Goal: Communication & Community: Answer question/provide support

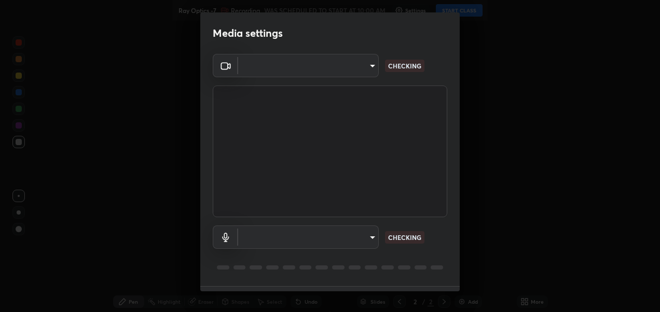
type input "2d2e2489656aed81fa1717d56b5087f64160cedd5dfe9d71df32aea02503d73d"
type input "default"
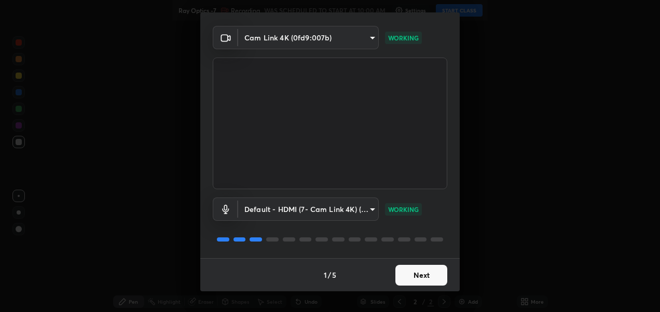
click at [422, 272] on button "Next" at bounding box center [421, 275] width 52 height 21
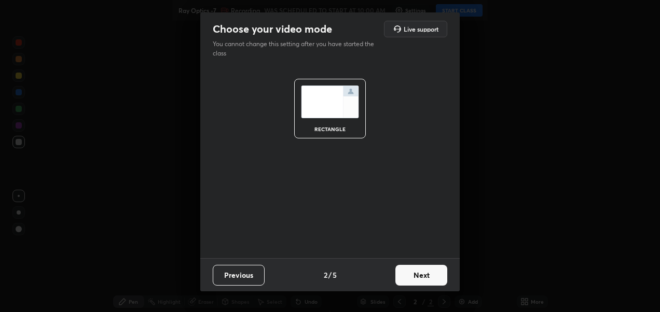
click at [422, 275] on button "Next" at bounding box center [421, 275] width 52 height 21
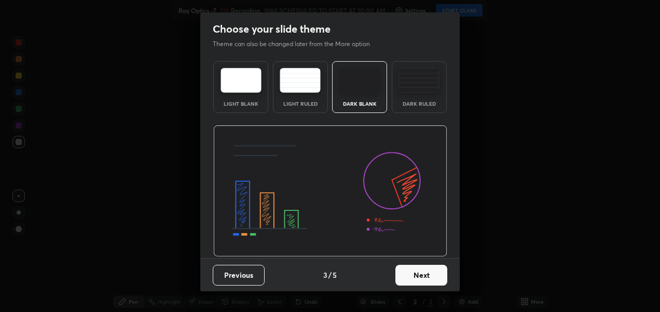
click at [424, 98] on div "Dark Ruled" at bounding box center [419, 87] width 55 height 52
click at [423, 274] on button "Next" at bounding box center [421, 275] width 52 height 21
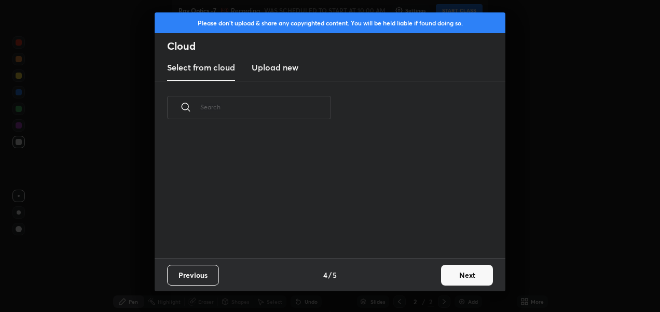
scroll to position [124, 333]
click at [463, 275] on button "Next" at bounding box center [467, 275] width 52 height 21
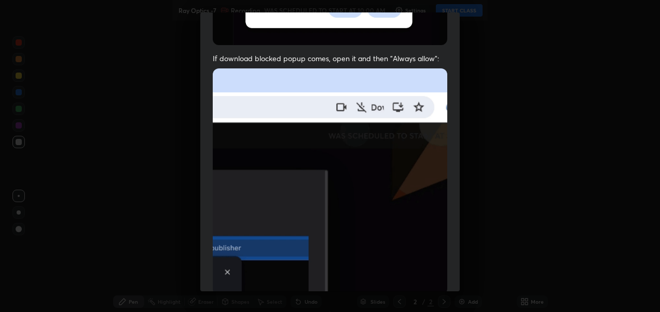
scroll to position [240, 0]
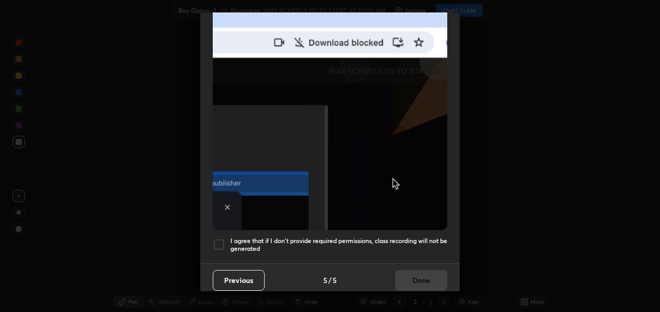
click at [226, 239] on div "I agree that if I don't provide required permissions, class recording will not …" at bounding box center [330, 245] width 234 height 12
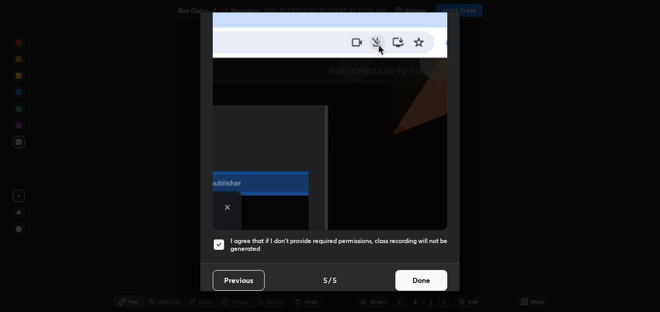
click at [420, 274] on button "Done" at bounding box center [421, 280] width 52 height 21
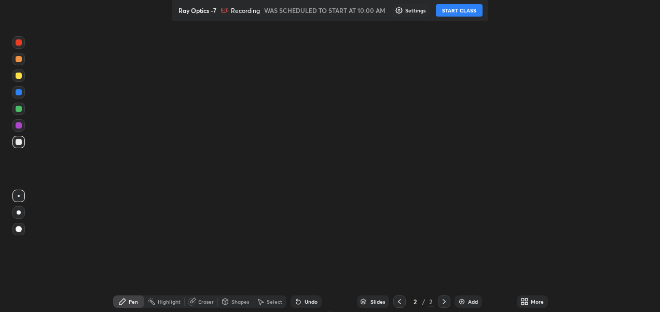
click at [457, 9] on button "START CLASS" at bounding box center [459, 10] width 47 height 12
click at [460, 12] on button "START CLASS" at bounding box center [459, 10] width 47 height 12
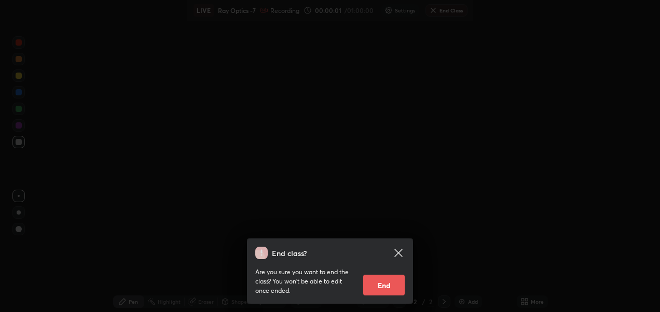
click at [416, 89] on div "End class? Are you sure you want to end the class? You won’t be able to edit on…" at bounding box center [330, 156] width 660 height 312
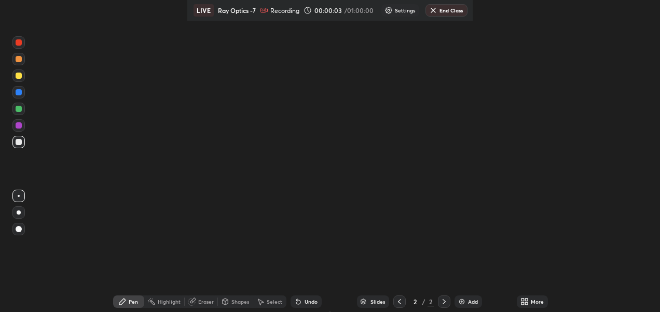
click at [525, 299] on icon at bounding box center [526, 300] width 3 height 3
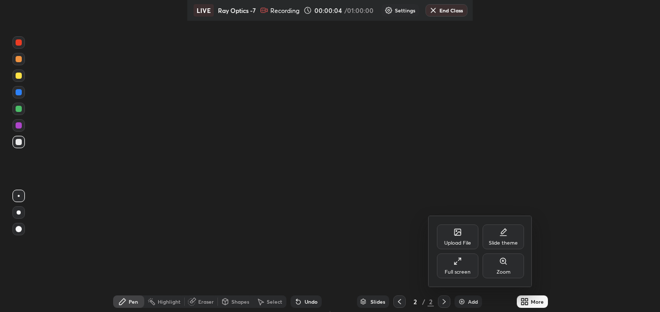
click at [462, 268] on div "Full screen" at bounding box center [457, 266] width 41 height 25
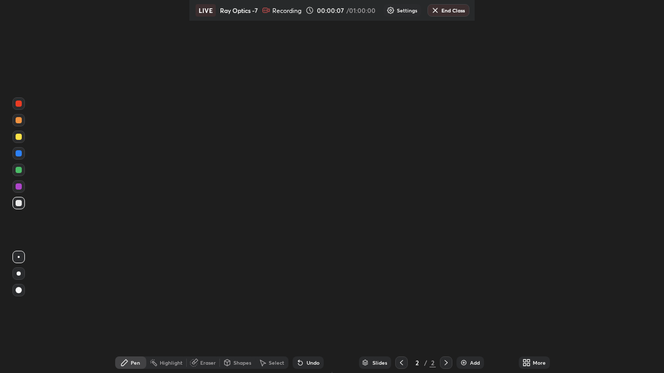
click at [527, 312] on icon at bounding box center [528, 361] width 3 height 3
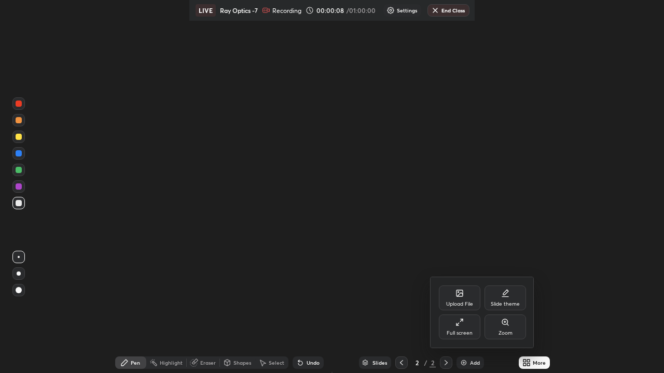
click at [469, 312] on div "Full screen" at bounding box center [459, 327] width 41 height 25
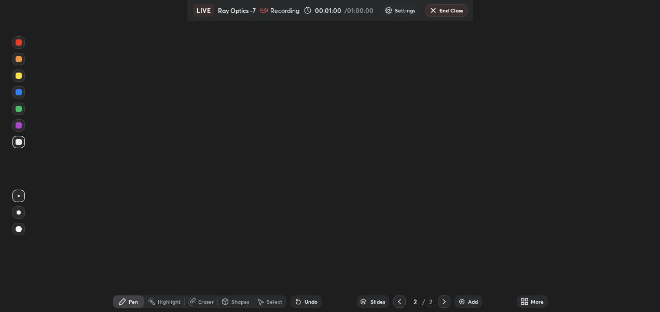
click at [521, 302] on icon at bounding box center [522, 303] width 3 height 3
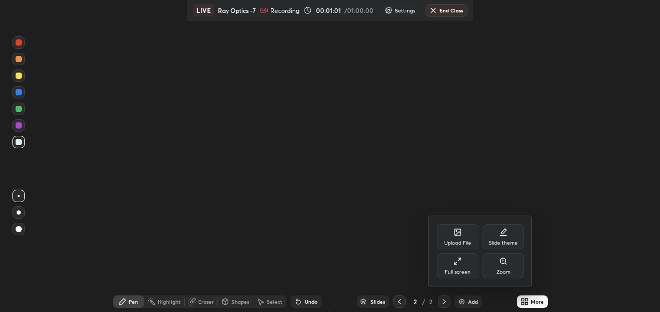
click at [463, 242] on div "Upload File" at bounding box center [457, 243] width 27 height 5
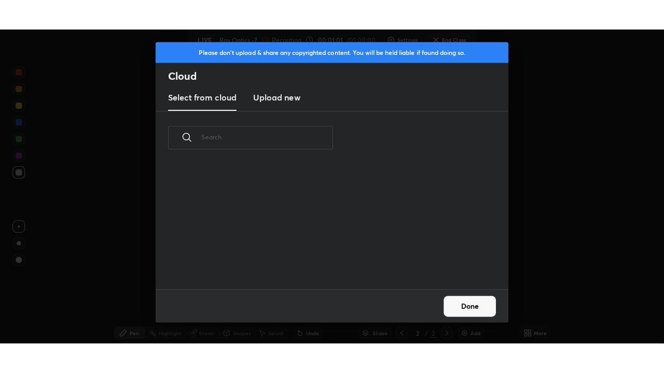
scroll to position [124, 333]
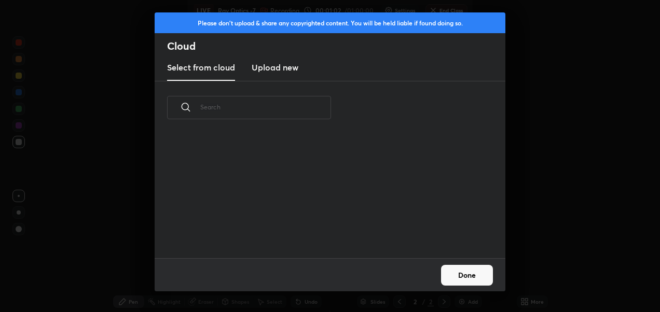
click at [280, 69] on h3 "Upload new" at bounding box center [275, 67] width 47 height 12
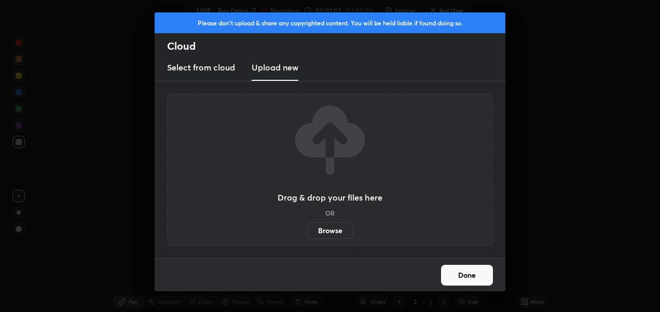
click at [334, 231] on label "Browse" at bounding box center [330, 231] width 46 height 17
click at [307, 231] on input "Browse" at bounding box center [307, 231] width 0 height 17
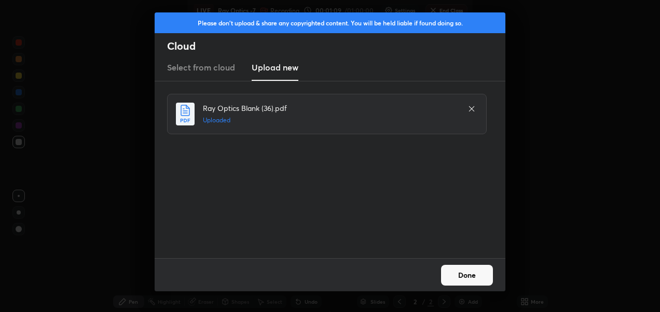
click at [459, 273] on button "Done" at bounding box center [467, 275] width 52 height 21
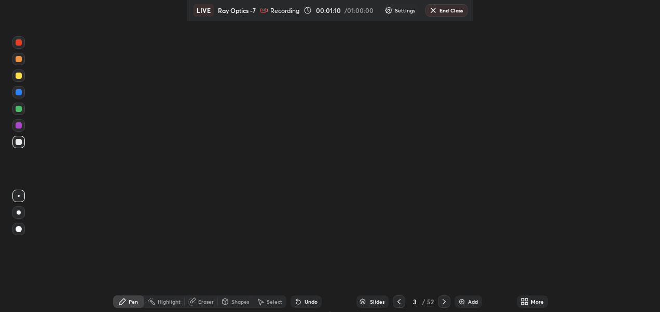
click at [520, 302] on icon at bounding box center [524, 302] width 8 height 8
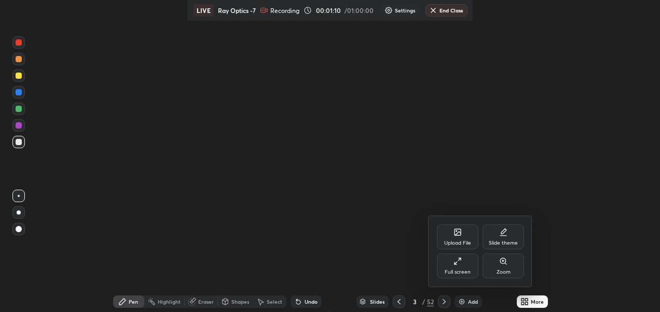
click at [462, 262] on div "Full screen" at bounding box center [457, 266] width 41 height 25
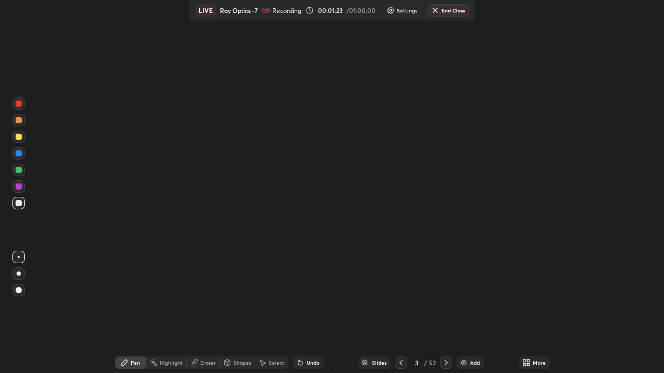
click at [445, 312] on icon at bounding box center [446, 362] width 3 height 5
click at [374, 312] on div "Slides" at bounding box center [379, 362] width 15 height 5
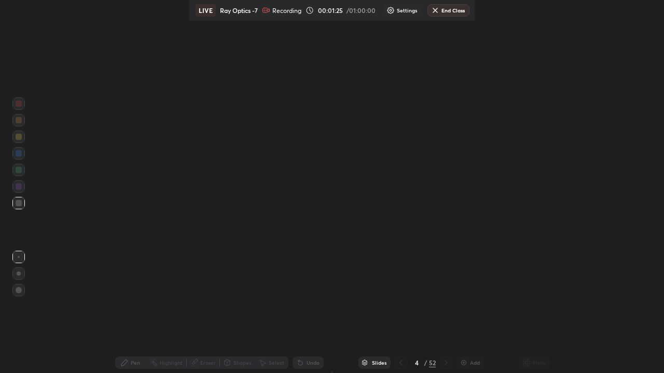
scroll to position [1, 6]
click at [376, 312] on div "Slides" at bounding box center [379, 362] width 15 height 5
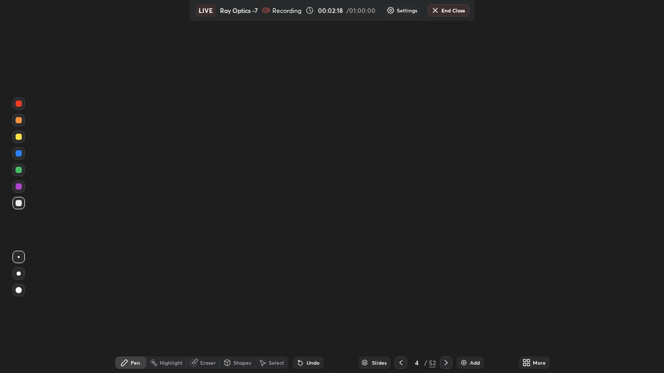
click at [375, 312] on div "Slides" at bounding box center [379, 362] width 15 height 5
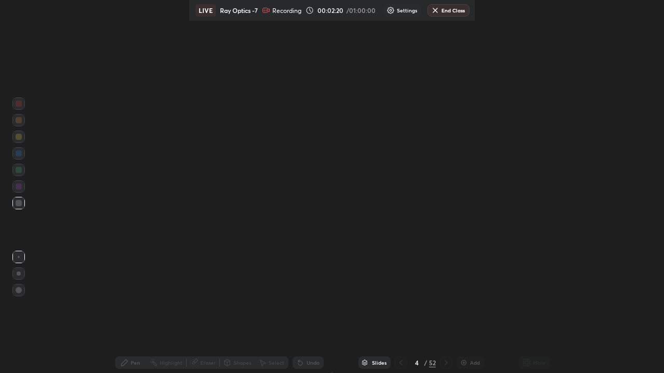
click at [369, 312] on div "Slides" at bounding box center [374, 363] width 32 height 12
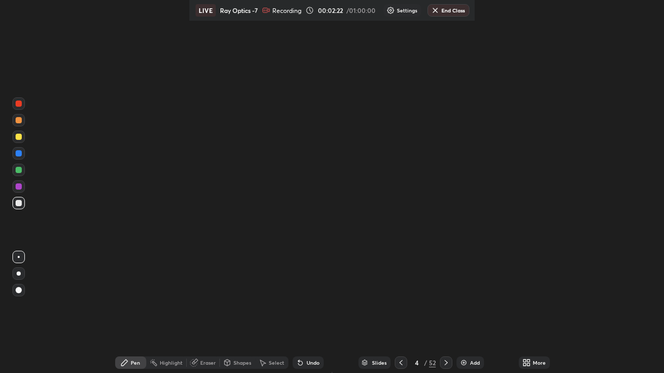
click at [304, 312] on icon at bounding box center [300, 363] width 8 height 8
click at [20, 296] on div at bounding box center [18, 290] width 12 height 12
click at [16, 121] on div at bounding box center [19, 120] width 6 height 6
click at [523, 312] on icon at bounding box center [524, 365] width 3 height 3
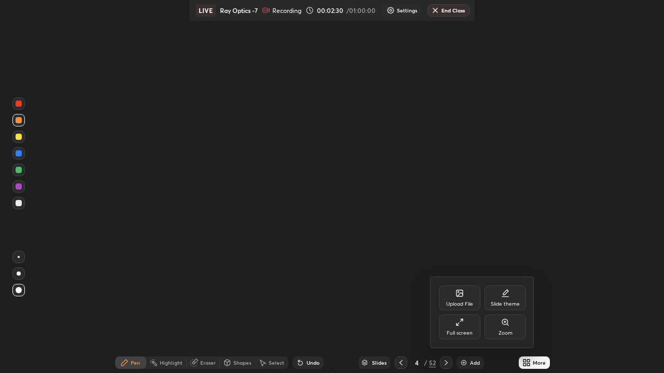
click at [464, 312] on div "Full screen" at bounding box center [459, 327] width 41 height 25
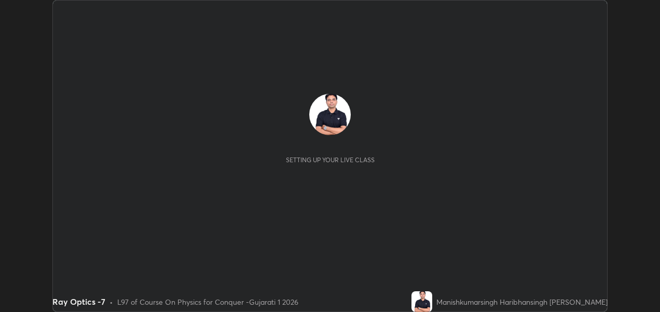
scroll to position [312, 659]
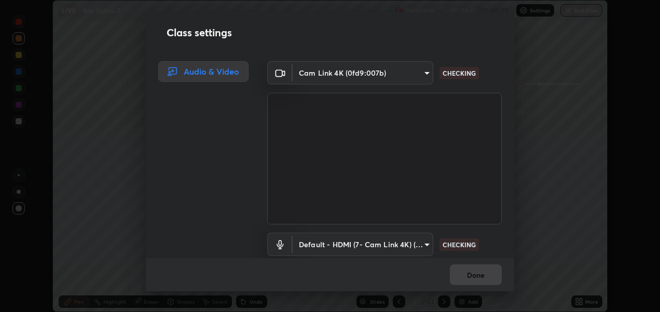
click at [580, 300] on div "Class settings Audio & Video Cam Link 4K (0fd9:007b) 2d2e2489656aed81fa1717d56b…" at bounding box center [330, 156] width 660 height 312
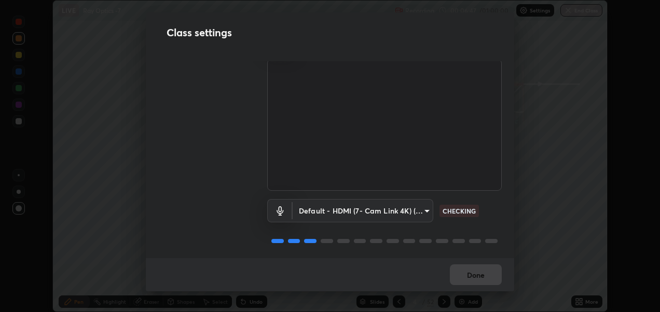
scroll to position [38, 0]
click at [454, 192] on div "Default - HDMI (7- Cam Link 4K) (0fd9:007b) default CHECKING" at bounding box center [384, 223] width 234 height 69
click at [421, 203] on body "Erase all LIVE Ray Optics -7 Recording 00:06:58 / 01:00:00 Settings End Class S…" at bounding box center [330, 156] width 660 height 312
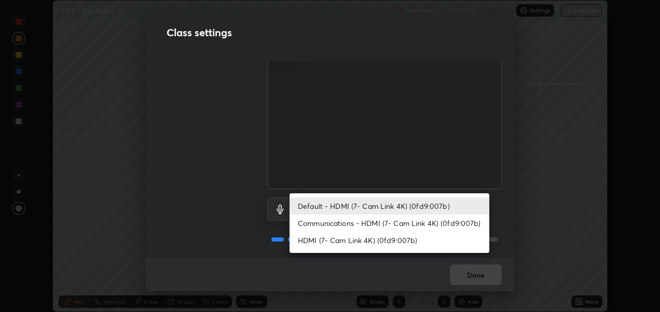
click at [384, 223] on li "Communications - HDMI (7- Cam Link 4K) (0fd9:007b)" at bounding box center [389, 223] width 200 height 17
type input "communications"
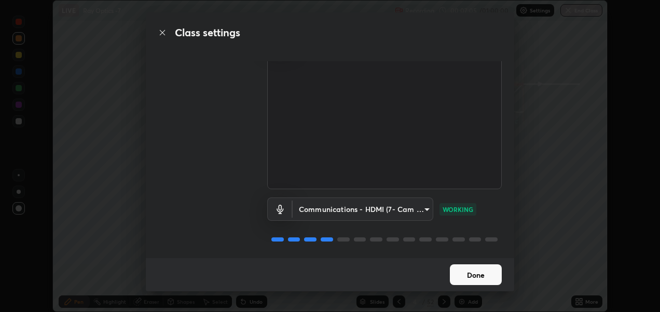
click at [469, 272] on button "Done" at bounding box center [476, 275] width 52 height 21
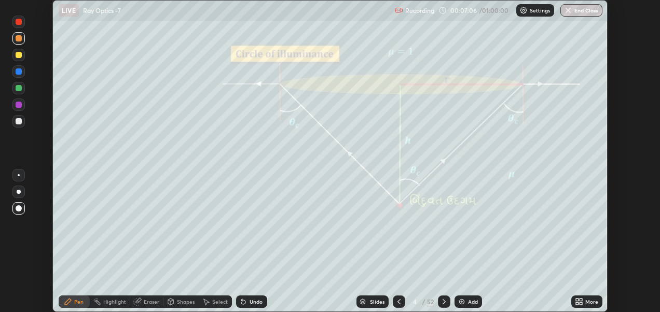
click at [576, 299] on icon at bounding box center [577, 300] width 3 height 3
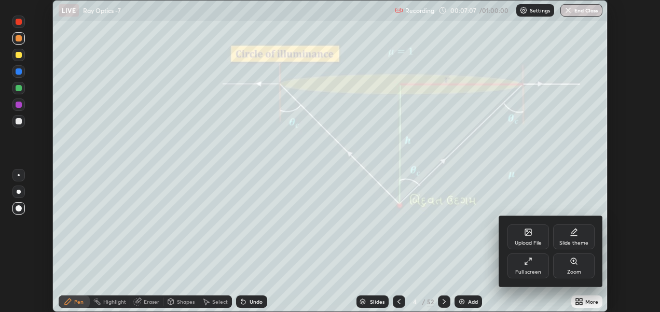
click at [531, 264] on icon at bounding box center [528, 261] width 8 height 8
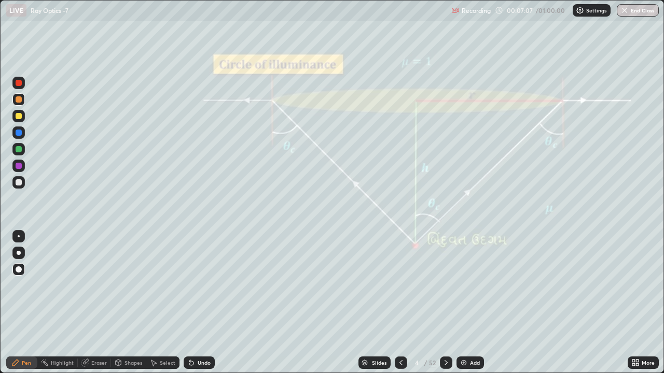
scroll to position [373, 664]
click at [369, 312] on div "Slides" at bounding box center [374, 363] width 32 height 12
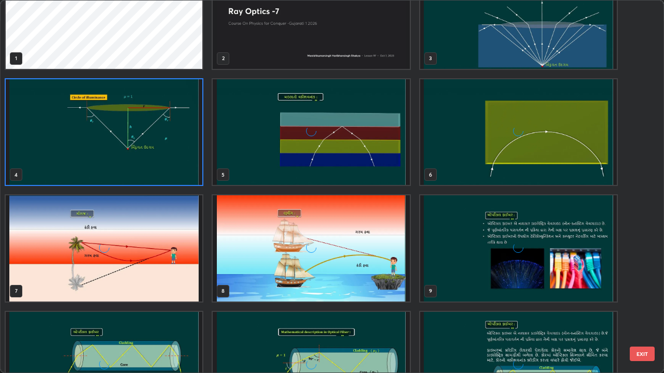
scroll to position [65, 0]
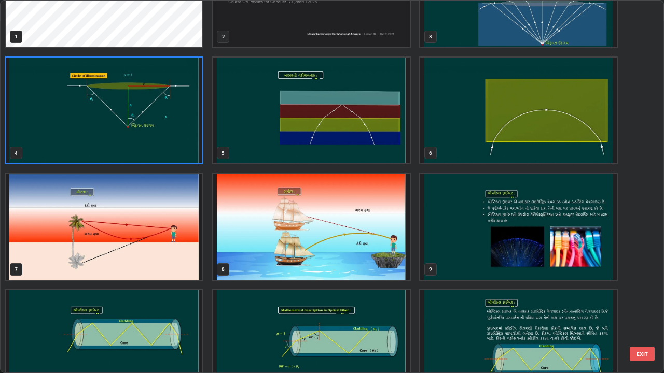
click at [124, 235] on img "grid" at bounding box center [104, 227] width 197 height 106
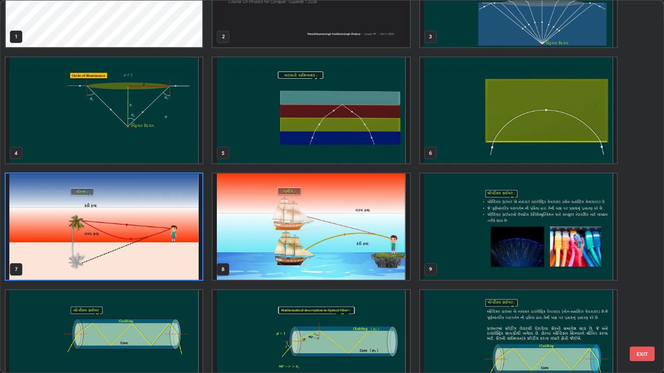
click at [119, 238] on img "grid" at bounding box center [104, 227] width 197 height 106
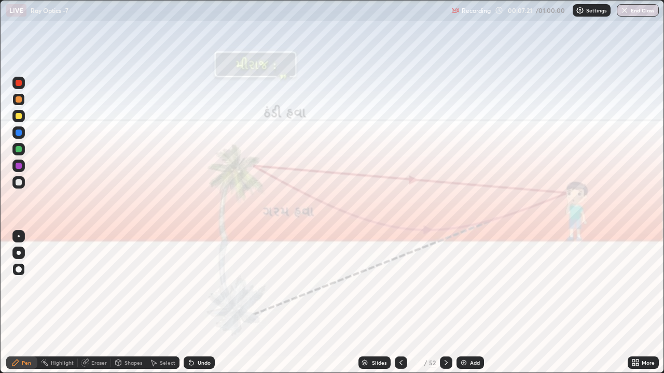
click at [193, 312] on icon at bounding box center [191, 363] width 8 height 8
click at [18, 116] on div at bounding box center [19, 116] width 6 height 6
click at [17, 183] on div at bounding box center [19, 182] width 6 height 6
click at [20, 84] on div at bounding box center [19, 83] width 6 height 6
click at [19, 118] on div at bounding box center [19, 116] width 6 height 6
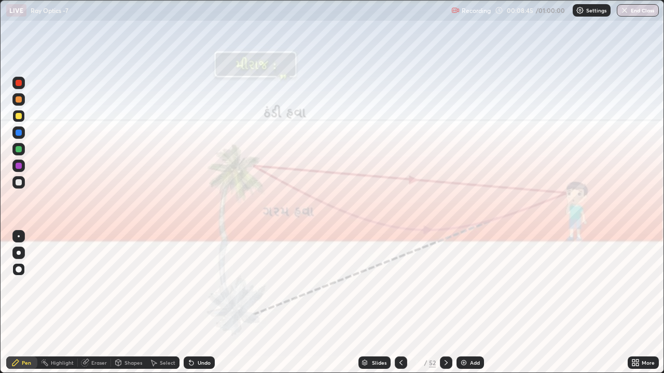
click at [447, 312] on icon at bounding box center [446, 362] width 3 height 5
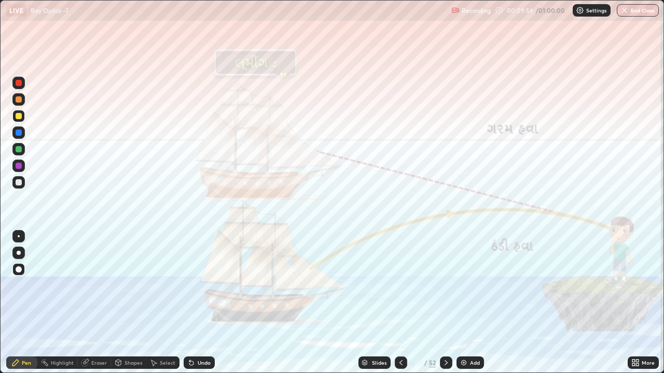
click at [445, 312] on icon at bounding box center [446, 363] width 8 height 8
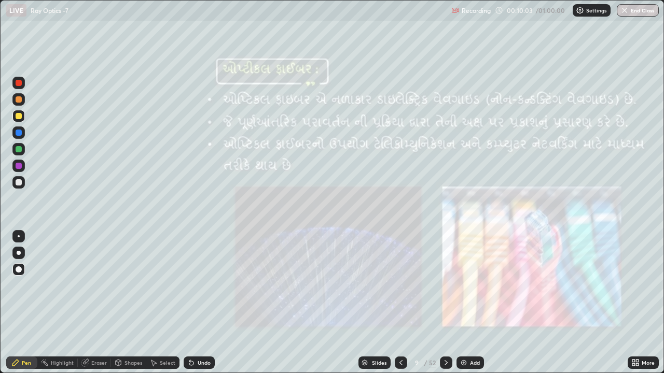
click at [17, 98] on div at bounding box center [19, 99] width 6 height 6
click at [444, 312] on icon at bounding box center [446, 363] width 8 height 8
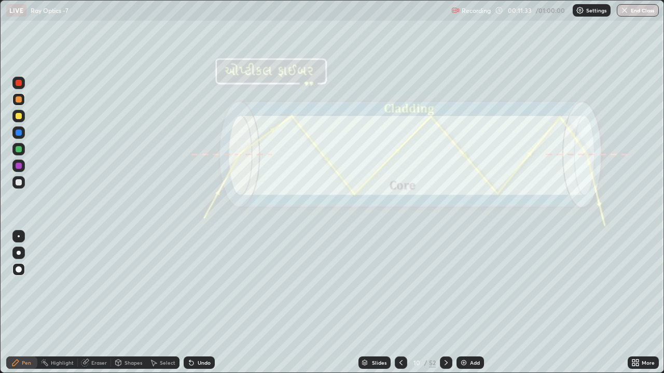
click at [198, 312] on div "Undo" at bounding box center [204, 362] width 13 height 5
click at [441, 312] on div at bounding box center [446, 363] width 12 height 12
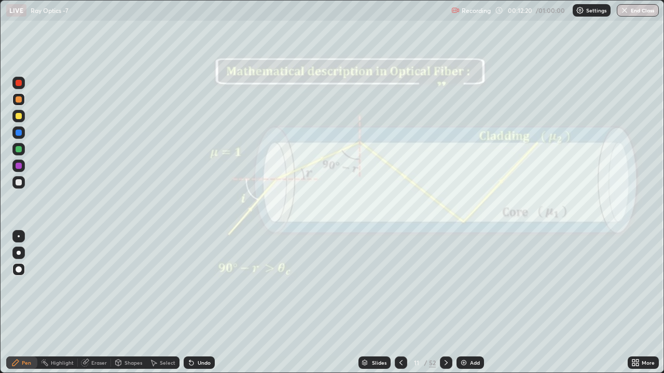
click at [398, 312] on div at bounding box center [401, 363] width 12 height 12
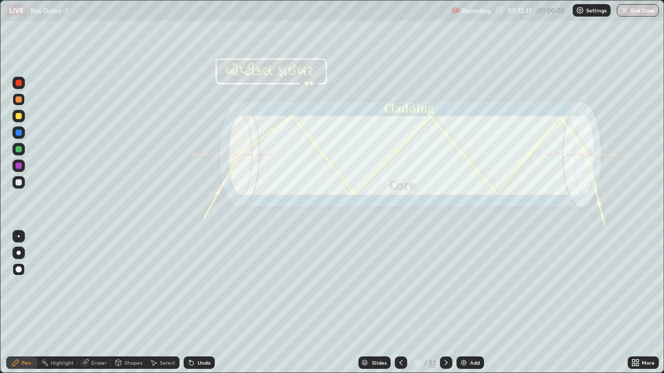
click at [129, 312] on div "Shapes" at bounding box center [128, 363] width 35 height 12
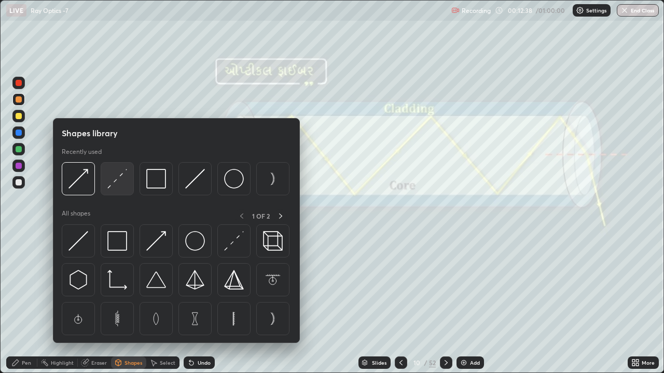
click at [116, 187] on img at bounding box center [117, 179] width 20 height 20
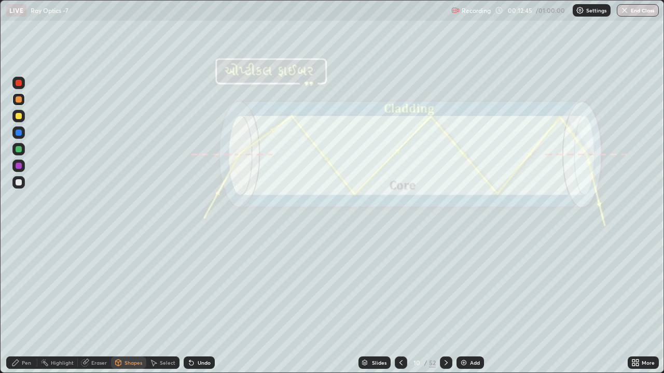
click at [13, 312] on div "Pen" at bounding box center [21, 363] width 31 height 12
click at [17, 184] on div at bounding box center [19, 182] width 6 height 6
click at [15, 84] on div at bounding box center [18, 83] width 12 height 12
click at [444, 312] on icon at bounding box center [446, 363] width 8 height 8
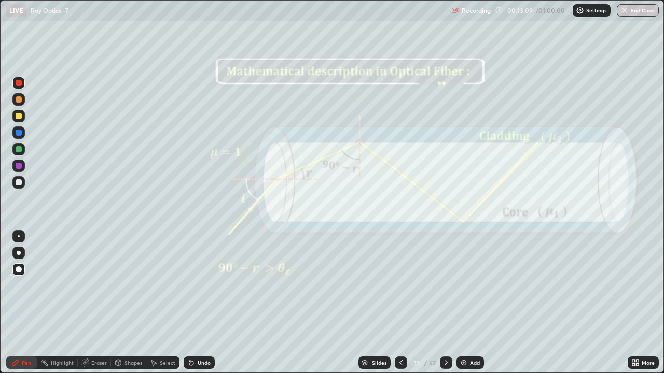
click at [19, 102] on div at bounding box center [19, 99] width 6 height 6
click at [18, 116] on div at bounding box center [19, 116] width 6 height 6
click at [93, 312] on div "Eraser" at bounding box center [94, 363] width 33 height 12
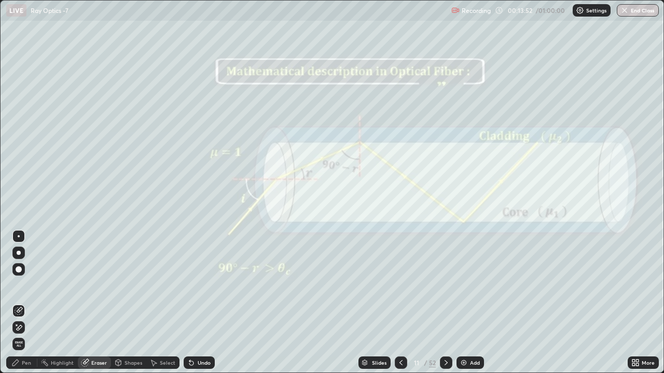
click at [21, 312] on icon at bounding box center [19, 328] width 8 height 9
click at [21, 312] on div "Pen" at bounding box center [21, 363] width 31 height 12
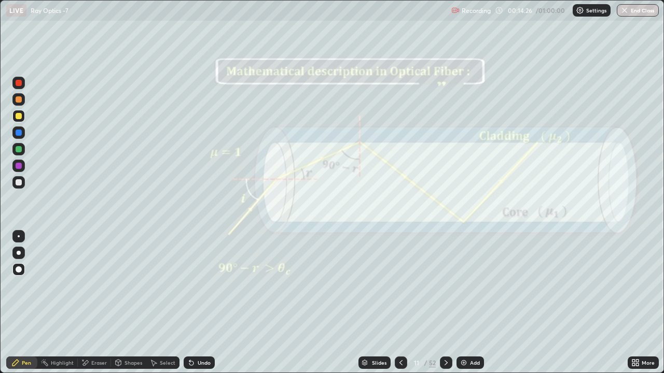
click at [18, 100] on div at bounding box center [19, 99] width 6 height 6
click at [198, 312] on div "Undo" at bounding box center [204, 362] width 13 height 5
click at [194, 312] on icon at bounding box center [191, 363] width 8 height 8
click at [198, 312] on div "Undo" at bounding box center [204, 362] width 13 height 5
click at [190, 312] on icon at bounding box center [191, 364] width 4 height 4
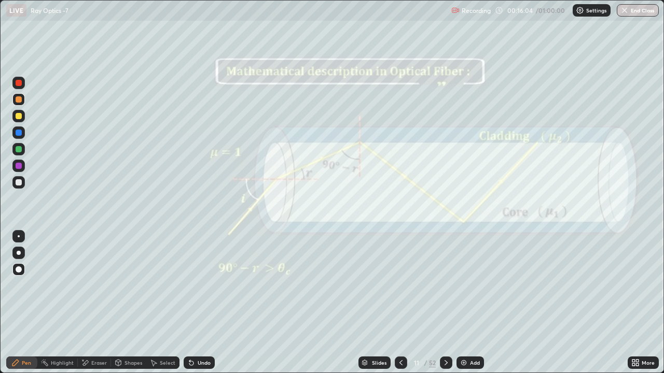
click at [200, 312] on div "Undo" at bounding box center [204, 362] width 13 height 5
click at [18, 116] on div at bounding box center [19, 116] width 6 height 6
click at [20, 180] on div at bounding box center [19, 182] width 6 height 6
click at [446, 312] on icon at bounding box center [446, 363] width 8 height 8
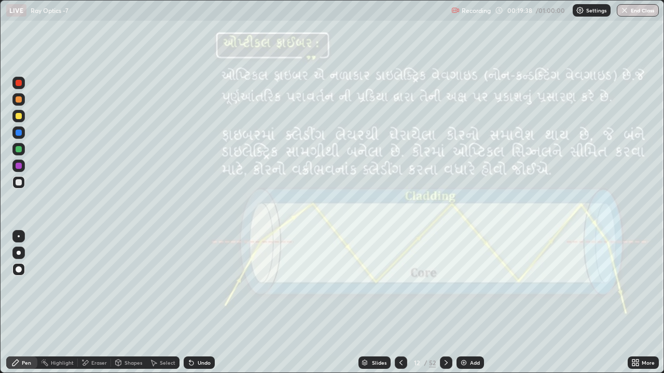
click at [18, 104] on div at bounding box center [18, 99] width 12 height 12
click at [445, 312] on icon at bounding box center [446, 363] width 8 height 8
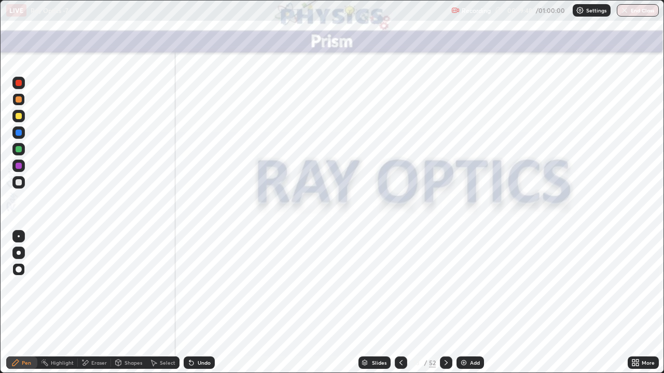
click at [445, 312] on icon at bounding box center [446, 363] width 8 height 8
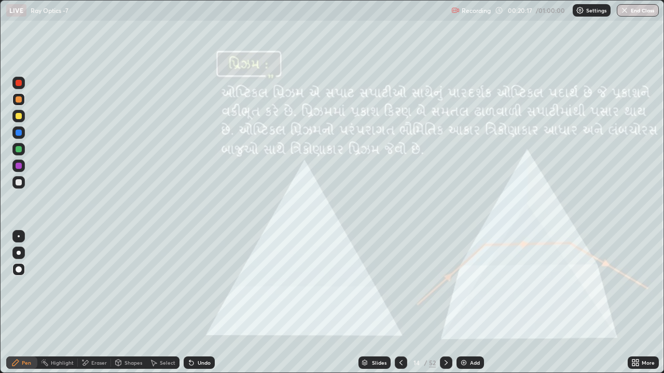
click at [199, 312] on div "Undo" at bounding box center [204, 362] width 13 height 5
click at [198, 312] on div "Undo" at bounding box center [204, 362] width 13 height 5
click at [440, 312] on div at bounding box center [446, 363] width 12 height 12
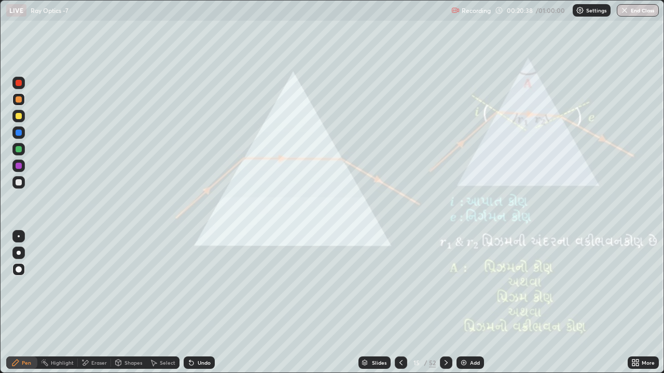
click at [442, 312] on icon at bounding box center [446, 363] width 8 height 8
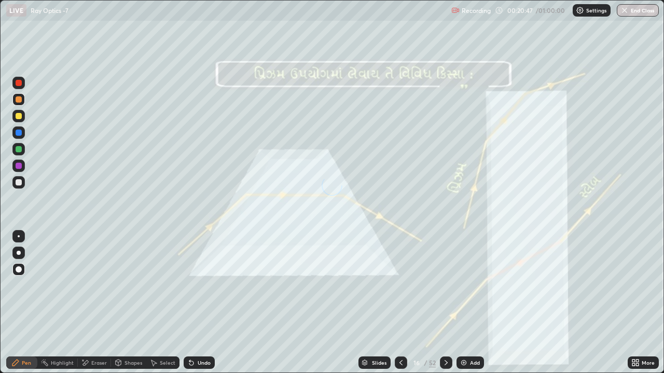
click at [445, 312] on icon at bounding box center [446, 363] width 8 height 8
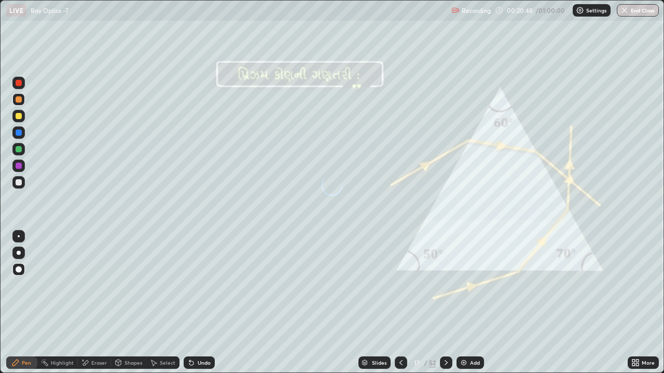
click at [400, 312] on icon at bounding box center [401, 363] width 8 height 8
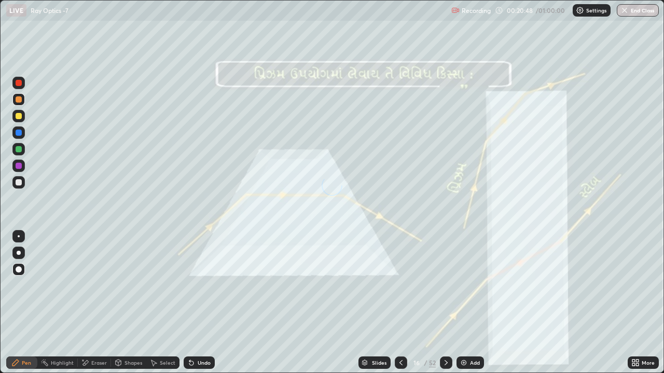
click at [399, 312] on icon at bounding box center [401, 363] width 8 height 8
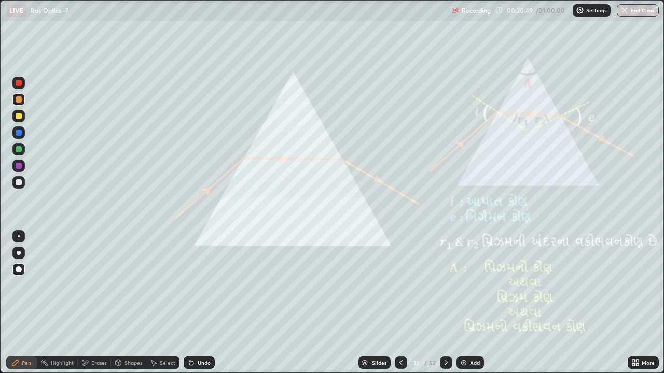
click at [397, 312] on icon at bounding box center [401, 363] width 8 height 8
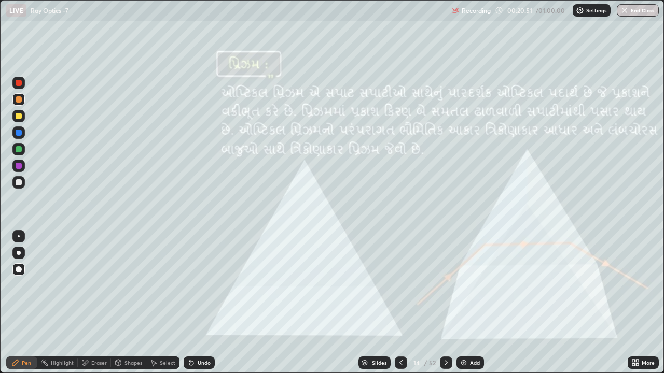
click at [472, 312] on div "Add" at bounding box center [475, 362] width 10 height 5
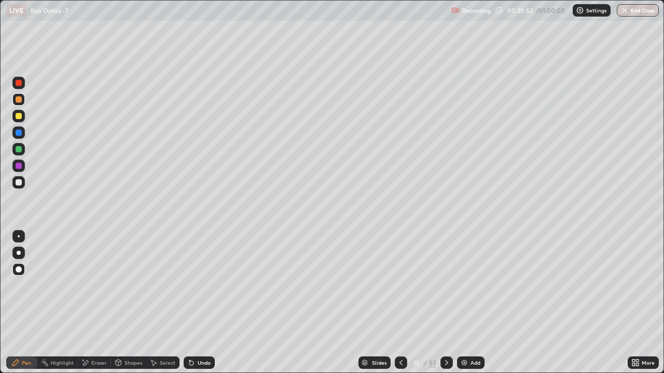
click at [20, 113] on div at bounding box center [19, 116] width 6 height 6
click at [124, 312] on div "Shapes" at bounding box center [133, 362] width 18 height 5
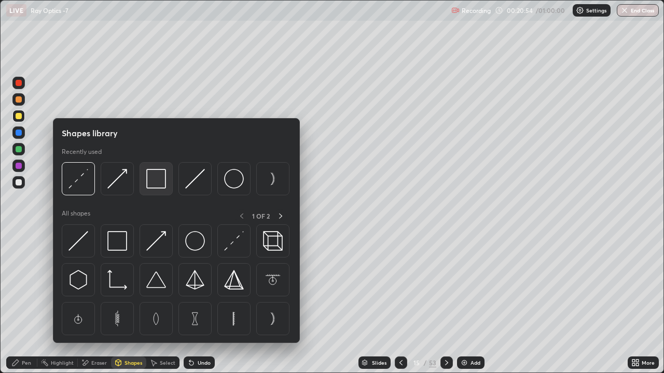
click at [155, 184] on img at bounding box center [156, 179] width 20 height 20
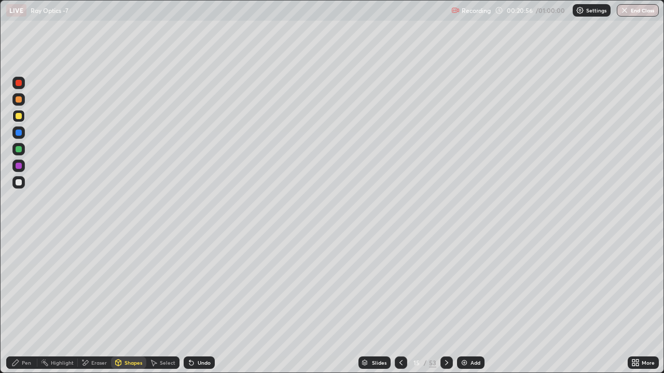
click at [64, 312] on div "Highlight" at bounding box center [62, 362] width 23 height 5
click at [19, 312] on icon at bounding box center [18, 328] width 2 height 2
click at [20, 185] on div at bounding box center [19, 182] width 6 height 6
click at [120, 312] on icon at bounding box center [119, 363] width 6 height 2
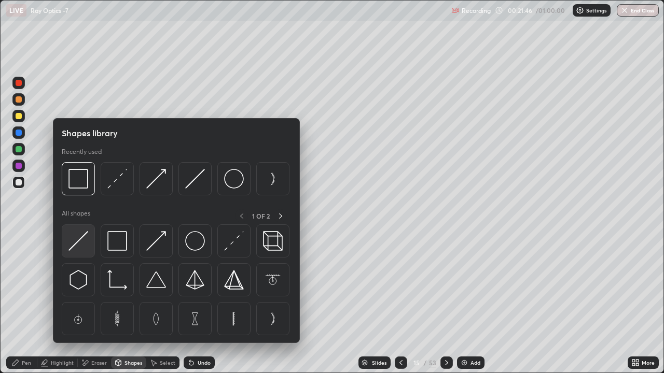
click at [78, 245] on img at bounding box center [78, 241] width 20 height 20
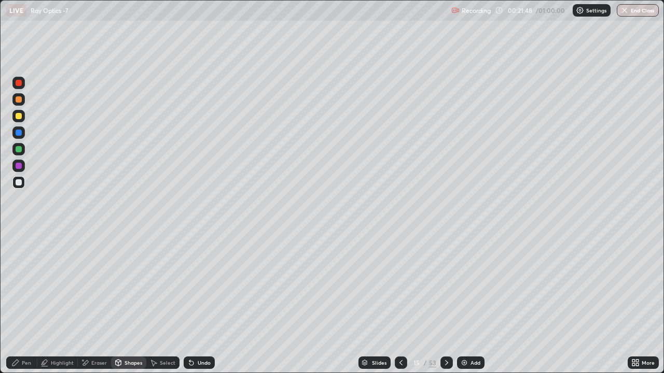
click at [129, 312] on div "Shapes" at bounding box center [128, 363] width 35 height 12
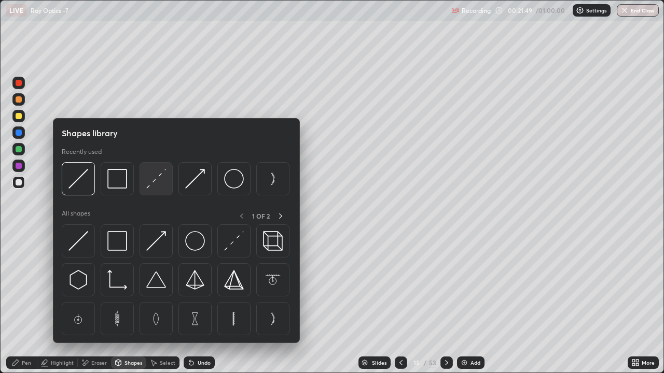
click at [152, 182] on img at bounding box center [156, 179] width 20 height 20
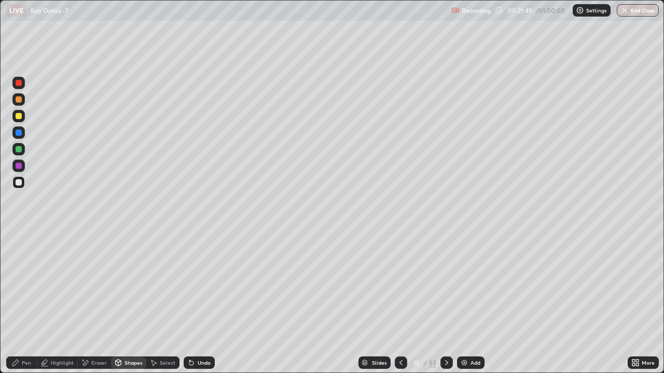
click at [21, 169] on div at bounding box center [18, 166] width 12 height 12
click at [199, 312] on div "Undo" at bounding box center [204, 362] width 13 height 5
click at [20, 180] on div at bounding box center [19, 182] width 6 height 6
click at [128, 312] on div "Shapes" at bounding box center [133, 362] width 18 height 5
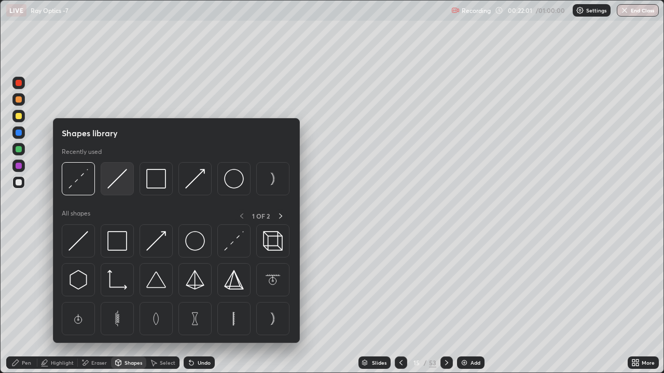
click at [116, 180] on img at bounding box center [117, 179] width 20 height 20
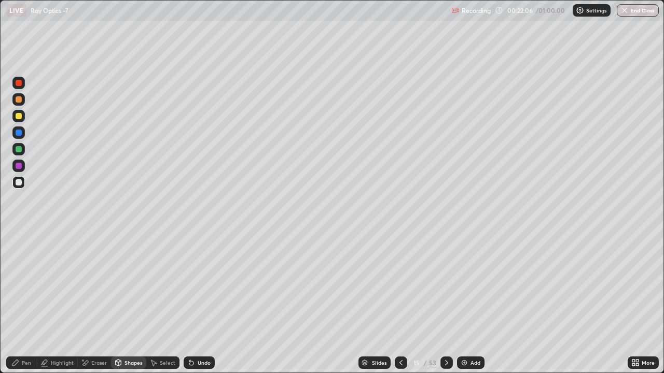
click at [126, 312] on div "Shapes" at bounding box center [133, 362] width 18 height 5
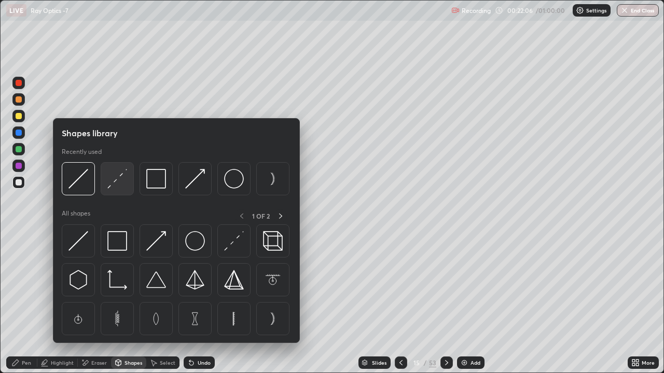
click at [109, 184] on img at bounding box center [117, 179] width 20 height 20
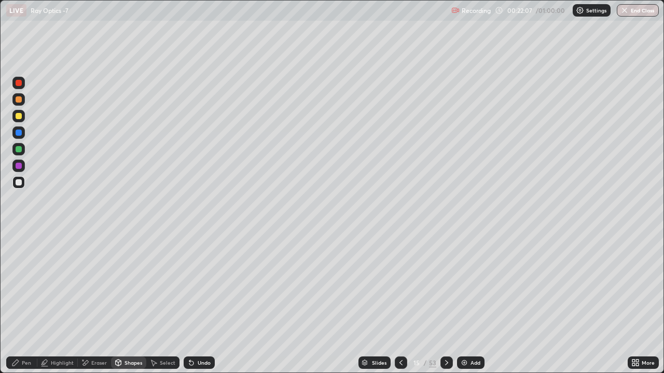
click at [19, 170] on div at bounding box center [18, 166] width 12 height 12
click at [93, 312] on div "Eraser" at bounding box center [94, 363] width 33 height 12
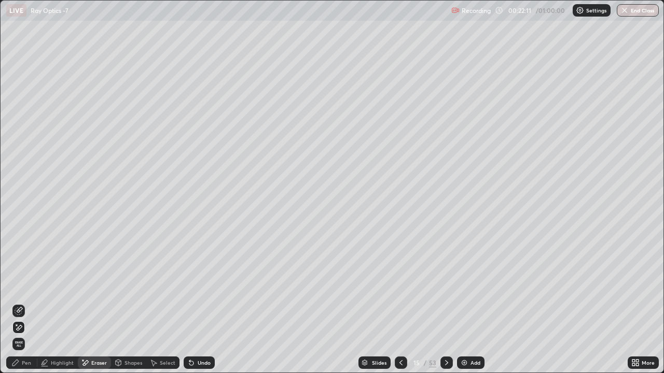
click at [123, 312] on div "Shapes" at bounding box center [128, 363] width 35 height 12
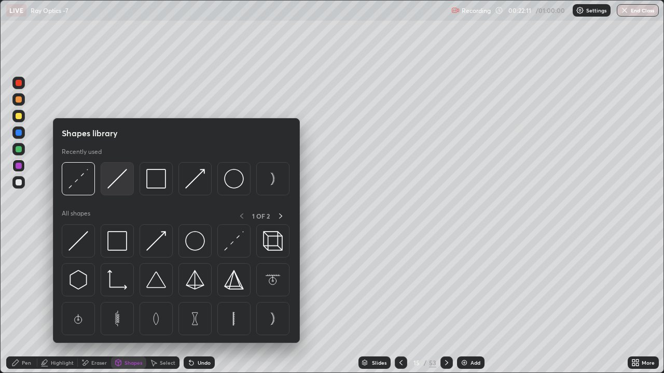
click at [112, 183] on img at bounding box center [117, 179] width 20 height 20
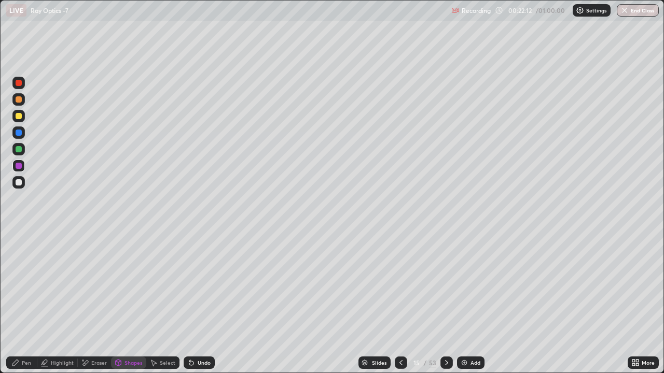
click at [15, 183] on div at bounding box center [18, 182] width 12 height 12
click at [23, 312] on div "Pen" at bounding box center [26, 362] width 9 height 5
click at [19, 100] on div at bounding box center [19, 99] width 6 height 6
click at [14, 183] on div at bounding box center [18, 182] width 12 height 12
click at [138, 312] on div "Shapes" at bounding box center [128, 363] width 35 height 12
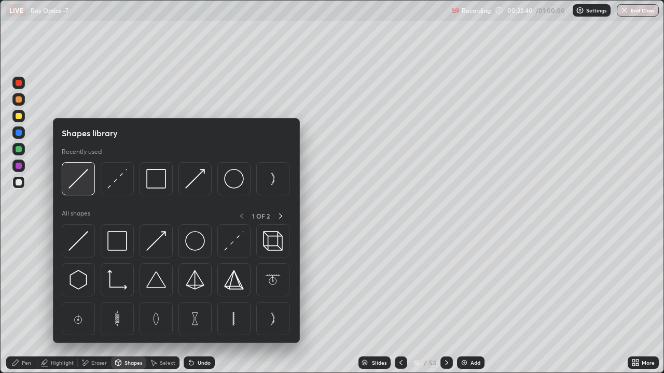
click at [68, 189] on div at bounding box center [78, 178] width 33 height 33
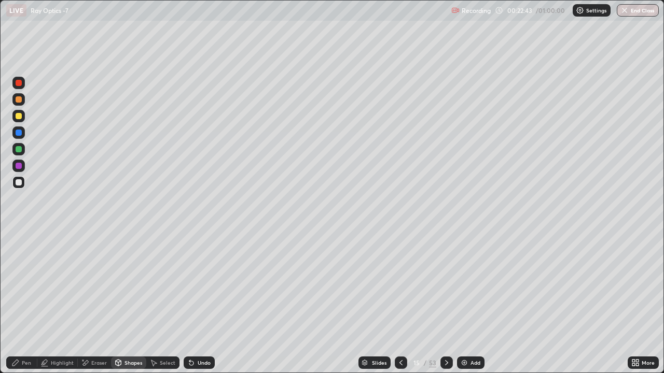
click at [155, 312] on icon at bounding box center [154, 363] width 6 height 6
click at [118, 312] on icon at bounding box center [118, 365] width 0 height 4
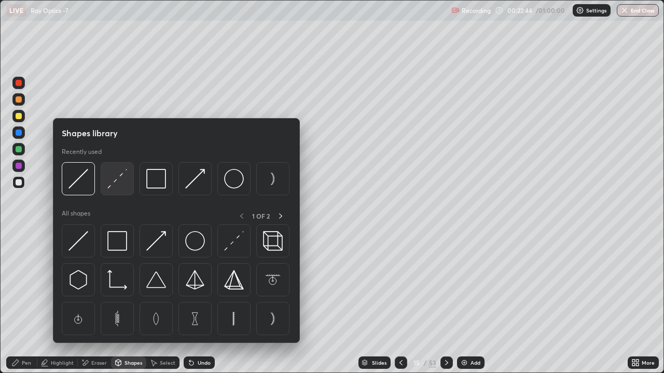
click at [116, 188] on img at bounding box center [117, 179] width 20 height 20
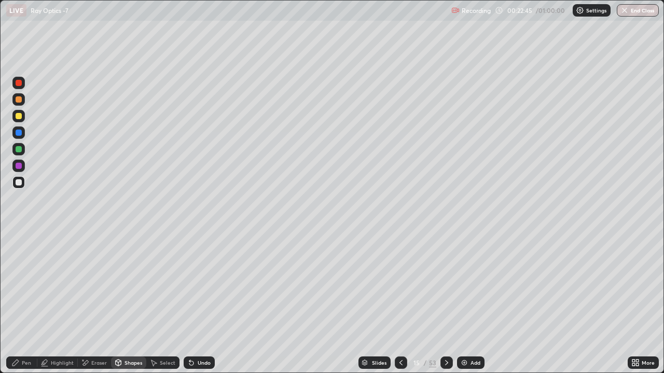
click at [16, 165] on div at bounding box center [19, 166] width 6 height 6
click at [201, 312] on div "Undo" at bounding box center [204, 362] width 13 height 5
click at [130, 312] on div "Shapes" at bounding box center [128, 363] width 35 height 12
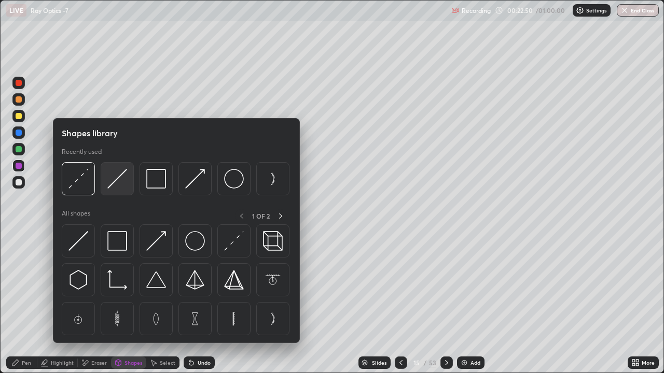
click at [113, 182] on img at bounding box center [117, 179] width 20 height 20
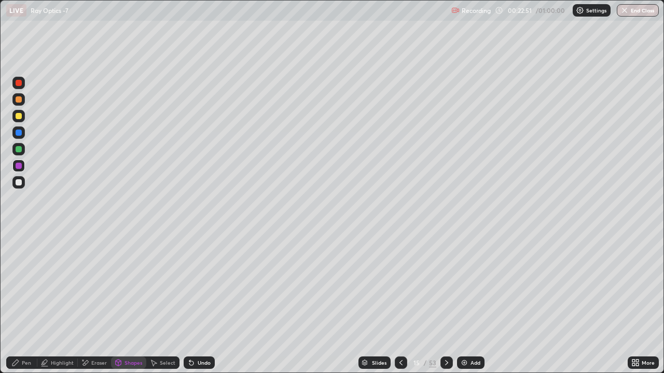
click at [18, 185] on div at bounding box center [19, 182] width 6 height 6
click at [126, 312] on div "Shapes" at bounding box center [133, 362] width 18 height 5
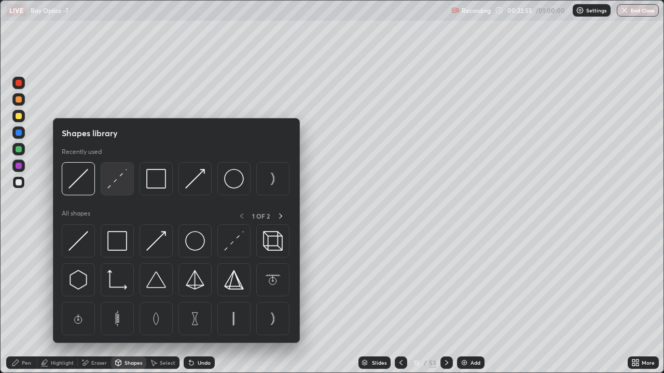
click at [116, 184] on img at bounding box center [117, 179] width 20 height 20
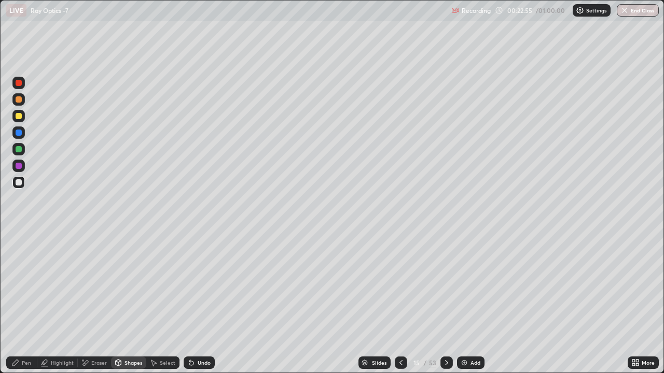
click at [19, 166] on div at bounding box center [19, 166] width 6 height 6
click at [199, 312] on div "Undo" at bounding box center [204, 362] width 13 height 5
click at [124, 312] on div "Shapes" at bounding box center [128, 363] width 35 height 12
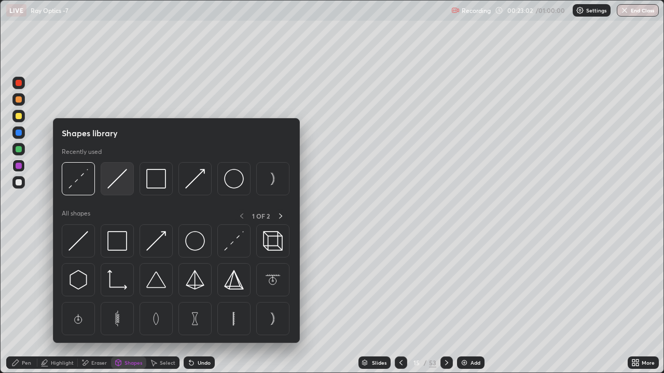
click at [112, 178] on img at bounding box center [117, 179] width 20 height 20
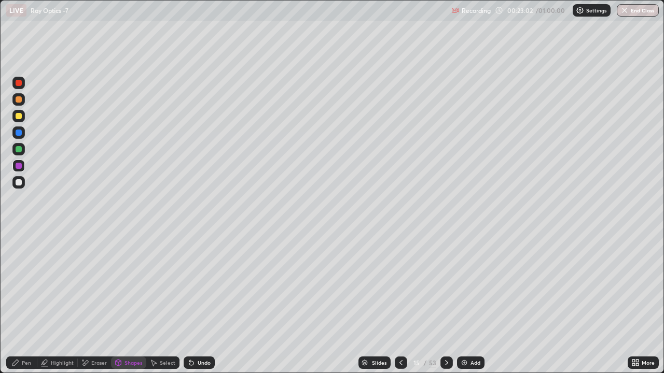
click at [20, 183] on div at bounding box center [19, 182] width 6 height 6
click at [24, 312] on div "Pen" at bounding box center [21, 363] width 31 height 12
click at [17, 99] on div at bounding box center [19, 99] width 6 height 6
click at [400, 312] on icon at bounding box center [401, 363] width 8 height 8
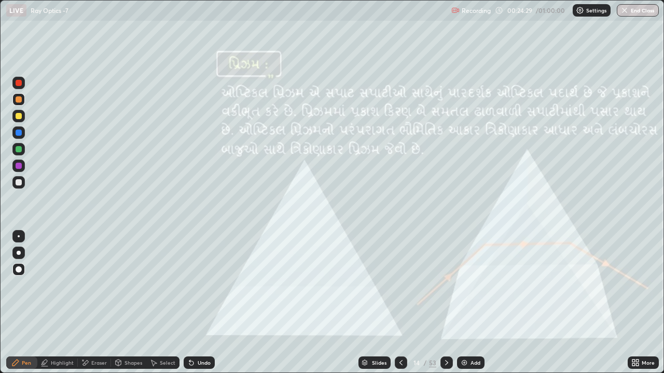
click at [445, 312] on icon at bounding box center [446, 363] width 8 height 8
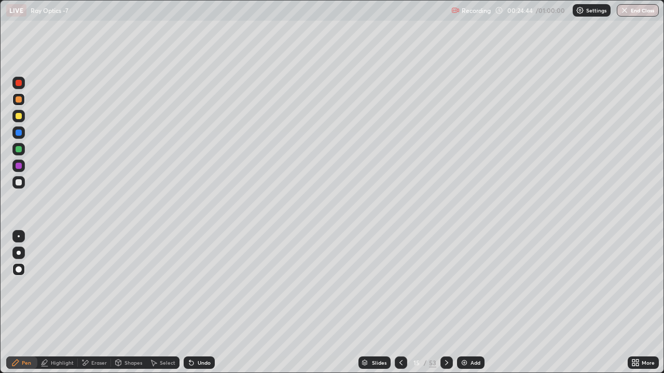
click at [17, 182] on div at bounding box center [19, 182] width 6 height 6
click at [14, 100] on div at bounding box center [18, 99] width 12 height 12
click at [17, 183] on div at bounding box center [19, 182] width 6 height 6
click at [21, 312] on div "Pen" at bounding box center [21, 363] width 31 height 12
click at [24, 100] on div at bounding box center [18, 99] width 12 height 12
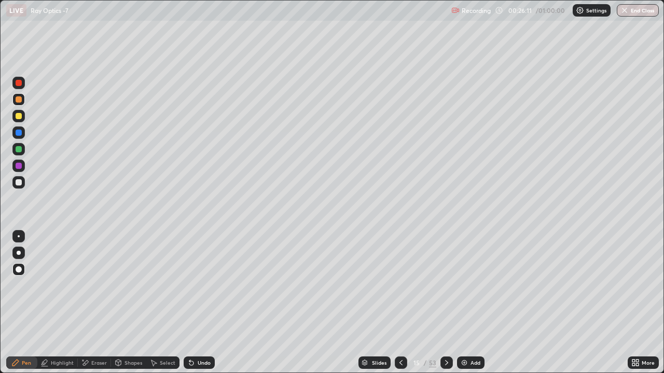
click at [446, 312] on icon at bounding box center [446, 363] width 8 height 8
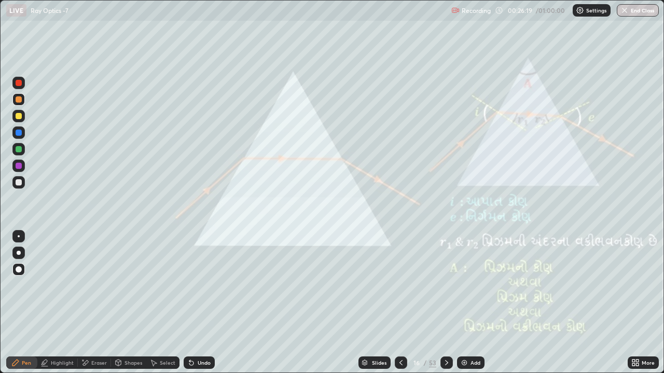
click at [127, 312] on div "Shapes" at bounding box center [128, 363] width 35 height 12
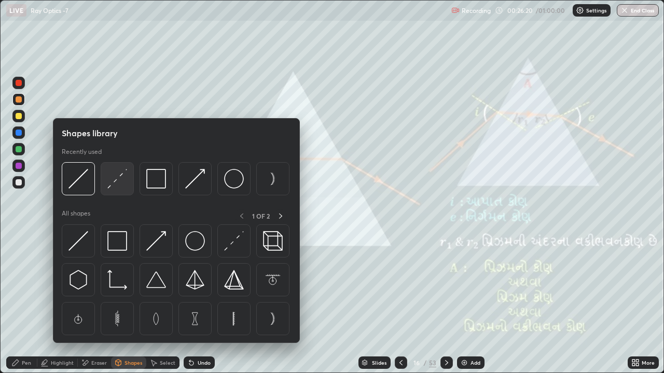
click at [115, 187] on img at bounding box center [117, 179] width 20 height 20
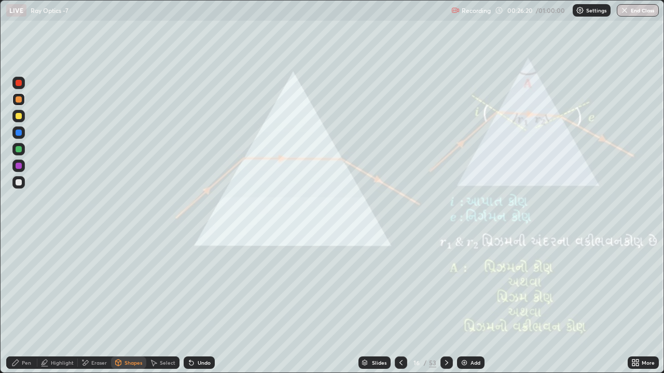
click at [15, 153] on div at bounding box center [18, 149] width 12 height 12
click at [126, 312] on div "Shapes" at bounding box center [133, 362] width 18 height 5
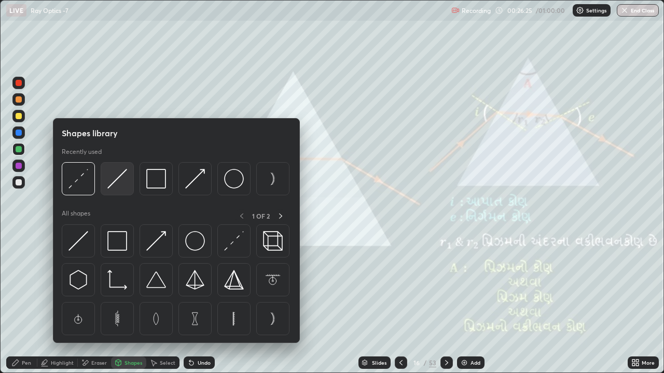
click at [121, 184] on img at bounding box center [117, 179] width 20 height 20
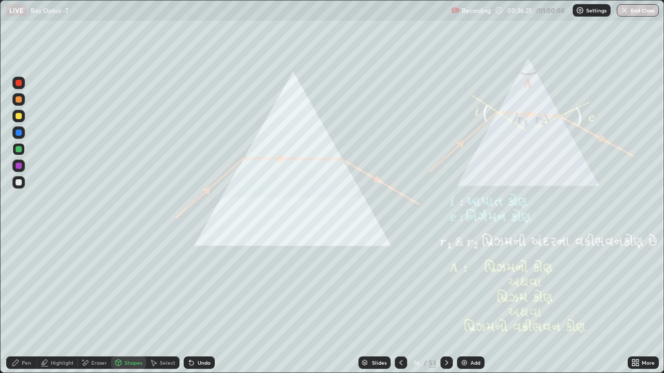
click at [19, 101] on div at bounding box center [19, 99] width 6 height 6
click at [132, 312] on div "Shapes" at bounding box center [133, 362] width 18 height 5
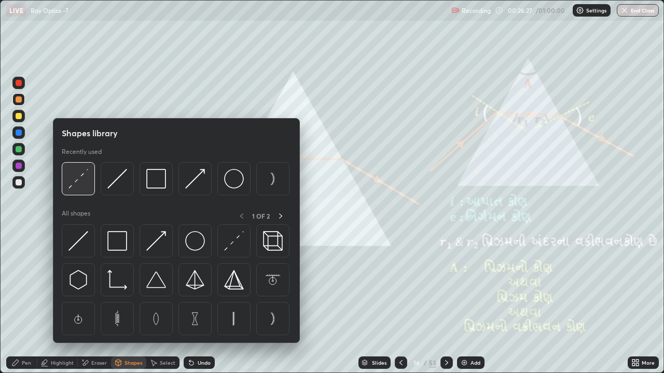
click at [79, 182] on img at bounding box center [78, 179] width 20 height 20
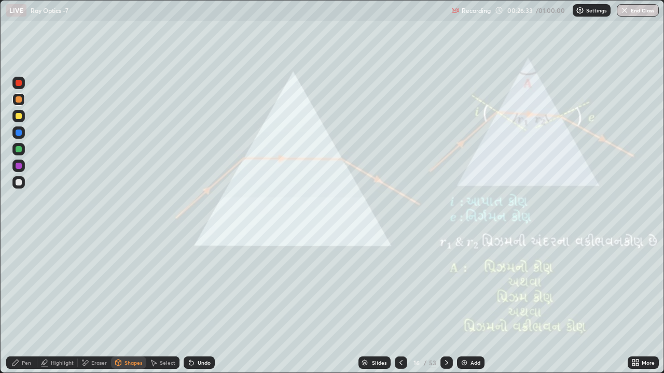
click at [17, 312] on div "Pen" at bounding box center [21, 363] width 31 height 12
click at [18, 183] on div at bounding box center [19, 182] width 6 height 6
click at [21, 81] on div at bounding box center [19, 83] width 6 height 6
click at [132, 312] on div "Shapes" at bounding box center [128, 363] width 35 height 12
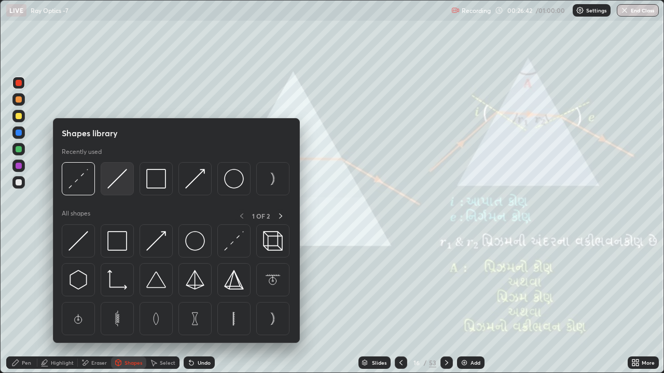
click at [116, 181] on img at bounding box center [117, 179] width 20 height 20
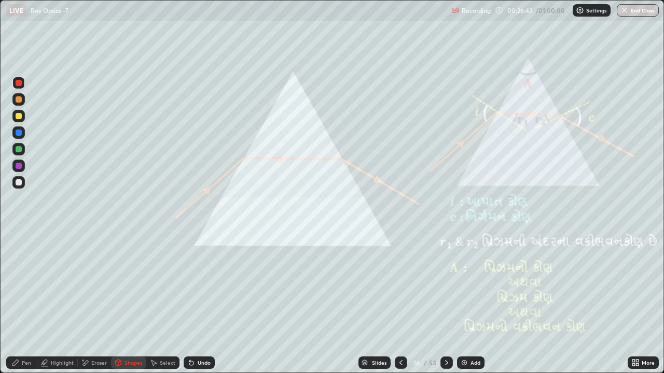
click at [129, 312] on div "Shapes" at bounding box center [133, 362] width 18 height 5
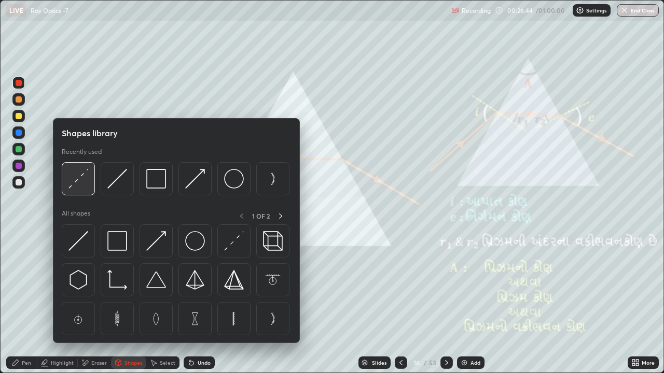
click at [79, 182] on img at bounding box center [78, 179] width 20 height 20
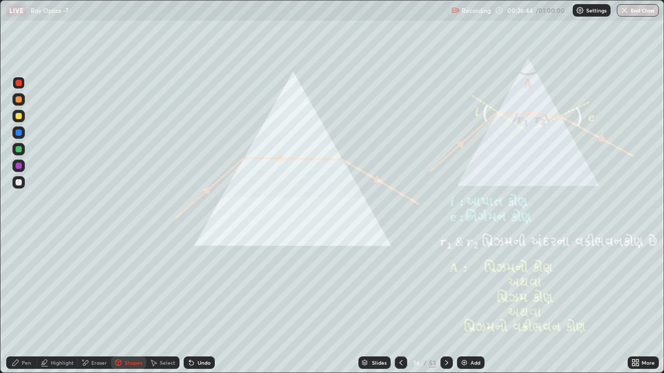
click at [17, 148] on div at bounding box center [19, 149] width 6 height 6
click at [134, 312] on div "Shapes" at bounding box center [133, 362] width 18 height 5
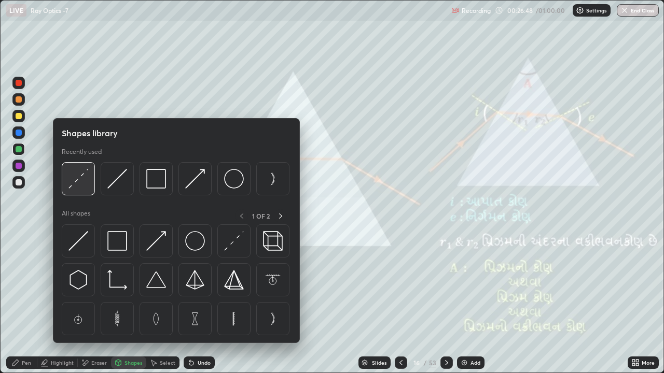
click at [78, 179] on img at bounding box center [78, 179] width 20 height 20
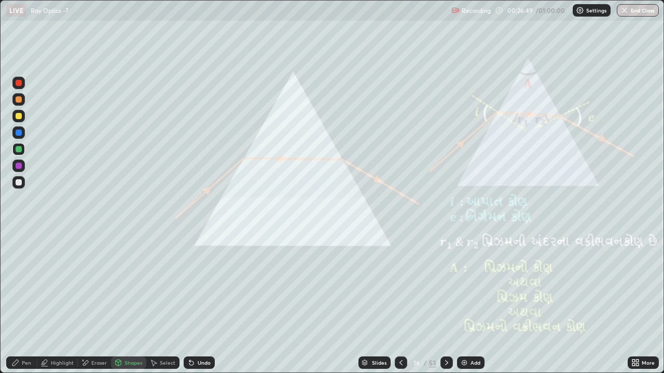
click at [18, 100] on div at bounding box center [19, 99] width 6 height 6
click at [25, 312] on div "Pen" at bounding box center [21, 363] width 31 height 12
click at [18, 87] on div at bounding box center [18, 83] width 12 height 12
click at [16, 114] on div at bounding box center [19, 116] width 6 height 6
click at [196, 312] on div "Undo" at bounding box center [199, 363] width 31 height 12
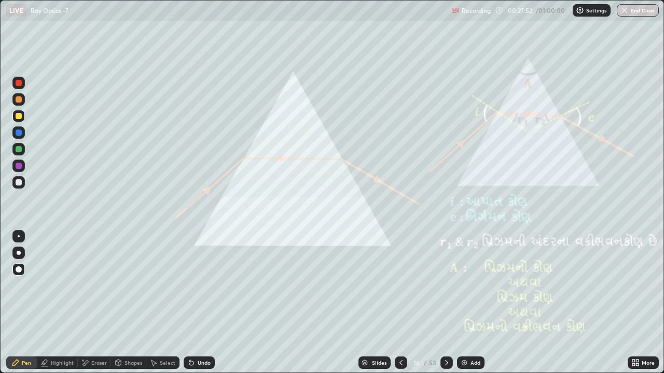
click at [198, 312] on div "Undo" at bounding box center [204, 362] width 13 height 5
click at [444, 312] on icon at bounding box center [446, 363] width 8 height 8
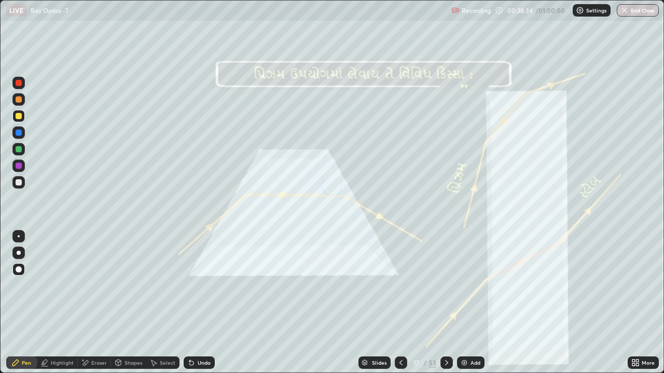
click at [401, 312] on icon at bounding box center [400, 362] width 3 height 5
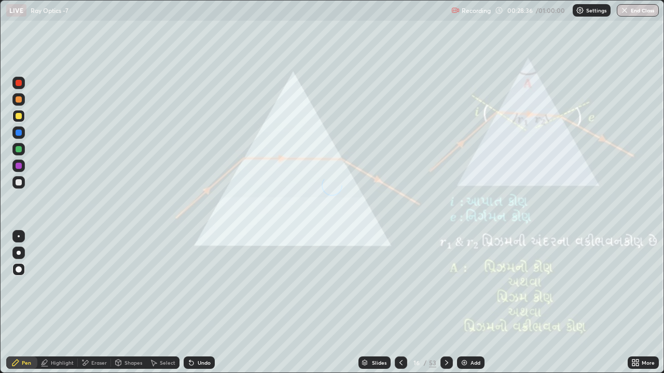
click at [445, 312] on icon at bounding box center [446, 363] width 8 height 8
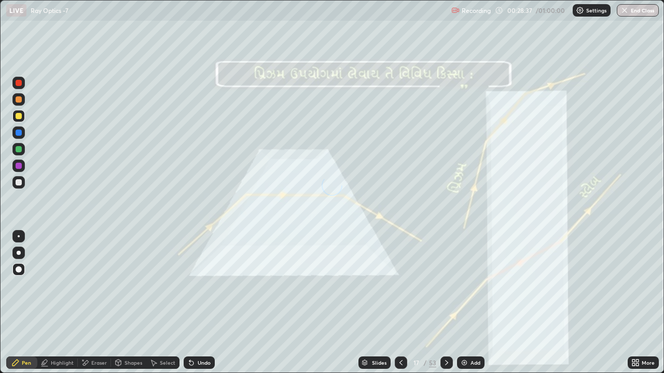
click at [400, 312] on icon at bounding box center [401, 363] width 8 height 8
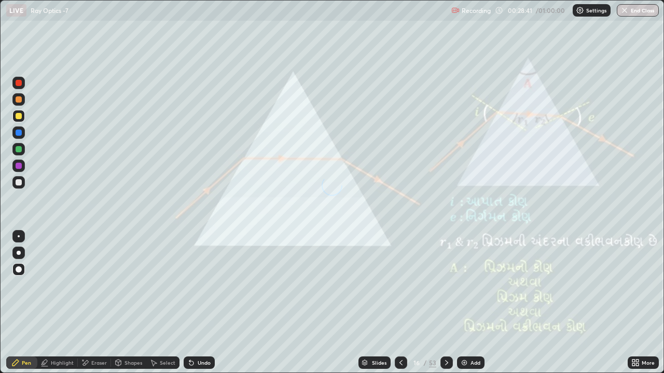
click at [450, 312] on div at bounding box center [446, 363] width 12 height 12
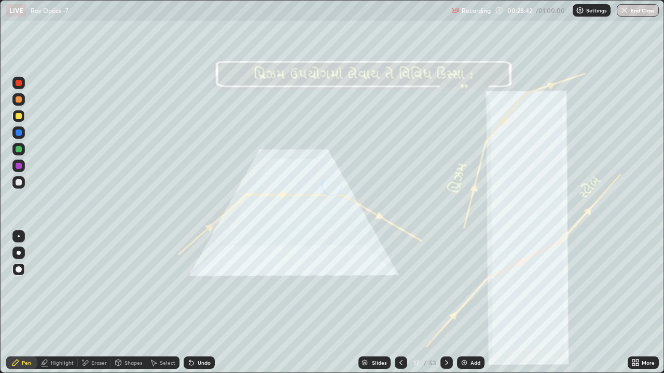
click at [445, 312] on icon at bounding box center [446, 363] width 8 height 8
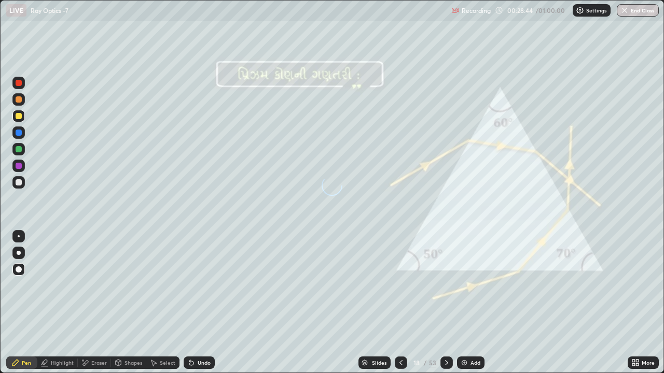
click at [378, 312] on div "Slides" at bounding box center [379, 362] width 15 height 5
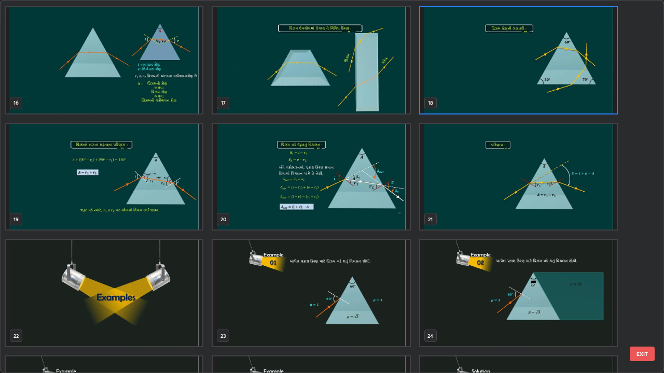
scroll to position [572, 0]
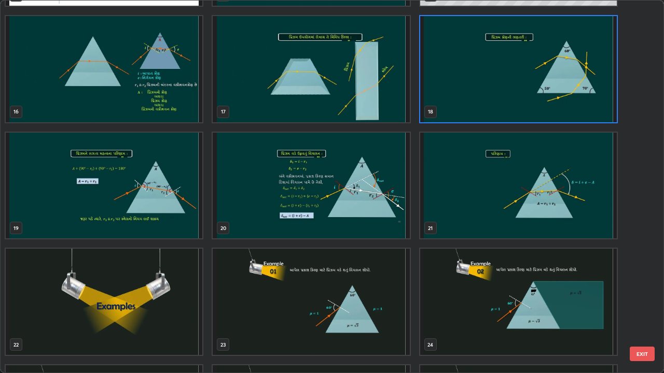
click at [134, 187] on img "grid" at bounding box center [104, 186] width 197 height 106
click at [133, 190] on img "grid" at bounding box center [104, 186] width 197 height 106
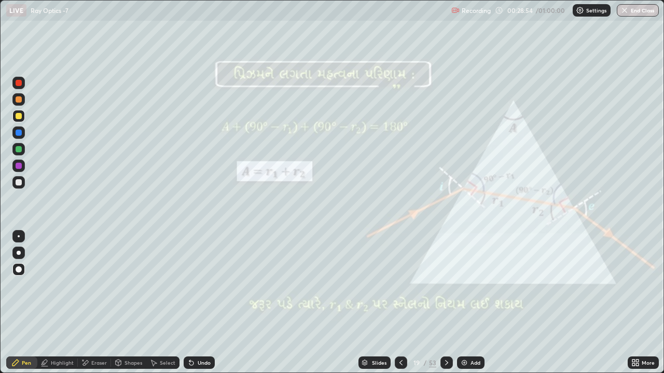
click at [399, 312] on icon at bounding box center [401, 363] width 8 height 8
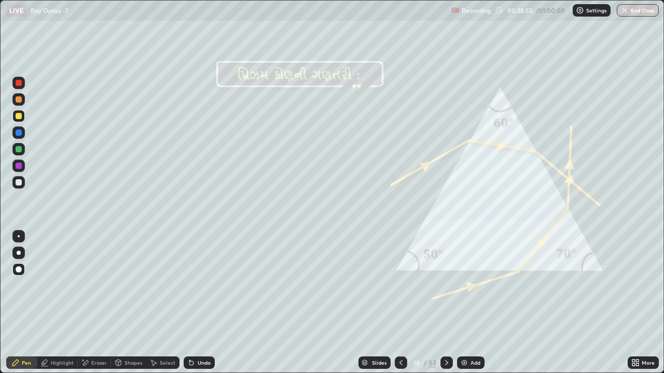
click at [399, 312] on icon at bounding box center [400, 362] width 3 height 5
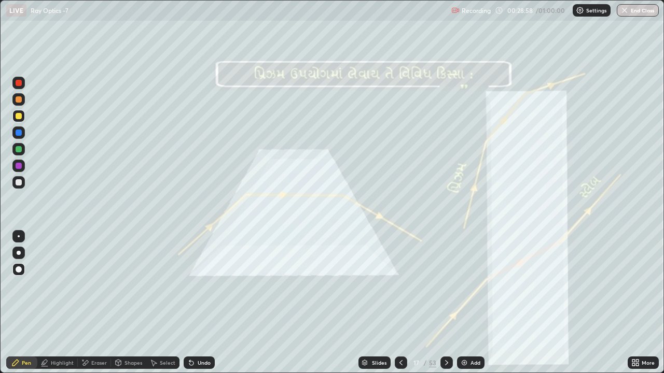
click at [399, 312] on icon at bounding box center [401, 363] width 8 height 8
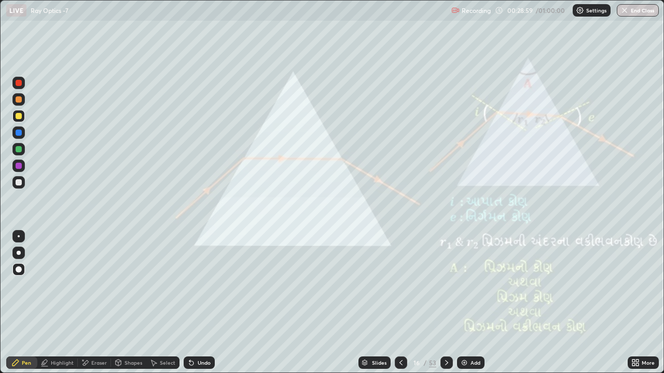
click at [445, 312] on icon at bounding box center [446, 363] width 8 height 8
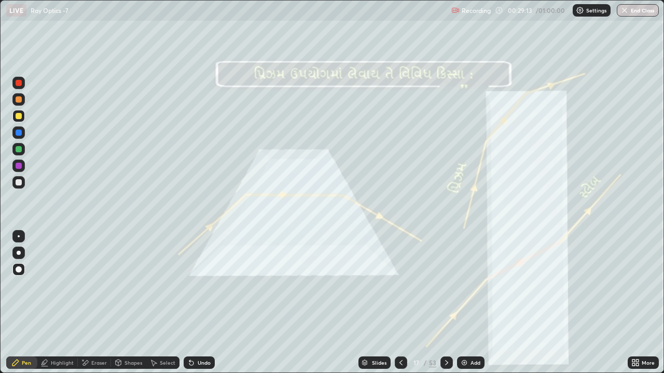
click at [445, 312] on icon at bounding box center [446, 363] width 8 height 8
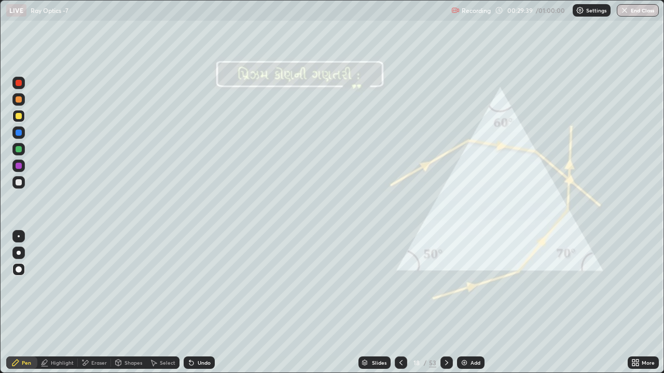
click at [446, 312] on icon at bounding box center [446, 362] width 3 height 5
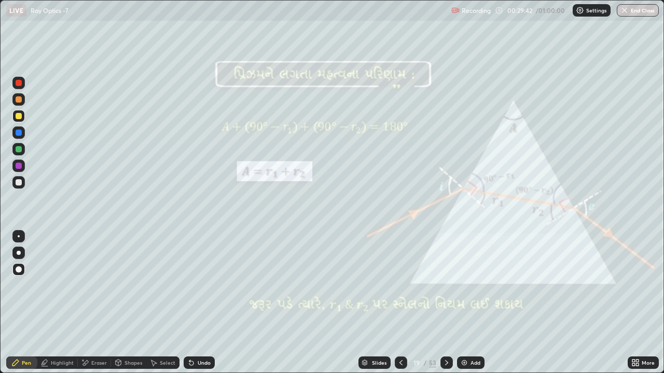
click at [19, 183] on div at bounding box center [19, 182] width 6 height 6
click at [16, 99] on div at bounding box center [19, 99] width 6 height 6
click at [443, 312] on icon at bounding box center [446, 363] width 8 height 8
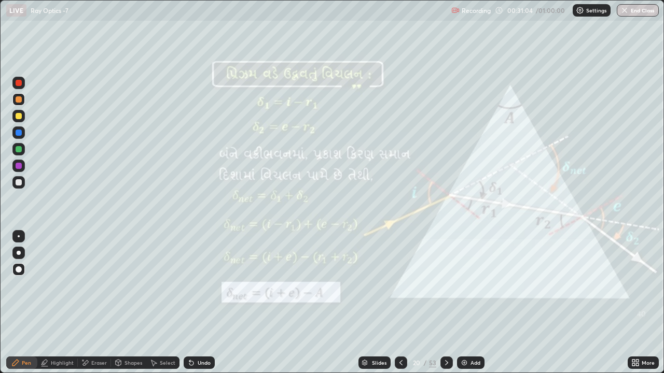
click at [445, 312] on icon at bounding box center [446, 363] width 8 height 8
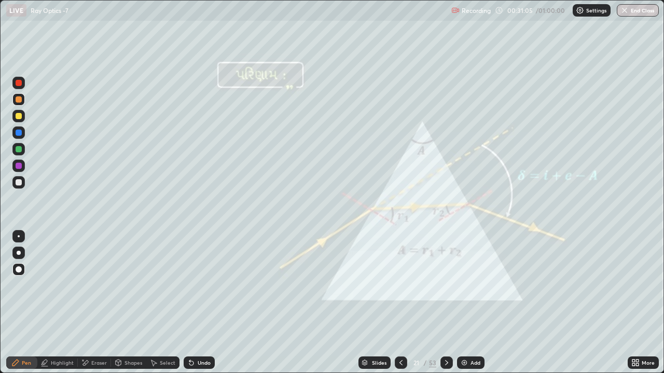
click at [445, 312] on icon at bounding box center [446, 363] width 8 height 8
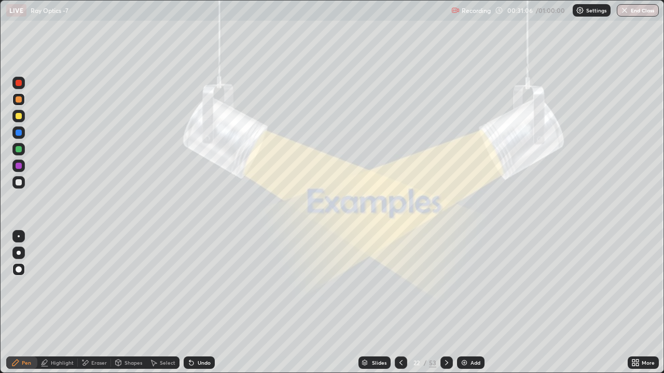
click at [445, 312] on icon at bounding box center [446, 363] width 8 height 8
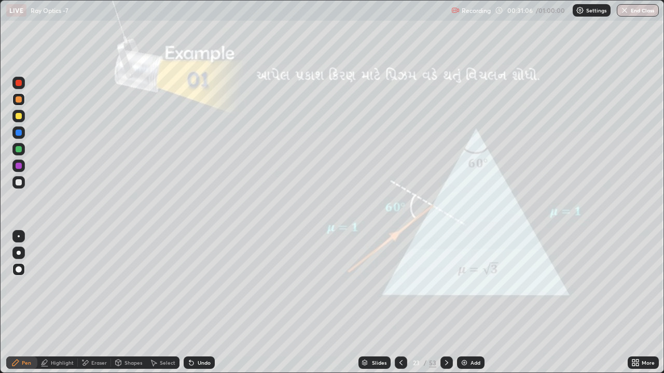
click at [400, 312] on icon at bounding box center [401, 363] width 8 height 8
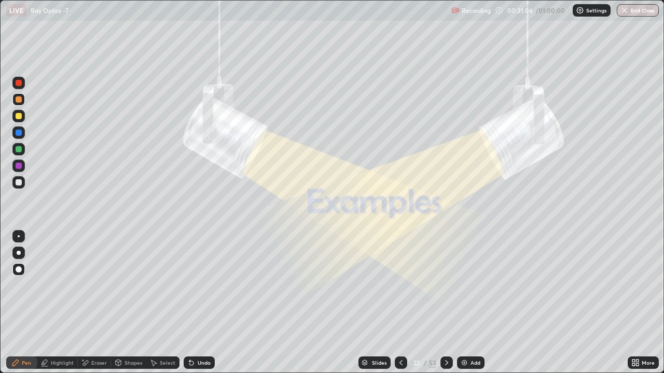
click at [400, 312] on icon at bounding box center [401, 363] width 8 height 8
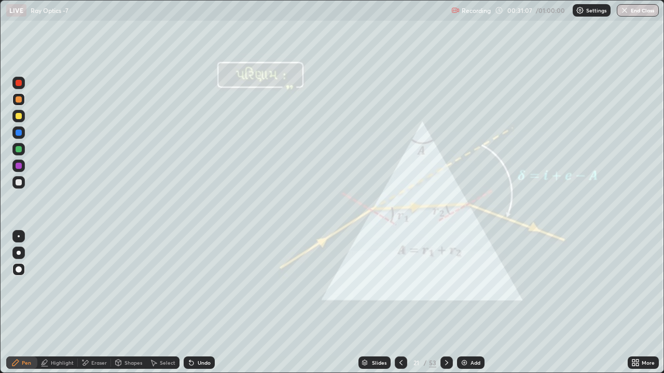
click at [395, 312] on div at bounding box center [401, 363] width 12 height 12
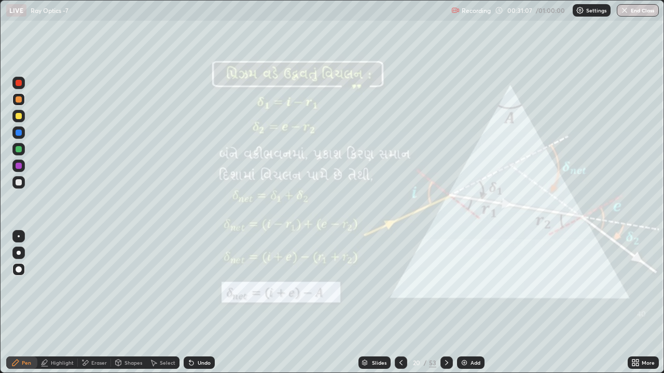
click at [397, 312] on icon at bounding box center [401, 363] width 8 height 8
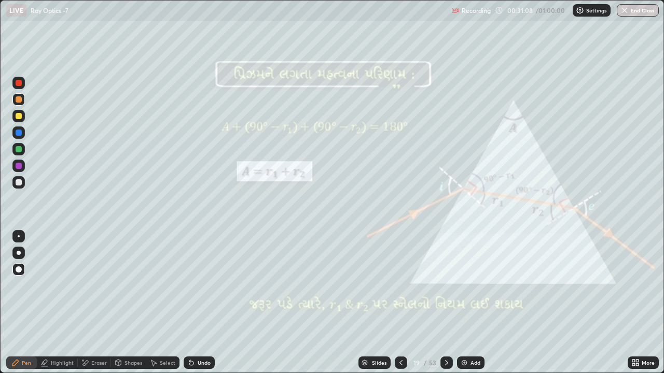
click at [395, 312] on div at bounding box center [401, 363] width 12 height 21
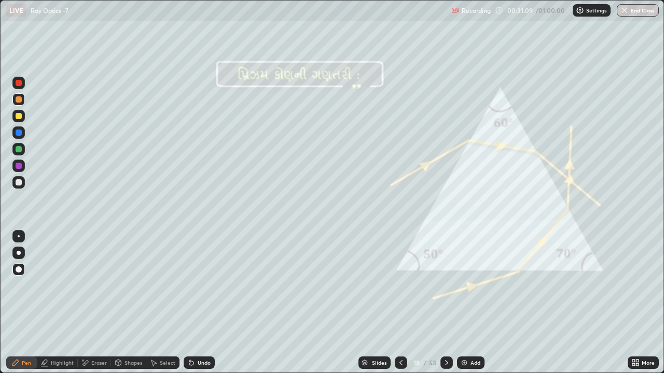
click at [398, 312] on icon at bounding box center [401, 363] width 8 height 8
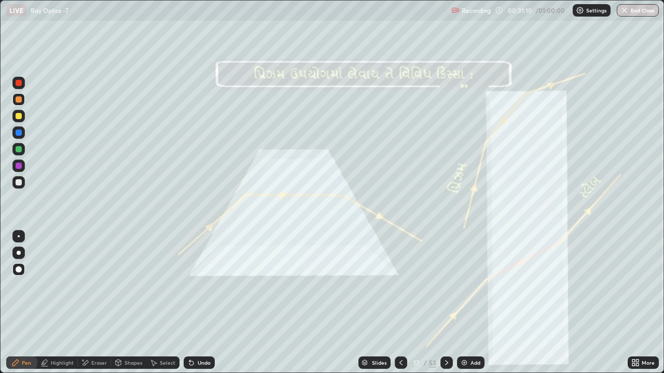
click at [397, 312] on icon at bounding box center [401, 363] width 8 height 8
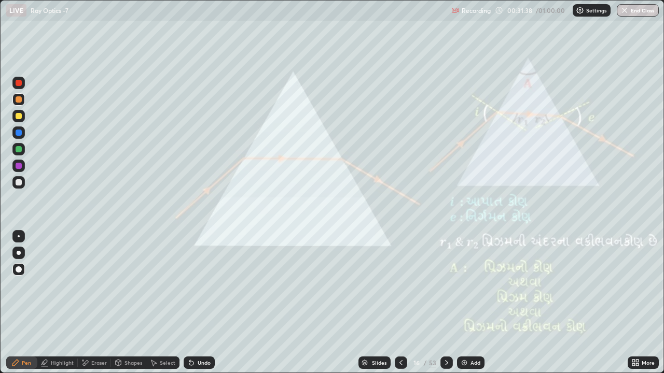
click at [444, 312] on icon at bounding box center [446, 363] width 8 height 8
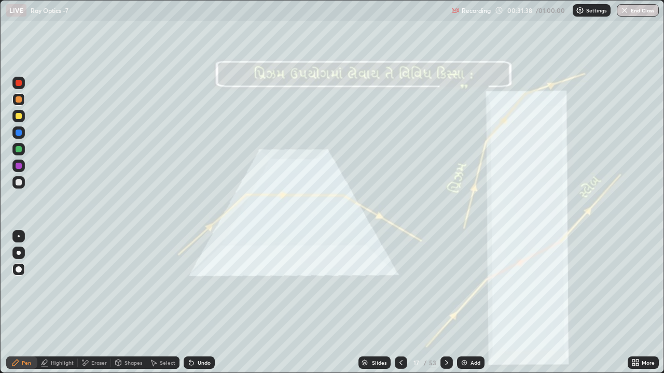
click at [446, 312] on icon at bounding box center [446, 363] width 8 height 8
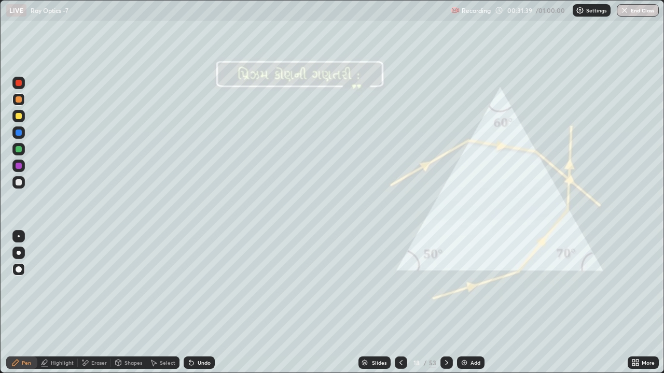
click at [445, 312] on icon at bounding box center [446, 363] width 8 height 8
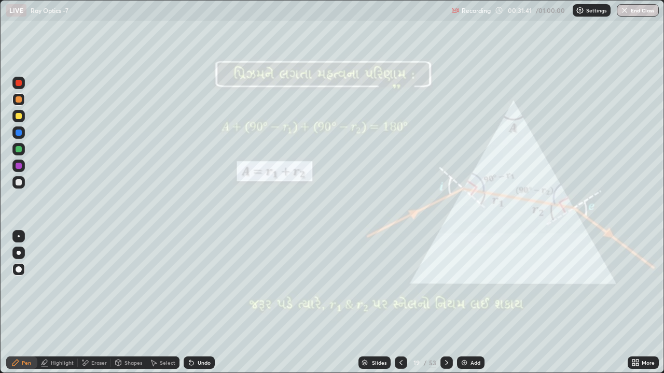
click at [445, 312] on icon at bounding box center [446, 363] width 8 height 8
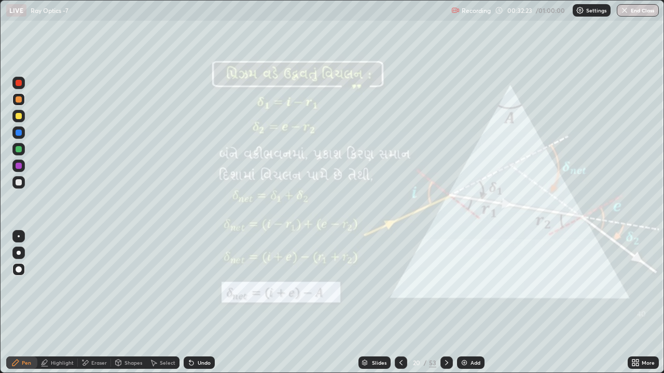
click at [445, 312] on icon at bounding box center [446, 362] width 3 height 5
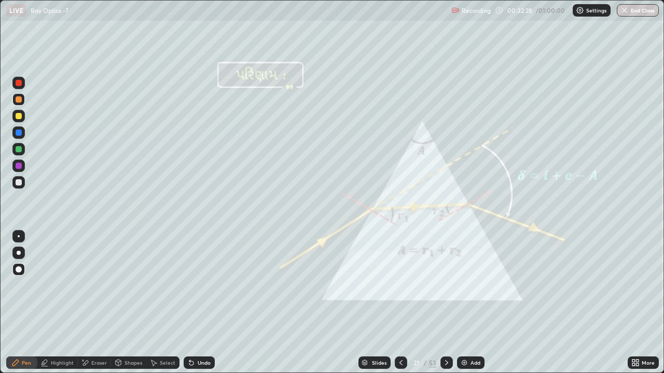
click at [445, 312] on icon at bounding box center [446, 363] width 8 height 8
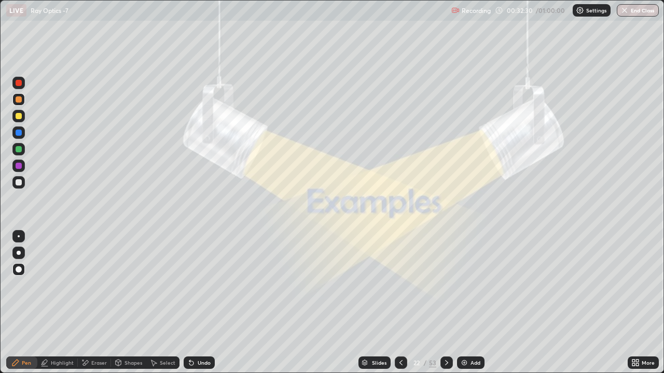
click at [445, 312] on icon at bounding box center [446, 363] width 8 height 8
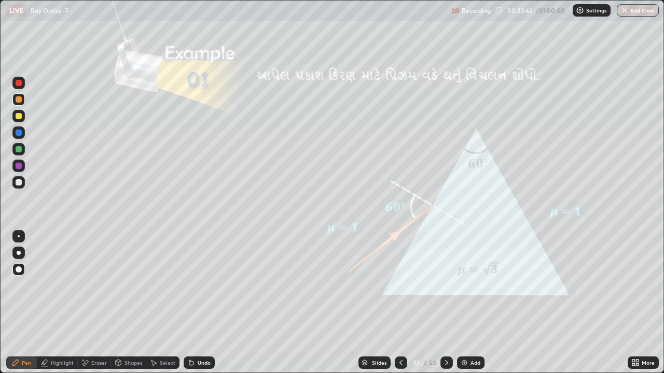
click at [21, 184] on div at bounding box center [19, 182] width 6 height 6
click at [18, 100] on div at bounding box center [19, 99] width 6 height 6
click at [18, 118] on div at bounding box center [19, 116] width 6 height 6
click at [20, 185] on div at bounding box center [19, 182] width 6 height 6
click at [17, 117] on div at bounding box center [19, 116] width 6 height 6
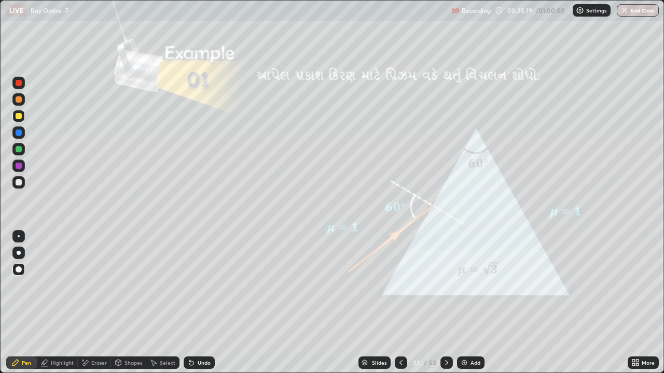
click at [195, 312] on div "Undo" at bounding box center [199, 363] width 31 height 12
click at [445, 312] on icon at bounding box center [446, 363] width 8 height 8
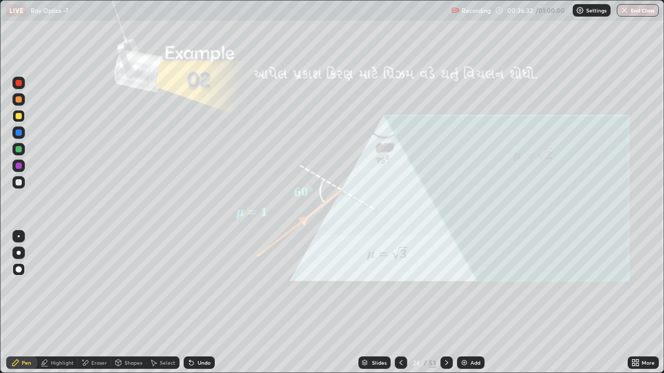
click at [16, 99] on div at bounding box center [19, 99] width 6 height 6
click at [19, 120] on div at bounding box center [18, 116] width 12 height 12
click at [18, 100] on div at bounding box center [19, 99] width 6 height 6
click at [18, 185] on div at bounding box center [19, 182] width 6 height 6
click at [18, 116] on div at bounding box center [19, 116] width 6 height 6
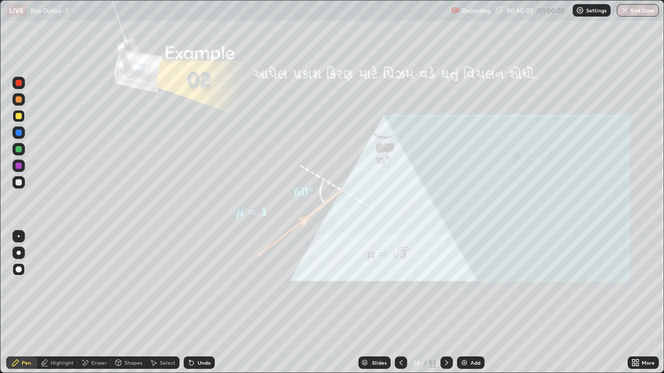
click at [445, 312] on icon at bounding box center [446, 363] width 8 height 8
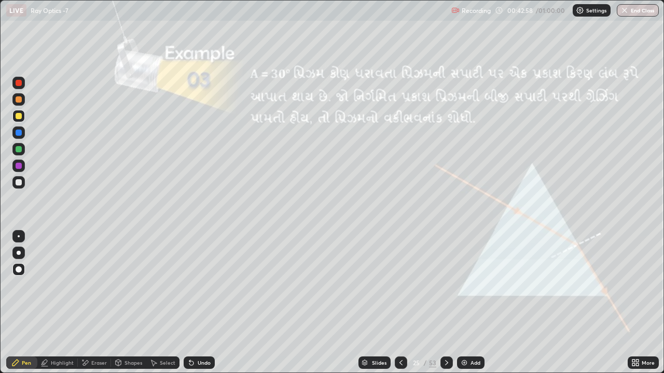
click at [17, 100] on div at bounding box center [19, 99] width 6 height 6
click at [443, 312] on icon at bounding box center [446, 363] width 8 height 8
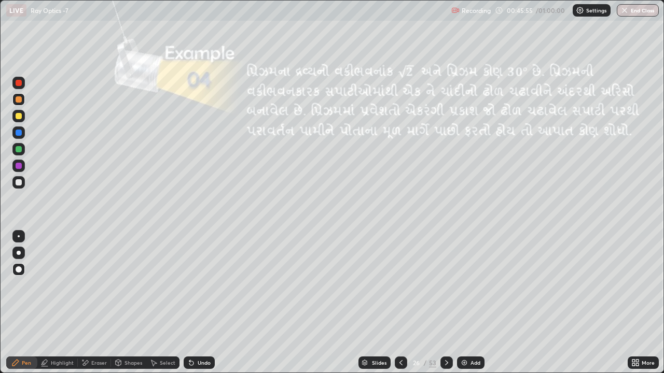
click at [17, 117] on div at bounding box center [19, 116] width 6 height 6
click at [134, 312] on div "Shapes" at bounding box center [128, 363] width 35 height 12
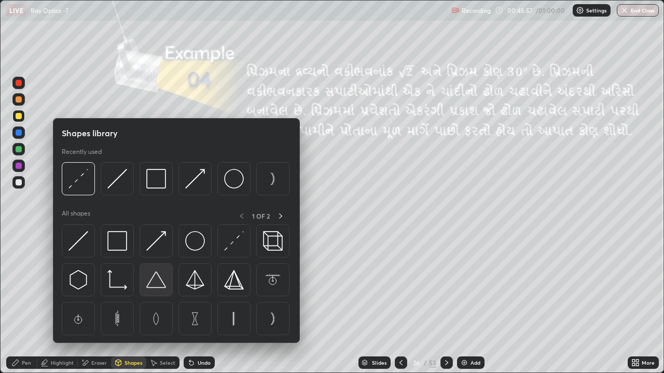
click at [151, 281] on img at bounding box center [156, 280] width 20 height 20
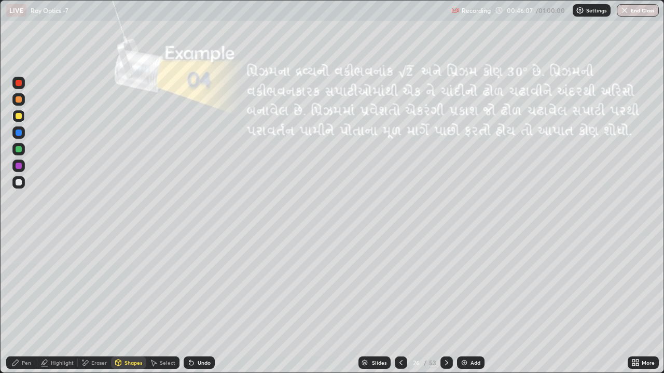
click at [21, 312] on div "Pen" at bounding box center [21, 363] width 31 height 12
click at [20, 185] on div at bounding box center [19, 182] width 6 height 6
click at [127, 312] on div "Shapes" at bounding box center [133, 362] width 18 height 5
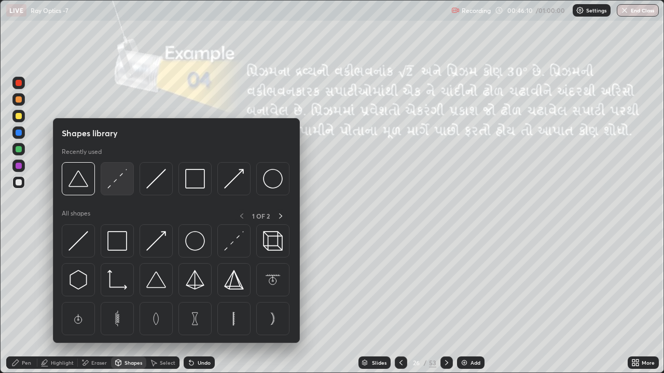
click at [118, 180] on img at bounding box center [117, 179] width 20 height 20
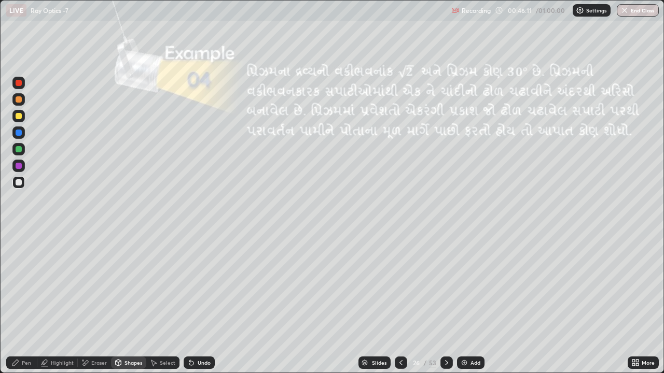
click at [135, 312] on div "Shapes" at bounding box center [133, 362] width 18 height 5
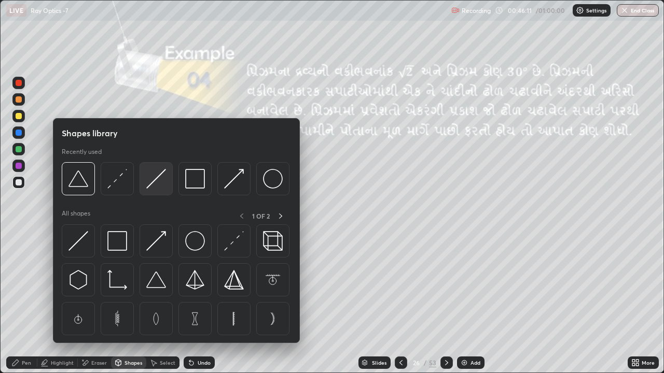
click at [156, 184] on img at bounding box center [156, 179] width 20 height 20
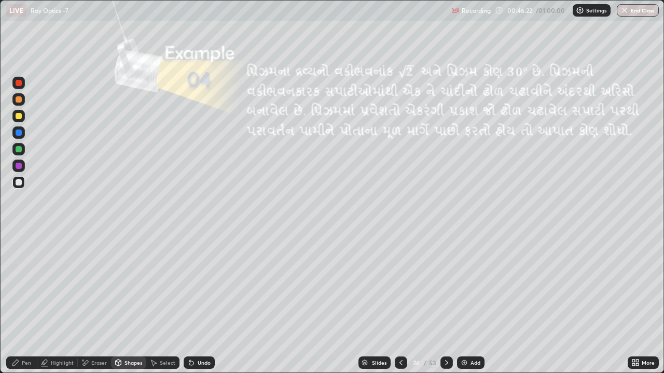
click at [19, 312] on icon at bounding box center [15, 363] width 8 height 8
click at [19, 97] on div at bounding box center [19, 99] width 6 height 6
click at [128, 312] on div "Shapes" at bounding box center [133, 362] width 18 height 5
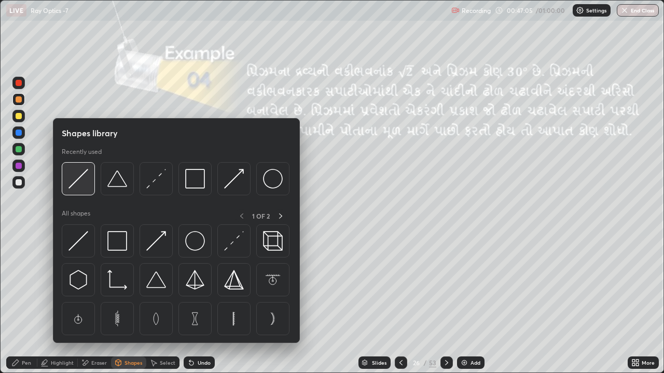
click at [78, 180] on img at bounding box center [78, 179] width 20 height 20
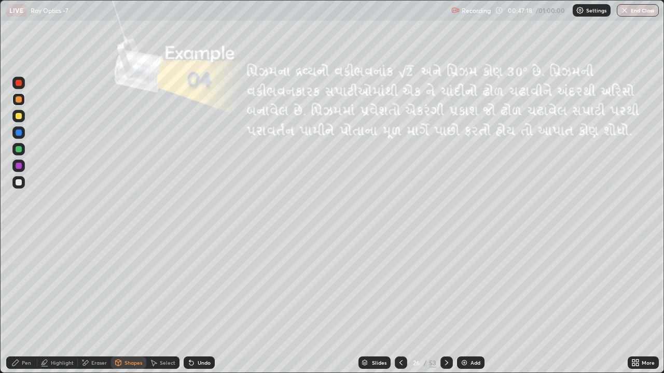
click at [193, 312] on icon at bounding box center [191, 363] width 8 height 8
click at [126, 312] on div "Shapes" at bounding box center [128, 363] width 35 height 12
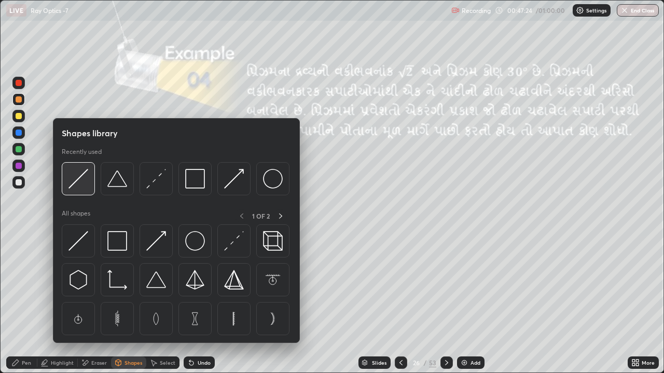
click at [85, 180] on img at bounding box center [78, 179] width 20 height 20
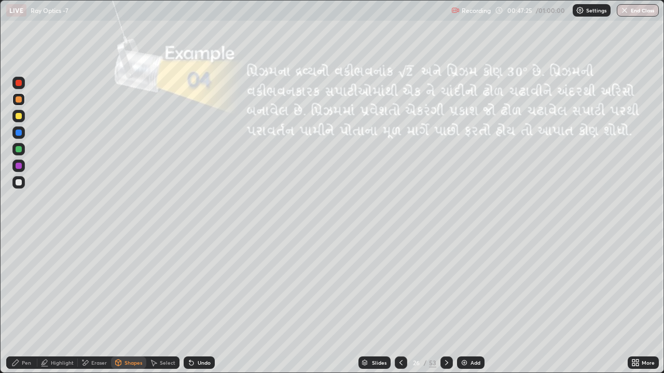
click at [24, 183] on div at bounding box center [18, 182] width 12 height 12
click at [128, 312] on div "Shapes" at bounding box center [133, 362] width 18 height 5
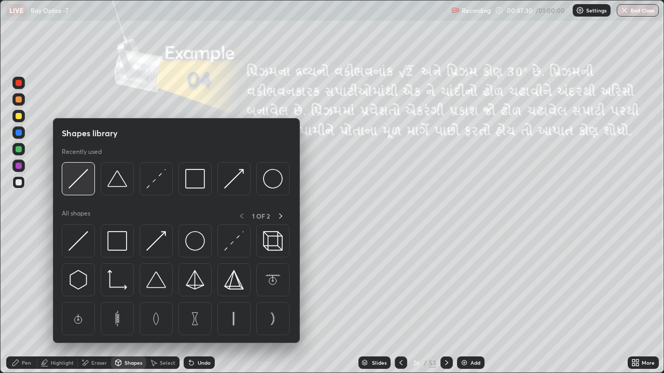
click at [79, 186] on img at bounding box center [78, 179] width 20 height 20
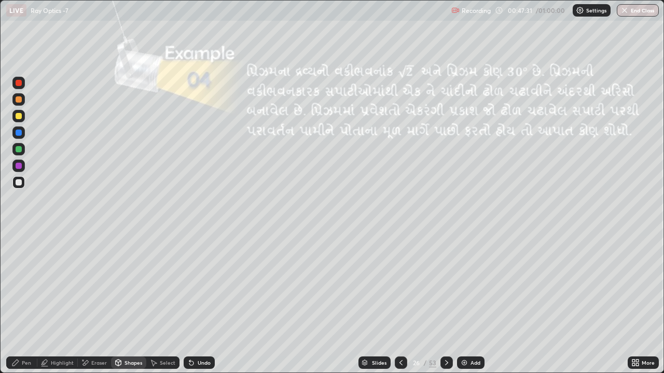
click at [18, 102] on div at bounding box center [19, 99] width 6 height 6
click at [22, 312] on div "Pen" at bounding box center [26, 362] width 9 height 5
click at [20, 188] on div at bounding box center [18, 182] width 12 height 12
click at [19, 100] on div at bounding box center [19, 99] width 6 height 6
click at [20, 118] on div at bounding box center [19, 116] width 6 height 6
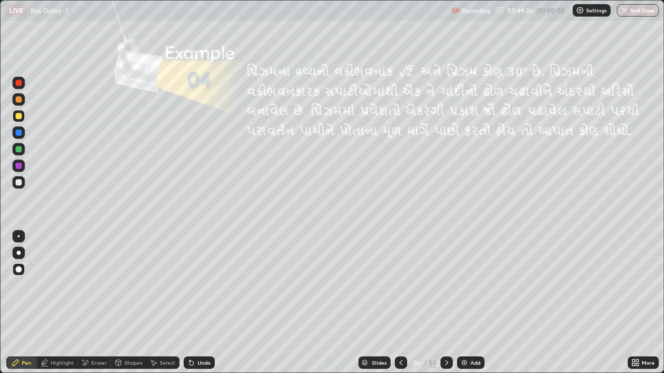
click at [445, 312] on icon at bounding box center [446, 363] width 8 height 8
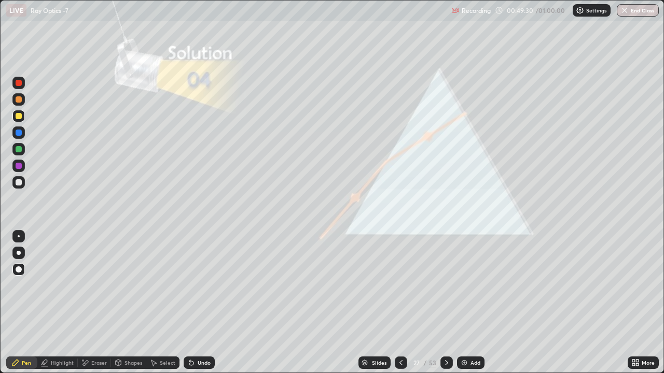
click at [445, 312] on icon at bounding box center [446, 363] width 8 height 8
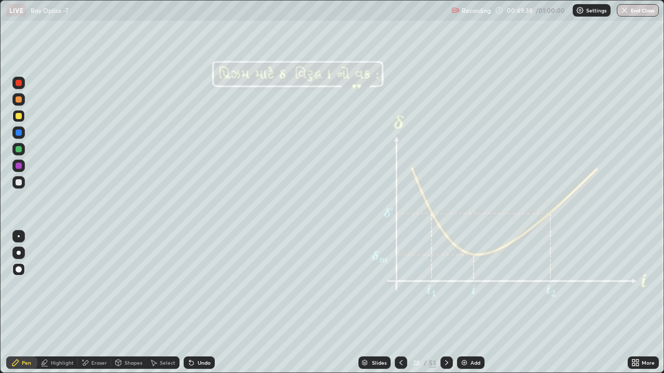
click at [20, 101] on div at bounding box center [19, 99] width 6 height 6
click at [400, 312] on icon at bounding box center [401, 363] width 8 height 8
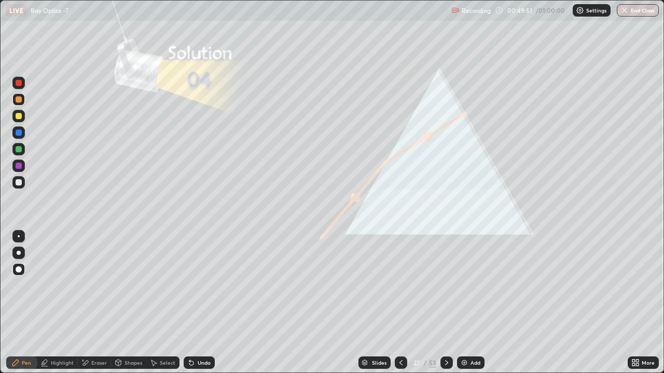
click at [399, 312] on icon at bounding box center [400, 362] width 3 height 5
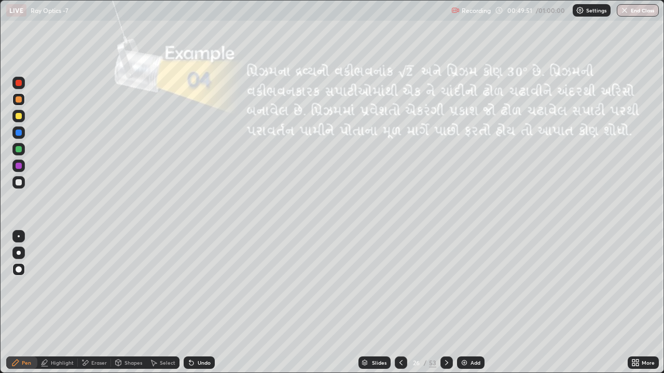
click at [399, 312] on icon at bounding box center [401, 363] width 8 height 8
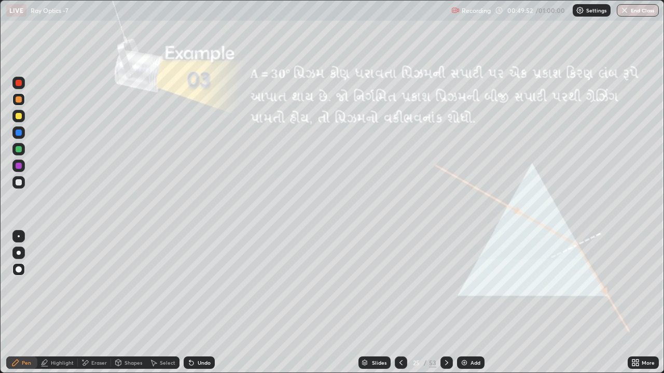
click at [400, 312] on div at bounding box center [401, 363] width 12 height 12
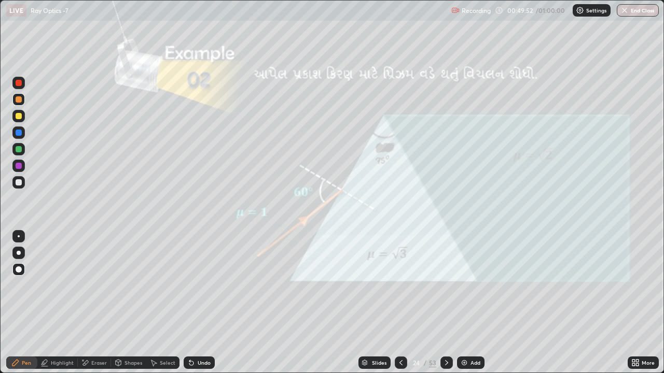
click at [399, 312] on icon at bounding box center [401, 363] width 8 height 8
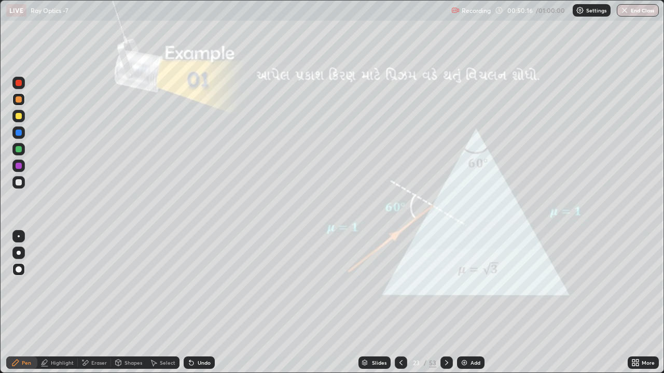
click at [445, 312] on icon at bounding box center [446, 363] width 8 height 8
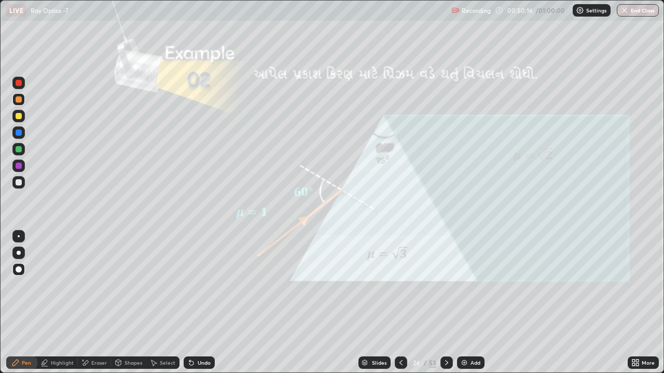
click at [445, 312] on icon at bounding box center [446, 363] width 8 height 8
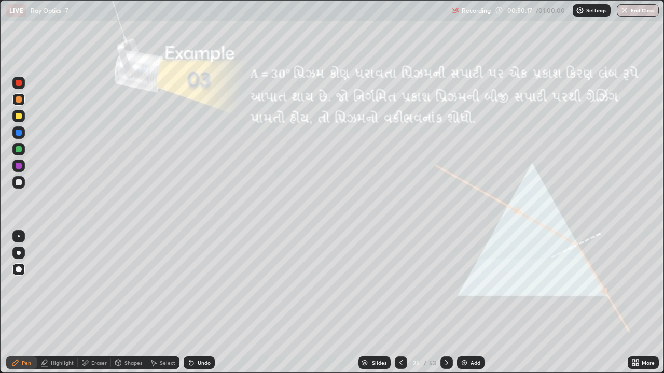
click at [445, 312] on icon at bounding box center [446, 363] width 8 height 8
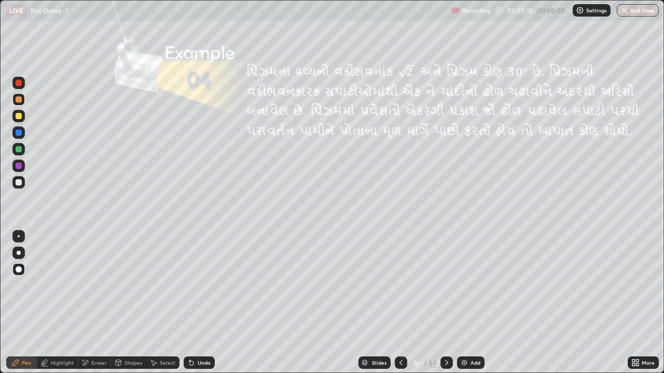
click at [447, 312] on icon at bounding box center [446, 363] width 8 height 8
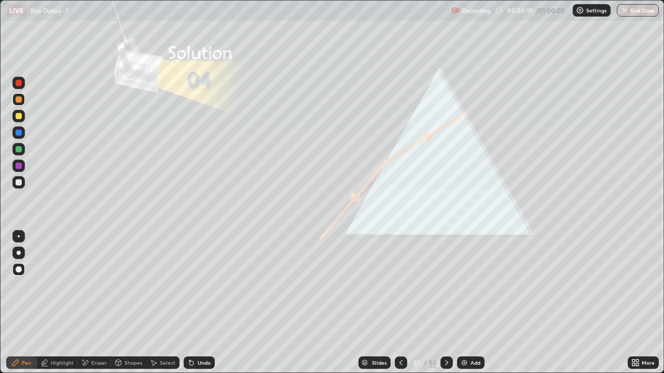
click at [446, 312] on icon at bounding box center [446, 363] width 8 height 8
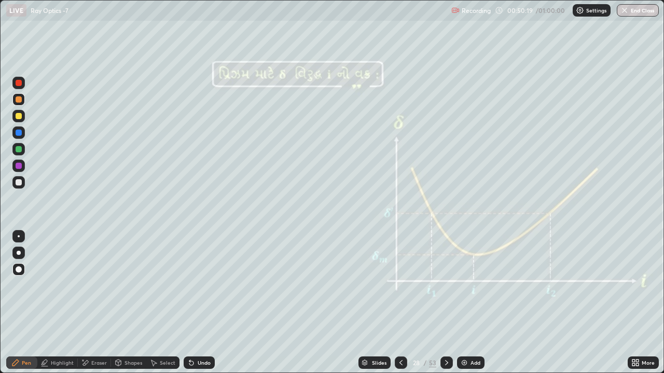
click at [445, 312] on icon at bounding box center [446, 363] width 8 height 8
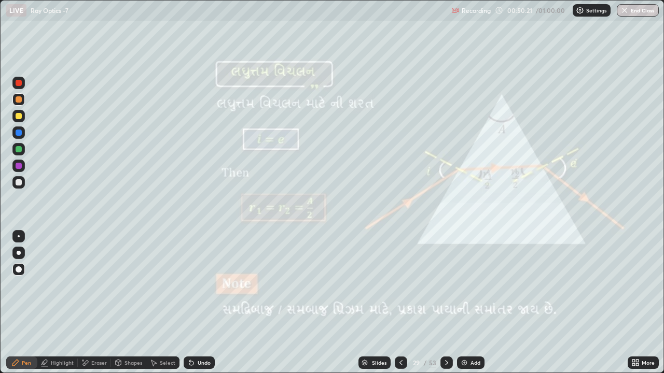
click at [395, 312] on div at bounding box center [401, 363] width 12 height 12
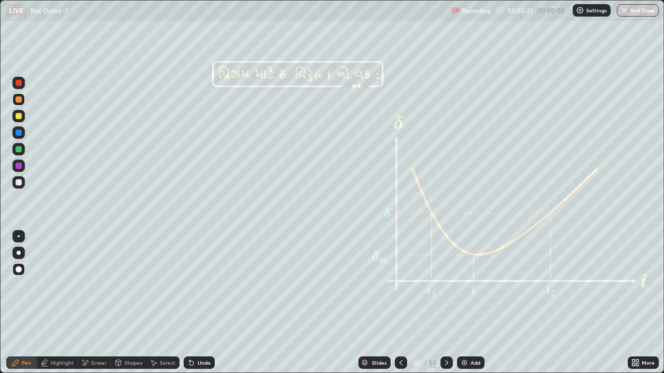
click at [446, 312] on icon at bounding box center [446, 362] width 3 height 5
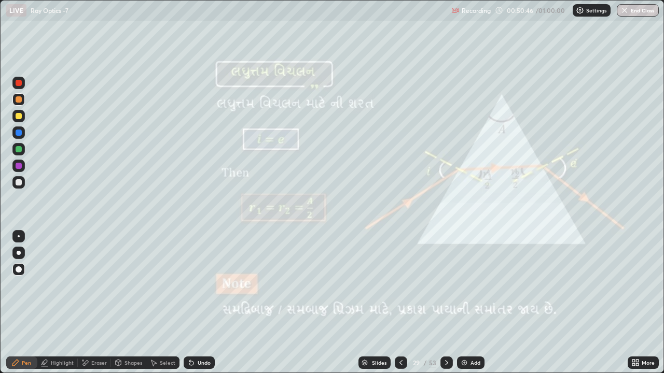
click at [400, 312] on icon at bounding box center [401, 363] width 8 height 8
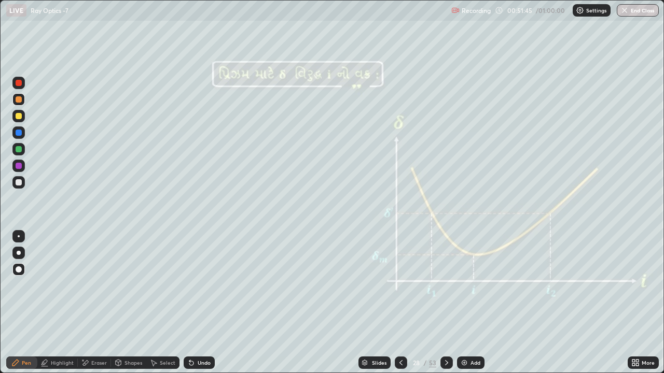
click at [198, 312] on div "Undo" at bounding box center [199, 363] width 31 height 12
click at [198, 312] on div "Undo" at bounding box center [204, 362] width 13 height 5
click at [197, 312] on div "Undo" at bounding box center [199, 363] width 31 height 12
click at [19, 183] on div at bounding box center [19, 182] width 6 height 6
click at [18, 117] on div at bounding box center [19, 116] width 6 height 6
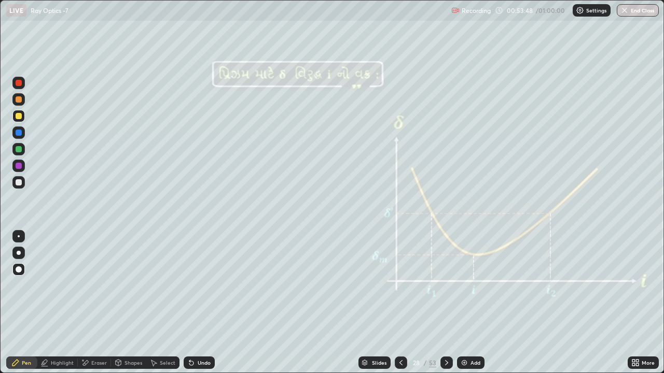
click at [445, 312] on icon at bounding box center [446, 363] width 8 height 8
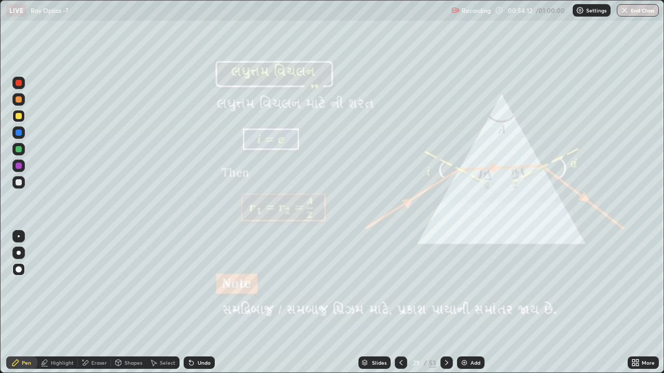
click at [19, 183] on div at bounding box center [19, 182] width 6 height 6
click at [19, 182] on div at bounding box center [19, 182] width 6 height 6
click at [18, 154] on div at bounding box center [18, 149] width 12 height 12
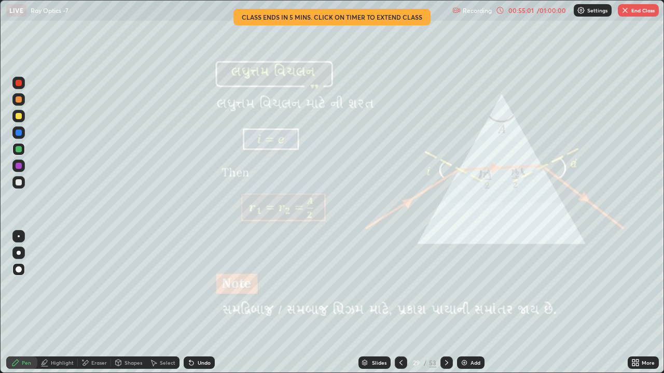
click at [18, 101] on div at bounding box center [19, 99] width 6 height 6
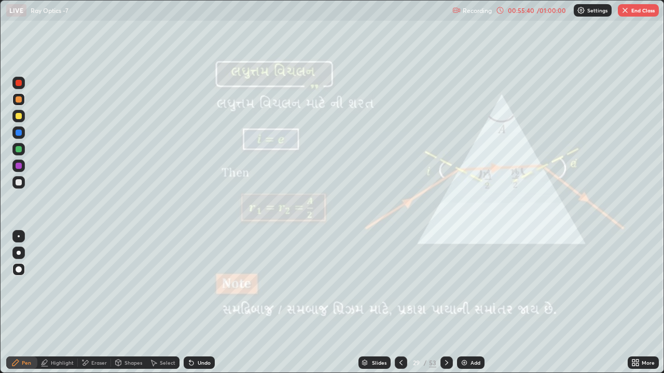
click at [445, 312] on icon at bounding box center [446, 363] width 8 height 8
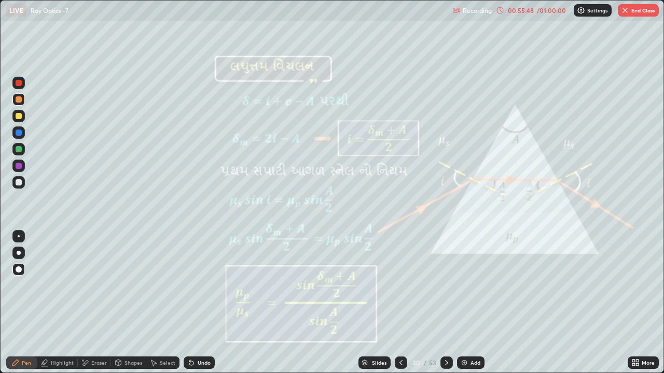
click at [18, 120] on div at bounding box center [18, 116] width 12 height 12
click at [17, 182] on div at bounding box center [19, 182] width 6 height 6
click at [16, 114] on div at bounding box center [19, 116] width 6 height 6
click at [444, 312] on icon at bounding box center [446, 363] width 8 height 8
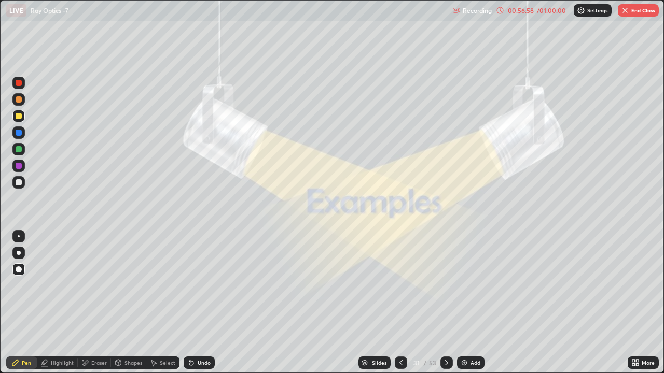
click at [447, 312] on icon at bounding box center [446, 363] width 8 height 8
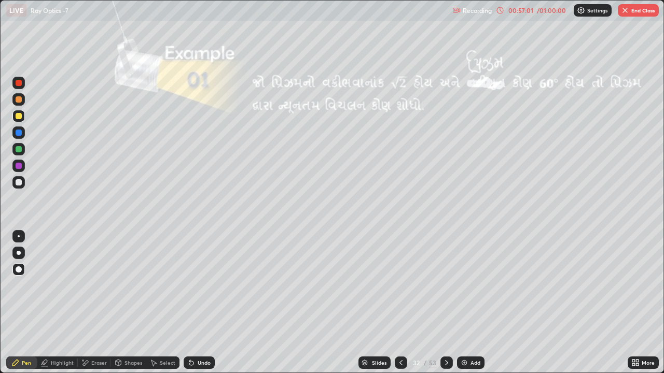
click at [632, 12] on button "End Class" at bounding box center [638, 10] width 41 height 12
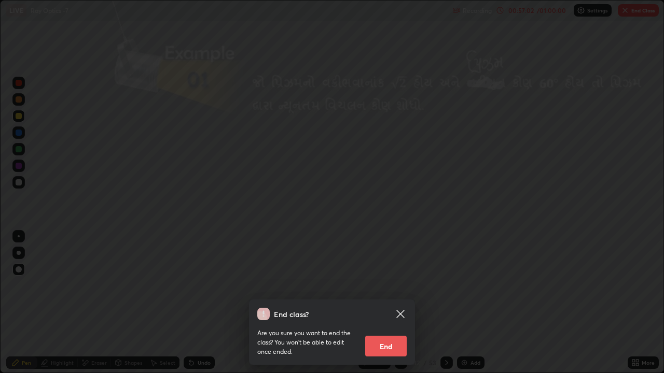
click at [387, 312] on button "End" at bounding box center [385, 346] width 41 height 21
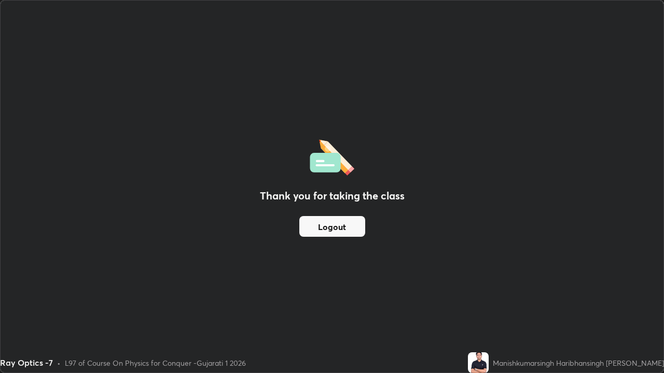
click at [332, 229] on button "Logout" at bounding box center [332, 226] width 66 height 21
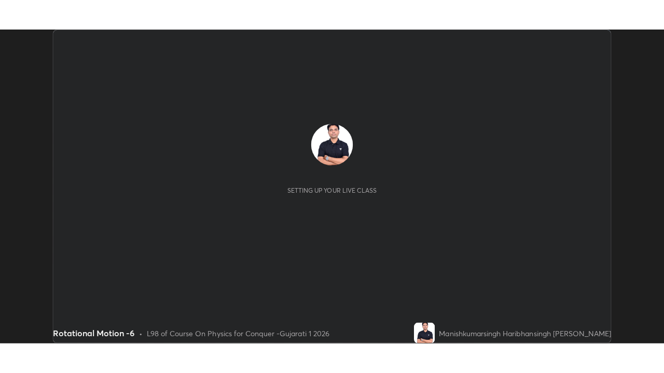
scroll to position [312, 660]
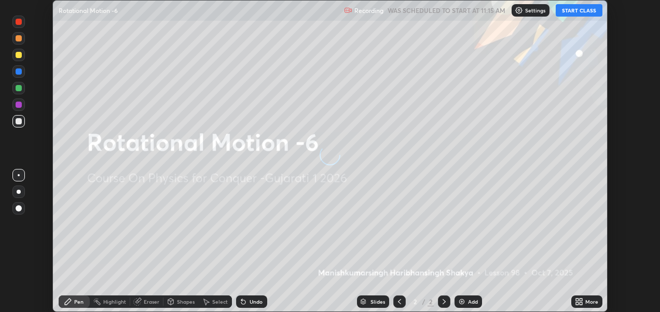
click at [576, 12] on button "START CLASS" at bounding box center [578, 10] width 47 height 12
click at [577, 300] on icon at bounding box center [577, 300] width 3 height 3
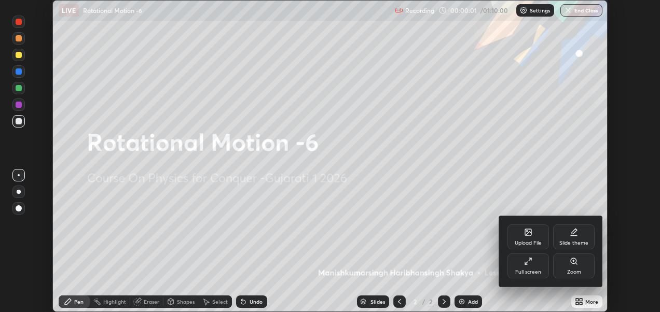
click at [567, 237] on div "Slide theme" at bounding box center [573, 237] width 41 height 25
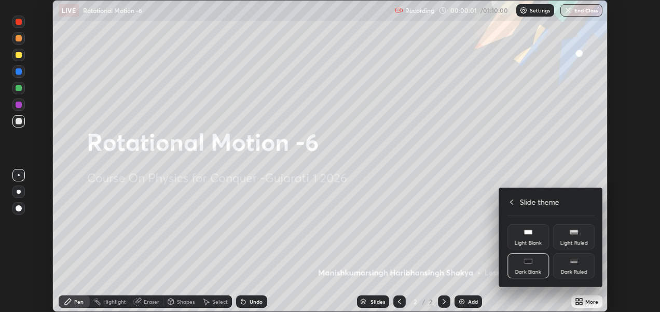
click at [575, 268] on div "Dark Ruled" at bounding box center [573, 266] width 41 height 25
click at [509, 198] on icon at bounding box center [511, 202] width 8 height 8
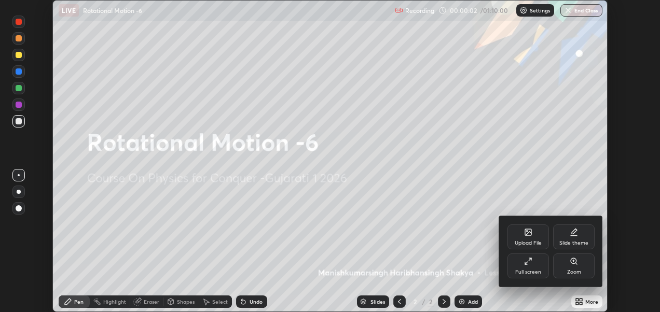
click at [530, 259] on icon at bounding box center [530, 259] width 3 height 3
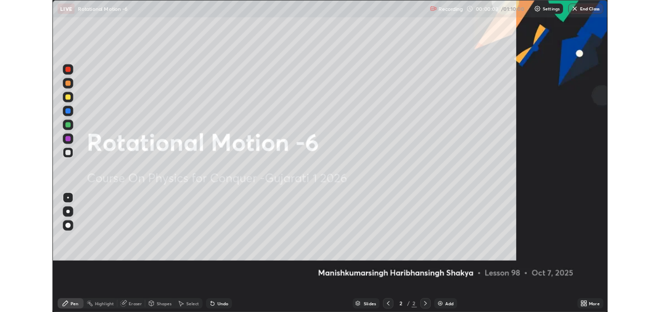
scroll to position [373, 664]
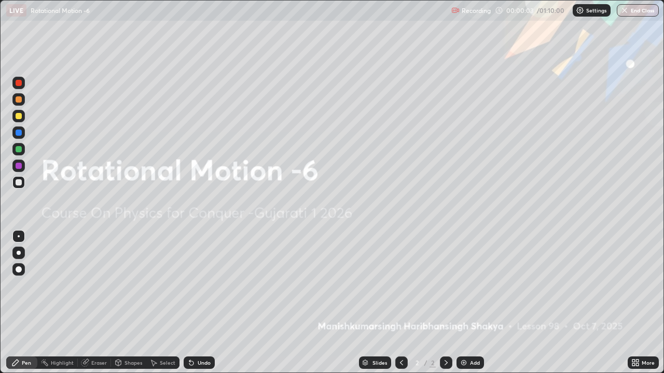
click at [471, 312] on div "Add" at bounding box center [475, 362] width 10 height 5
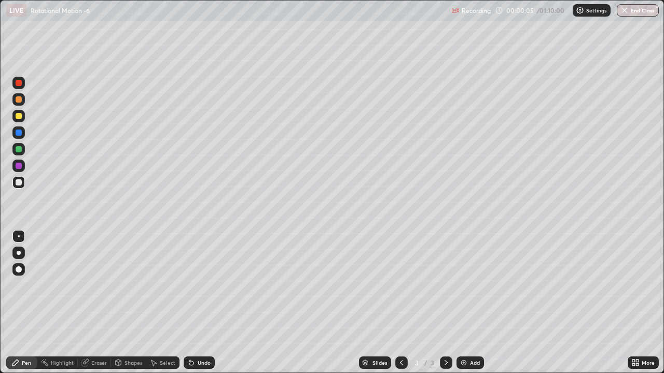
click at [19, 269] on div at bounding box center [19, 270] width 6 height 6
click at [19, 100] on div at bounding box center [19, 99] width 6 height 6
click at [20, 183] on div at bounding box center [19, 182] width 6 height 6
click at [18, 97] on div at bounding box center [19, 99] width 6 height 6
click at [470, 312] on div "Add" at bounding box center [475, 362] width 10 height 5
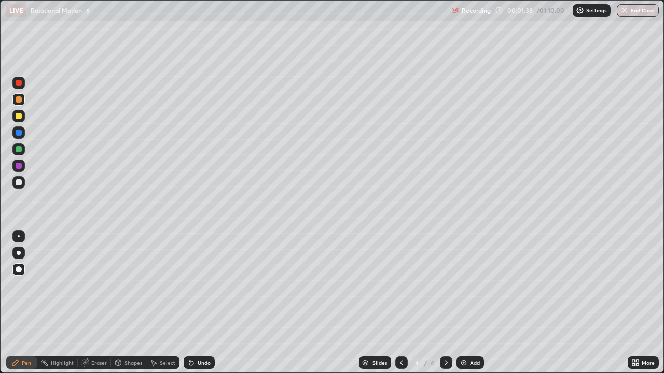
click at [20, 118] on div at bounding box center [19, 116] width 6 height 6
click at [130, 312] on div "Shapes" at bounding box center [133, 362] width 18 height 5
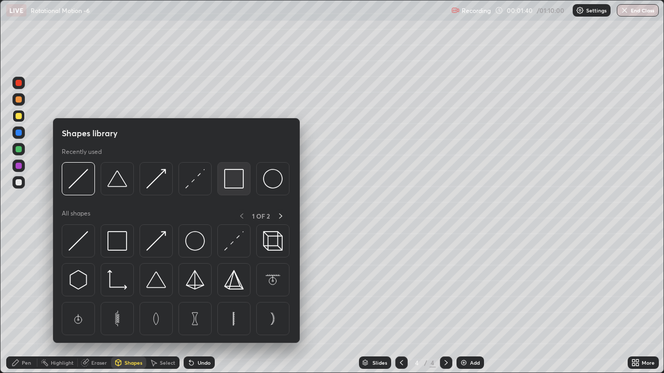
click at [227, 184] on img at bounding box center [234, 179] width 20 height 20
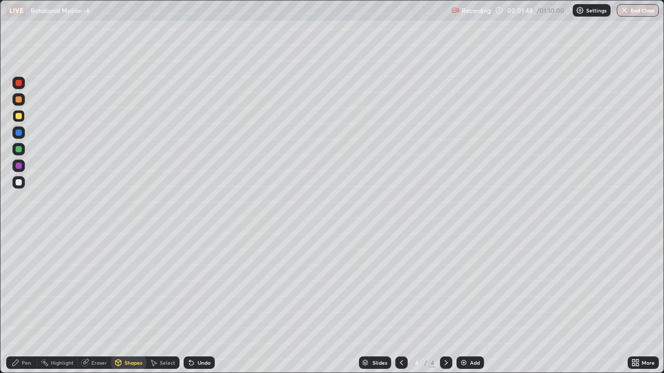
click at [67, 312] on div "Highlight" at bounding box center [62, 362] width 23 height 5
click at [20, 312] on icon at bounding box center [19, 328] width 8 height 8
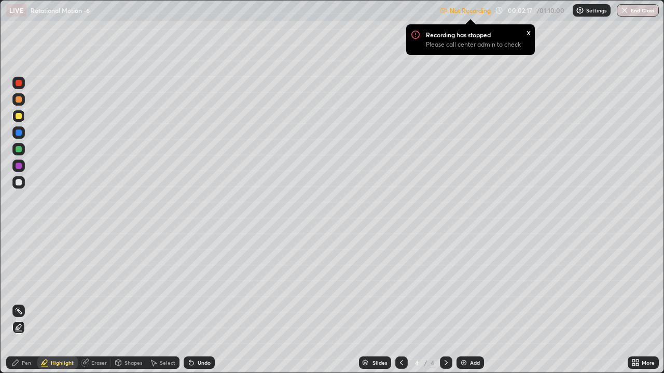
click at [588, 10] on p "Settings" at bounding box center [596, 10] width 20 height 5
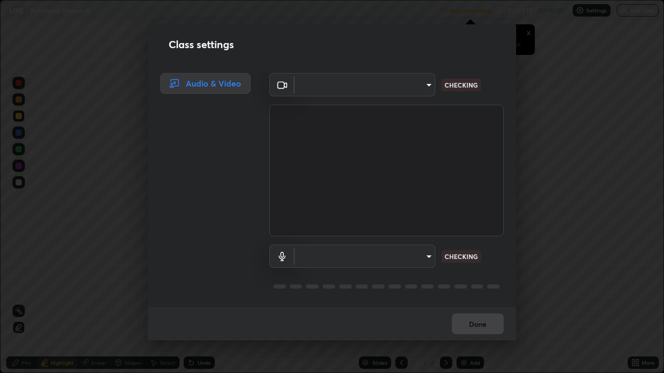
type input "2d2e2489656aed81fa1717d56b5087f64160cedd5dfe9d71df32aea02503d73d"
type input "communications"
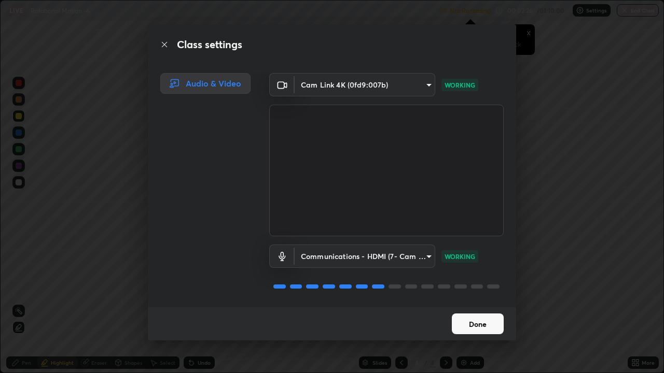
click at [476, 312] on button "Done" at bounding box center [478, 324] width 52 height 21
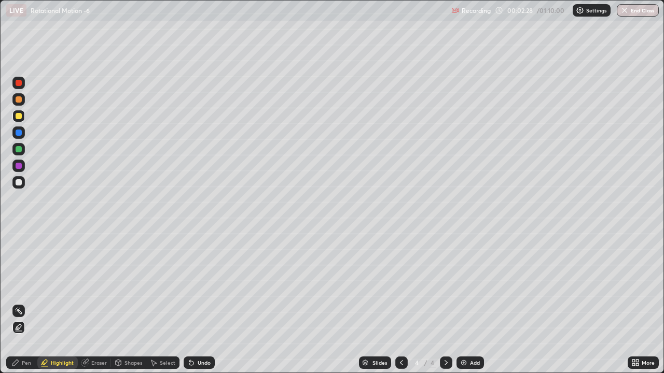
click at [20, 183] on div at bounding box center [19, 182] width 6 height 6
click at [201, 312] on div "Undo" at bounding box center [204, 362] width 13 height 5
click at [26, 312] on div "Pen" at bounding box center [26, 362] width 9 height 5
click at [19, 101] on div at bounding box center [19, 99] width 6 height 6
click at [19, 183] on div at bounding box center [19, 182] width 6 height 6
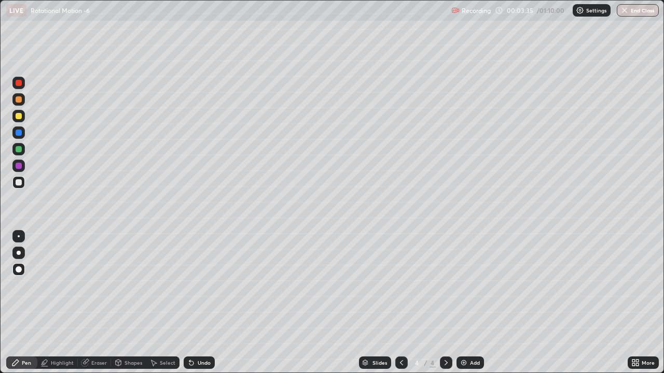
click at [123, 312] on div "Shapes" at bounding box center [128, 363] width 35 height 12
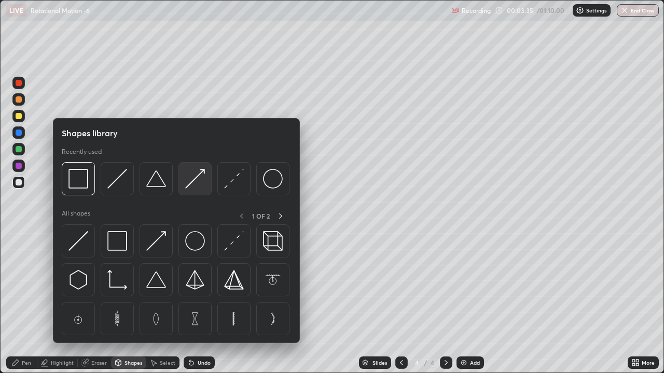
click at [192, 184] on img at bounding box center [195, 179] width 20 height 20
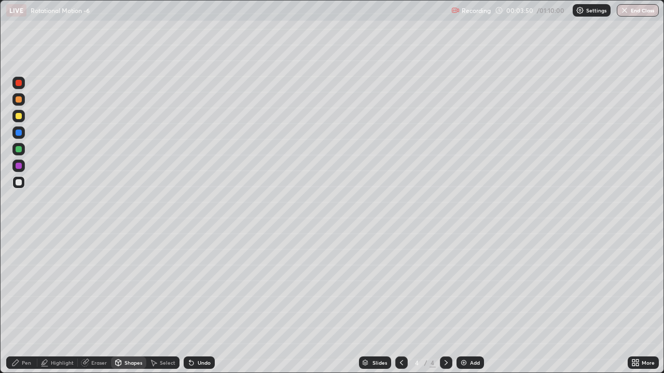
click at [19, 312] on icon at bounding box center [15, 363] width 8 height 8
click at [17, 100] on div at bounding box center [19, 99] width 6 height 6
click at [18, 118] on div at bounding box center [19, 116] width 6 height 6
click at [15, 131] on div at bounding box center [18, 133] width 12 height 12
click at [130, 312] on div "Shapes" at bounding box center [133, 362] width 18 height 5
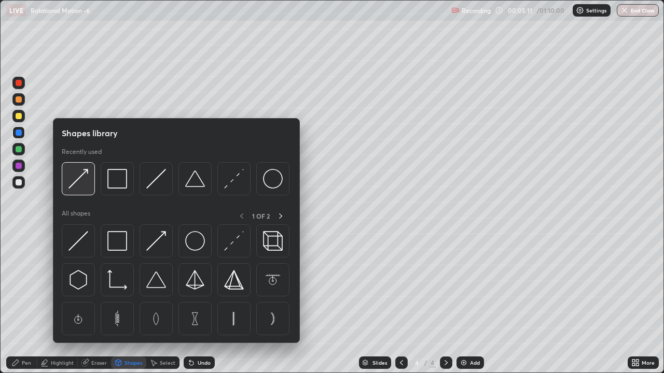
click at [81, 181] on img at bounding box center [78, 179] width 20 height 20
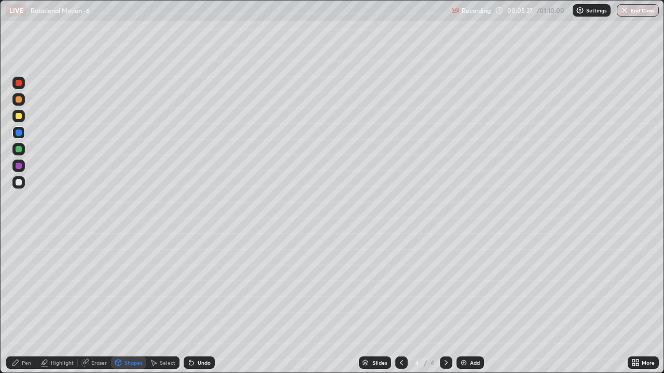
click at [17, 312] on icon at bounding box center [15, 363] width 8 height 8
click at [18, 99] on div at bounding box center [19, 99] width 6 height 6
click at [205, 312] on div "Undo" at bounding box center [204, 362] width 13 height 5
click at [203, 312] on div "Undo" at bounding box center [204, 362] width 13 height 5
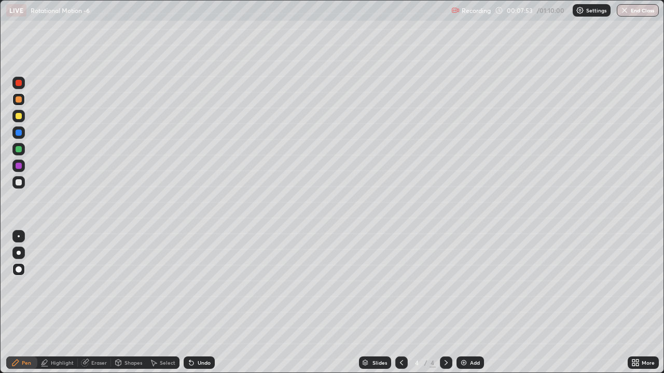
click at [209, 312] on div "Undo" at bounding box center [199, 363] width 31 height 12
click at [472, 312] on div "Add" at bounding box center [475, 362] width 10 height 5
click at [19, 119] on div at bounding box center [19, 116] width 6 height 6
click at [132, 312] on div "Shapes" at bounding box center [133, 362] width 18 height 5
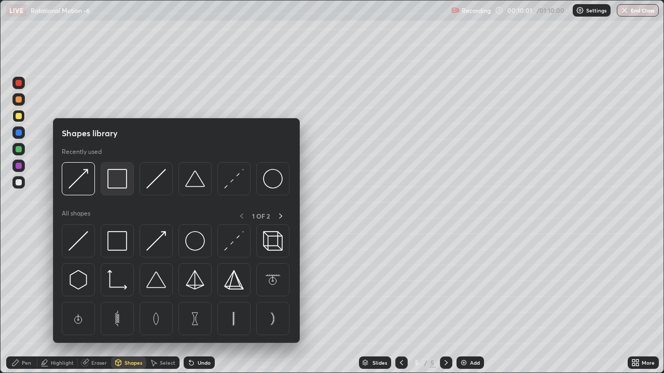
click at [118, 185] on img at bounding box center [117, 179] width 20 height 20
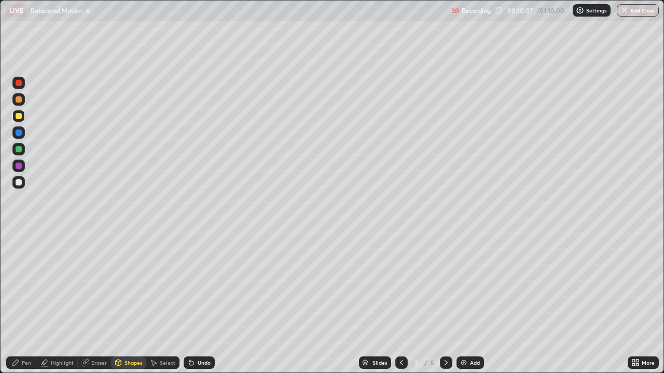
click at [64, 312] on div "Highlight" at bounding box center [62, 362] width 23 height 5
click at [20, 182] on div at bounding box center [19, 182] width 6 height 6
click at [21, 312] on div "Pen" at bounding box center [21, 363] width 31 height 12
click at [17, 99] on div at bounding box center [19, 99] width 6 height 6
click at [18, 183] on div at bounding box center [19, 182] width 6 height 6
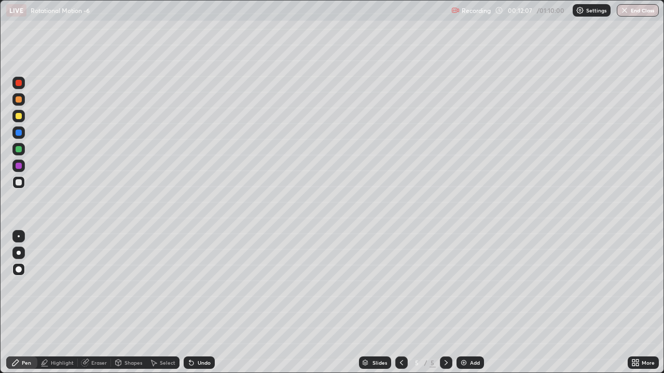
click at [126, 312] on div "Shapes" at bounding box center [133, 362] width 18 height 5
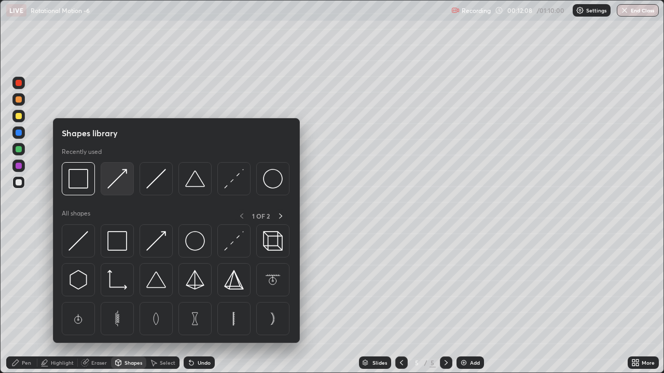
click at [114, 183] on img at bounding box center [117, 179] width 20 height 20
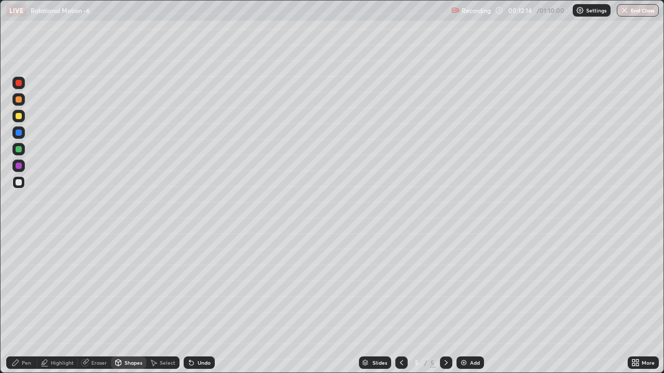
click at [131, 312] on div "Shapes" at bounding box center [133, 362] width 18 height 5
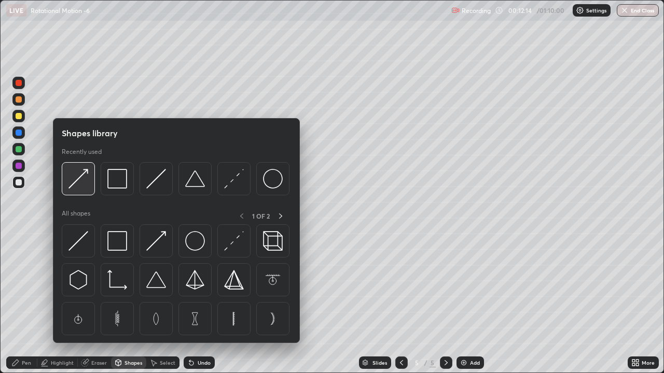
click at [79, 179] on img at bounding box center [78, 179] width 20 height 20
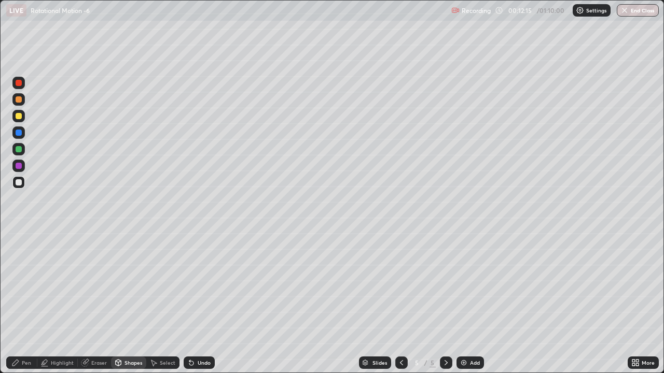
click at [21, 102] on div at bounding box center [18, 99] width 12 height 12
click at [22, 312] on div "Pen" at bounding box center [26, 362] width 9 height 5
click at [128, 312] on div "Shapes" at bounding box center [133, 362] width 18 height 5
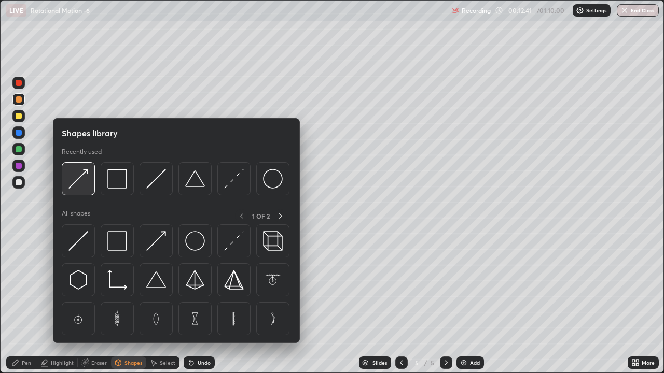
click at [86, 182] on img at bounding box center [78, 179] width 20 height 20
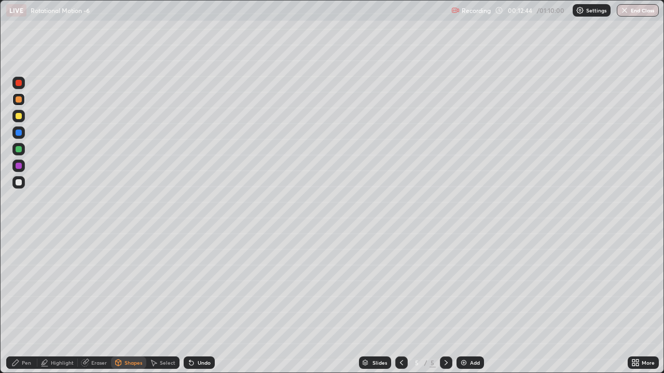
click at [17, 312] on icon at bounding box center [15, 363] width 8 height 8
click at [134, 312] on div "Shapes" at bounding box center [128, 363] width 35 height 12
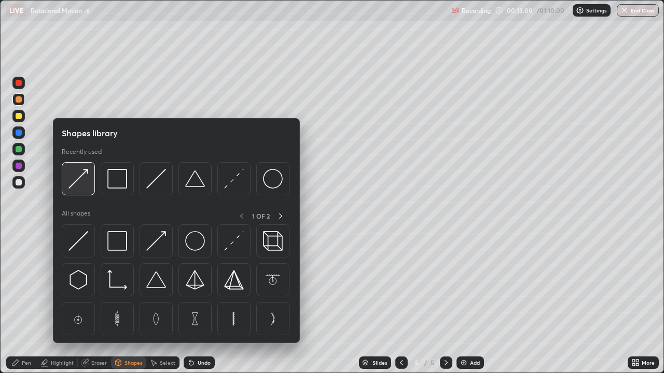
click at [83, 179] on img at bounding box center [78, 179] width 20 height 20
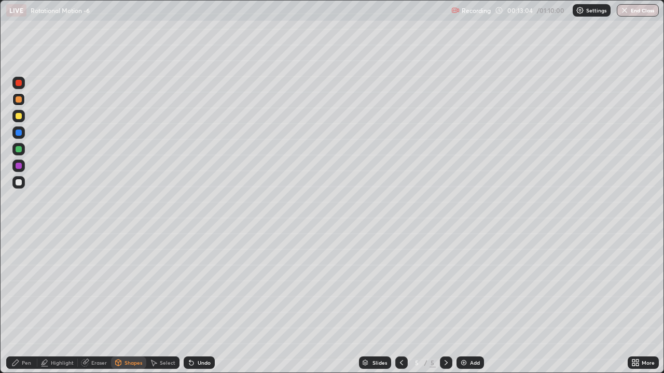
click at [31, 312] on div "Pen" at bounding box center [26, 362] width 9 height 5
click at [18, 120] on div at bounding box center [18, 116] width 12 height 12
click at [201, 312] on div "Undo" at bounding box center [199, 363] width 31 height 12
click at [20, 182] on div at bounding box center [19, 182] width 6 height 6
click at [198, 312] on div "Undo" at bounding box center [204, 362] width 13 height 5
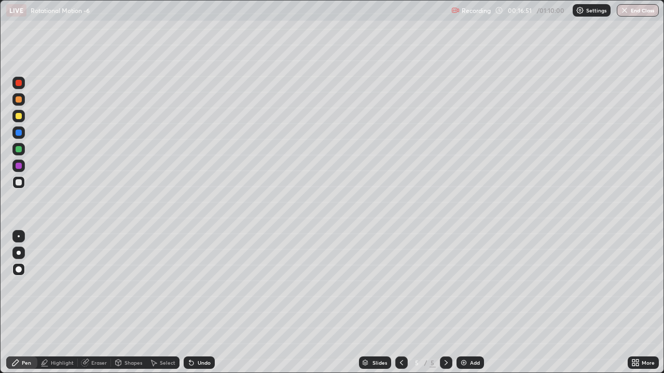
click at [194, 312] on icon at bounding box center [191, 363] width 8 height 8
click at [192, 312] on icon at bounding box center [191, 363] width 8 height 8
click at [191, 312] on icon at bounding box center [191, 364] width 4 height 4
click at [193, 312] on icon at bounding box center [191, 363] width 8 height 8
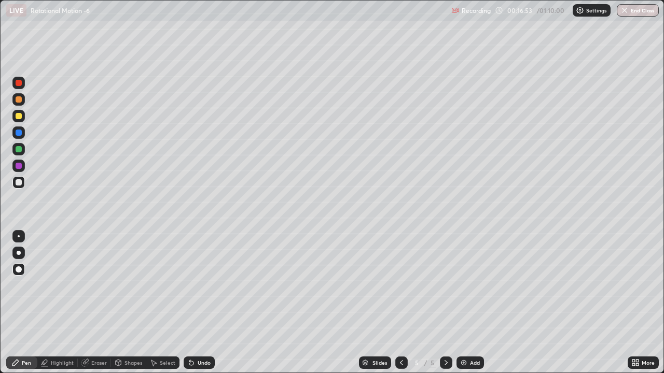
click at [196, 312] on div "Undo" at bounding box center [199, 363] width 31 height 12
click at [16, 117] on div at bounding box center [19, 116] width 6 height 6
click at [475, 312] on div "Add" at bounding box center [469, 363] width 27 height 12
click at [20, 100] on div at bounding box center [19, 99] width 6 height 6
click at [19, 117] on div at bounding box center [19, 116] width 6 height 6
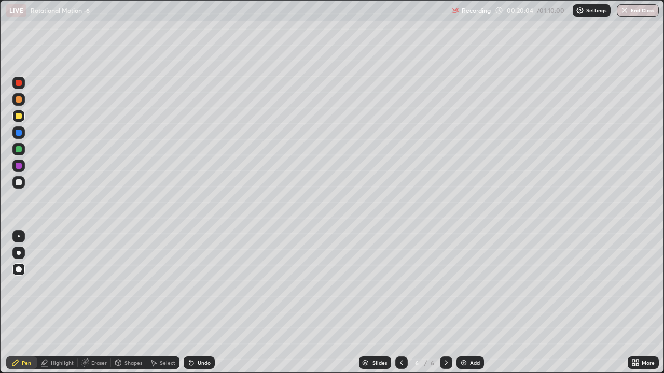
click at [18, 100] on div at bounding box center [19, 99] width 6 height 6
click at [18, 183] on div at bounding box center [19, 182] width 6 height 6
click at [19, 99] on div at bounding box center [19, 99] width 6 height 6
click at [18, 118] on div at bounding box center [19, 116] width 6 height 6
click at [17, 102] on div at bounding box center [19, 99] width 6 height 6
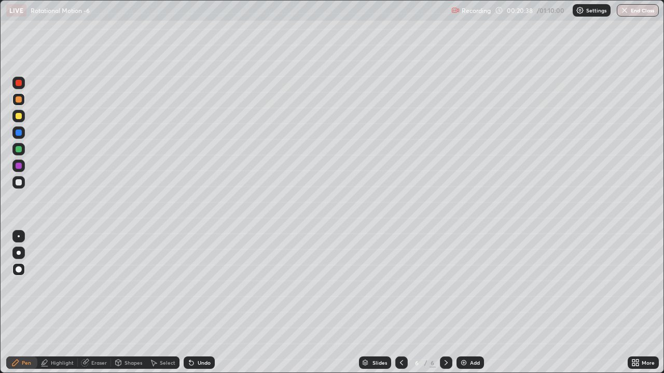
click at [21, 182] on div at bounding box center [19, 182] width 6 height 6
click at [19, 102] on div at bounding box center [19, 99] width 6 height 6
click at [18, 120] on div at bounding box center [18, 116] width 12 height 12
click at [18, 100] on div at bounding box center [19, 99] width 6 height 6
click at [21, 164] on div at bounding box center [19, 166] width 6 height 6
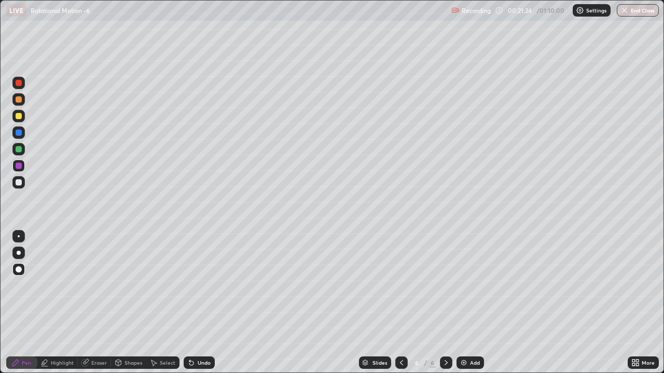
click at [19, 148] on div at bounding box center [19, 149] width 6 height 6
click at [125, 312] on div "Shapes" at bounding box center [133, 362] width 18 height 5
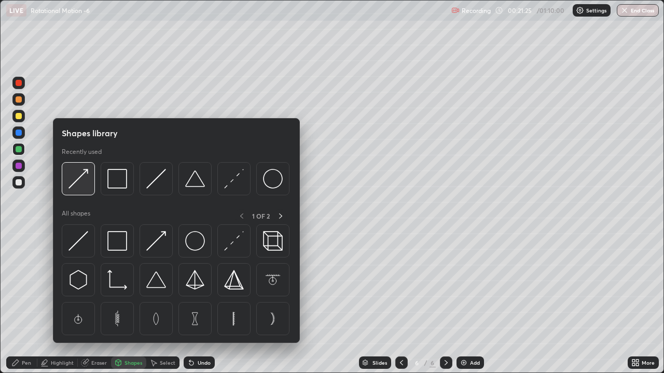
click at [82, 182] on img at bounding box center [78, 179] width 20 height 20
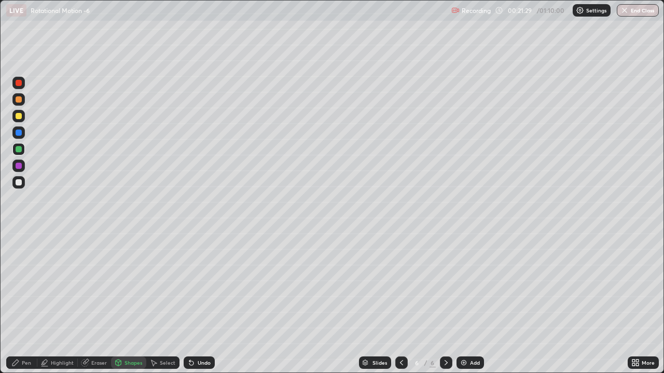
click at [189, 312] on icon at bounding box center [191, 364] width 4 height 4
click at [26, 312] on div "Pen" at bounding box center [26, 362] width 9 height 5
click at [21, 182] on div at bounding box center [19, 182] width 6 height 6
click at [195, 312] on div "Undo" at bounding box center [199, 363] width 31 height 12
click at [18, 114] on div at bounding box center [19, 116] width 6 height 6
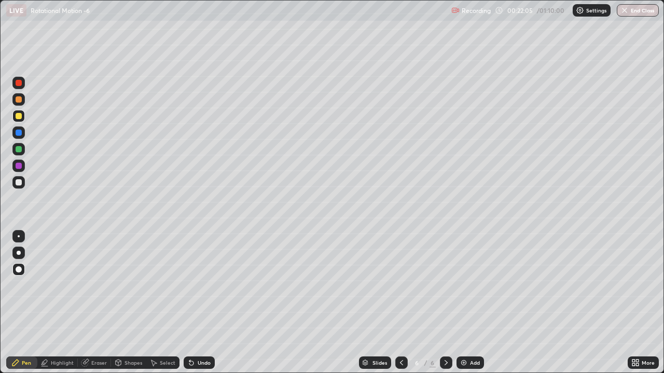
click at [132, 312] on div "Shapes" at bounding box center [128, 363] width 35 height 12
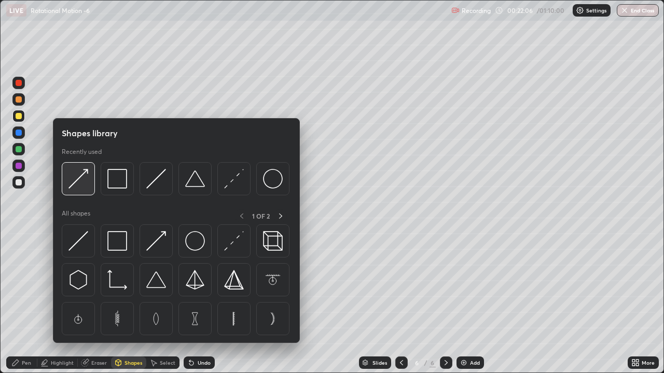
click at [82, 181] on img at bounding box center [78, 179] width 20 height 20
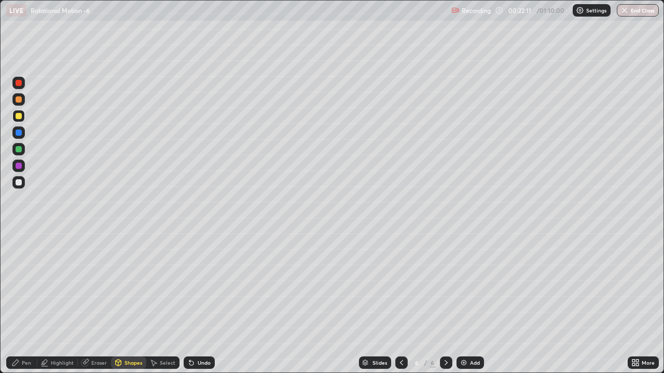
click at [33, 312] on div "Pen" at bounding box center [21, 363] width 31 height 12
click at [23, 102] on div at bounding box center [18, 99] width 12 height 12
click at [124, 312] on div "Shapes" at bounding box center [128, 363] width 35 height 12
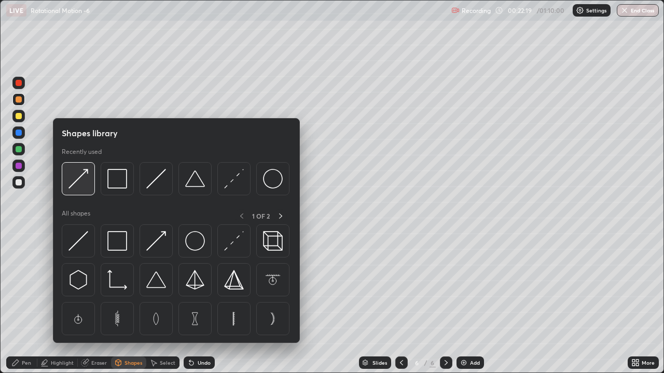
click at [81, 183] on img at bounding box center [78, 179] width 20 height 20
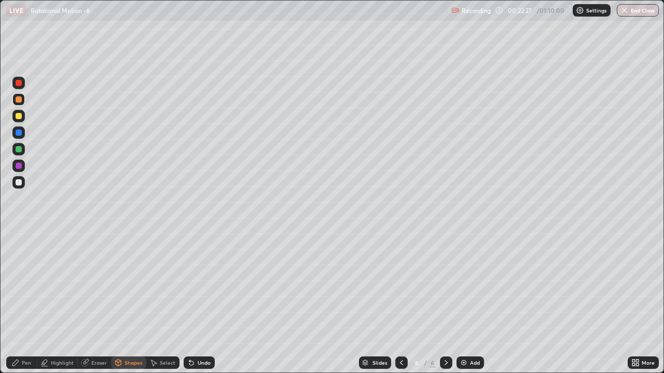
click at [16, 312] on icon at bounding box center [15, 363] width 6 height 6
click at [126, 312] on div "Shapes" at bounding box center [133, 362] width 18 height 5
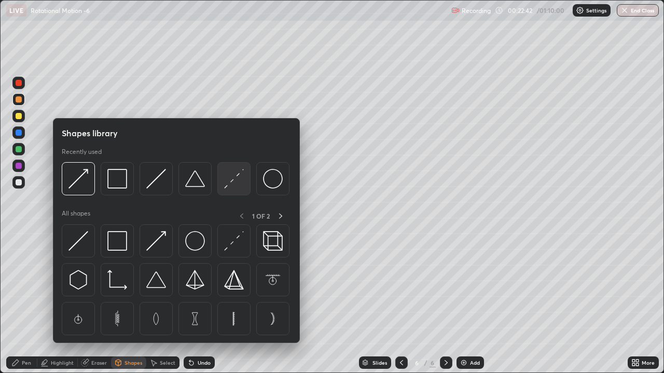
click at [230, 184] on img at bounding box center [234, 179] width 20 height 20
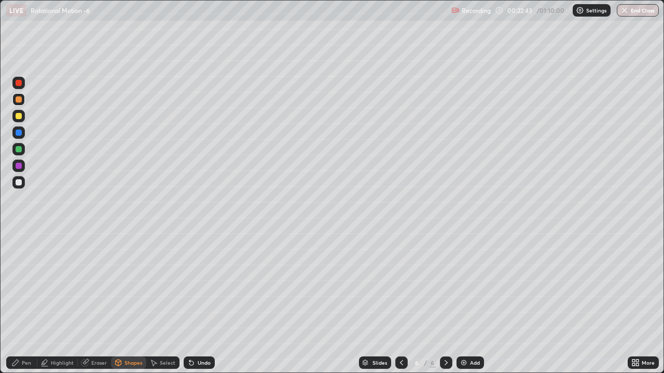
click at [17, 180] on div at bounding box center [19, 182] width 6 height 6
click at [121, 312] on icon at bounding box center [118, 363] width 8 height 8
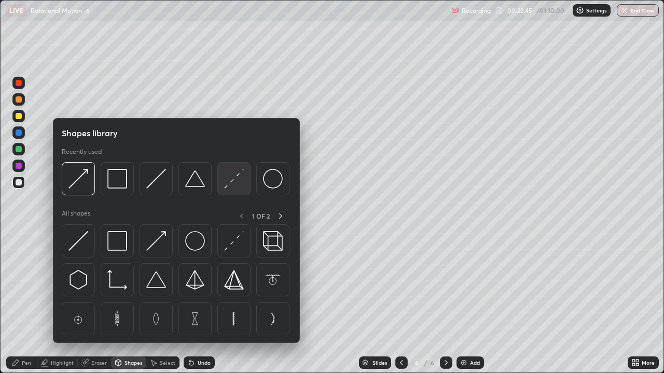
click at [228, 183] on img at bounding box center [234, 179] width 20 height 20
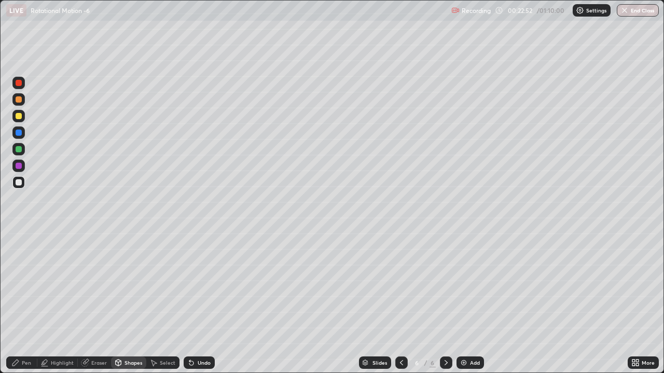
click at [25, 312] on div "Pen" at bounding box center [26, 362] width 9 height 5
click at [18, 105] on div at bounding box center [18, 99] width 12 height 12
click at [128, 312] on div "Shapes" at bounding box center [133, 362] width 18 height 5
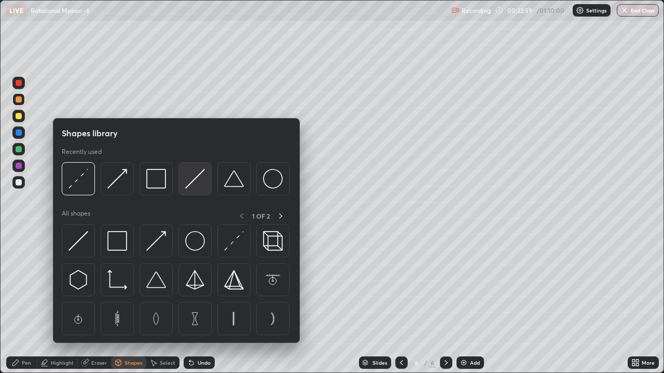
click at [193, 185] on img at bounding box center [195, 179] width 20 height 20
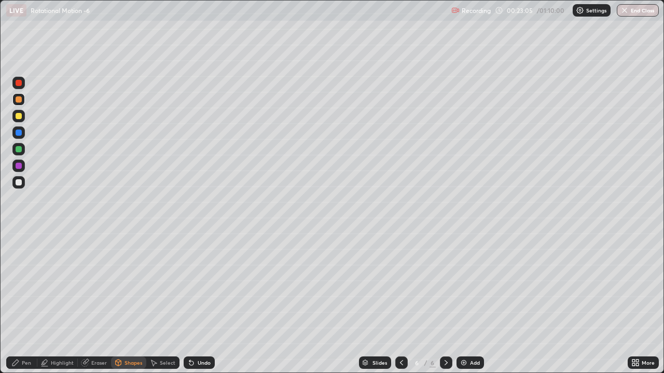
click at [24, 312] on div "Pen" at bounding box center [26, 362] width 9 height 5
click at [21, 163] on div at bounding box center [18, 166] width 12 height 12
click at [132, 312] on div "Shapes" at bounding box center [133, 362] width 18 height 5
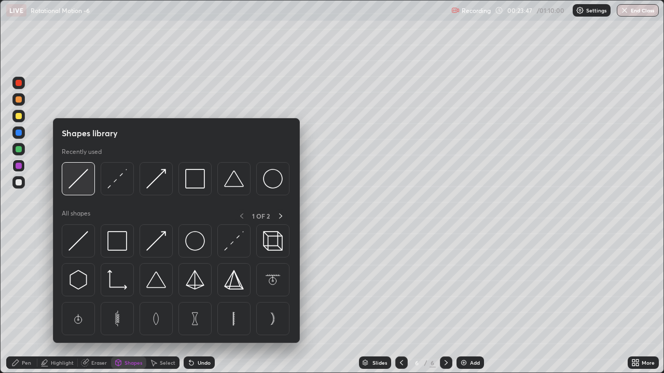
click at [83, 177] on img at bounding box center [78, 179] width 20 height 20
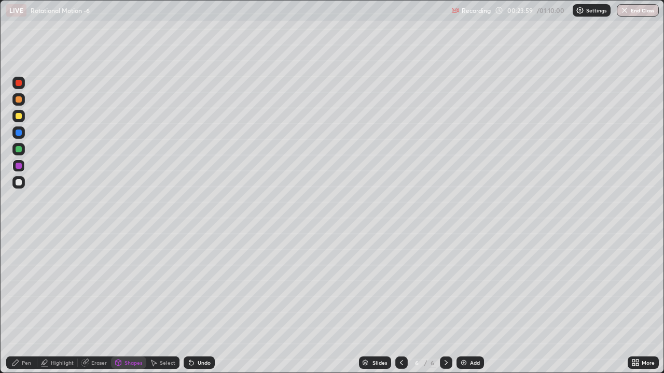
click at [17, 312] on div "Pen" at bounding box center [21, 363] width 31 height 12
click at [200, 312] on div "Undo" at bounding box center [204, 362] width 13 height 5
click at [19, 99] on div at bounding box center [19, 99] width 6 height 6
click at [13, 185] on div at bounding box center [18, 182] width 12 height 12
click at [21, 104] on div at bounding box center [18, 99] width 12 height 12
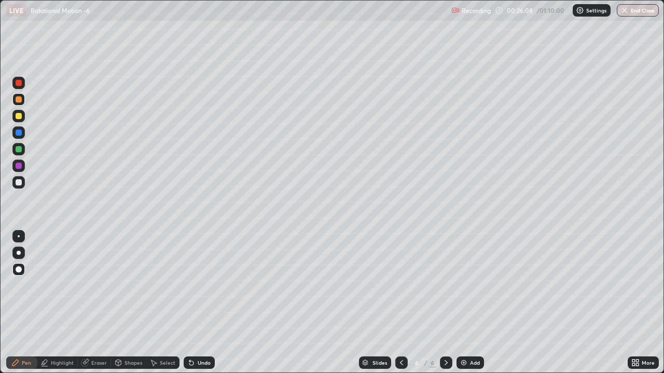
click at [473, 312] on div "Add" at bounding box center [475, 362] width 10 height 5
click at [20, 148] on div at bounding box center [19, 149] width 6 height 6
click at [125, 312] on div "Shapes" at bounding box center [133, 362] width 18 height 5
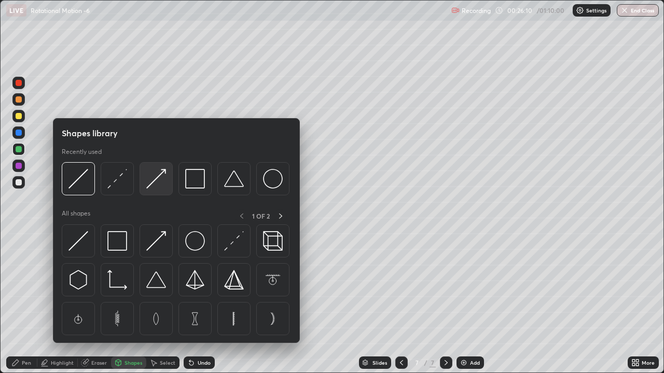
click at [157, 184] on img at bounding box center [156, 179] width 20 height 20
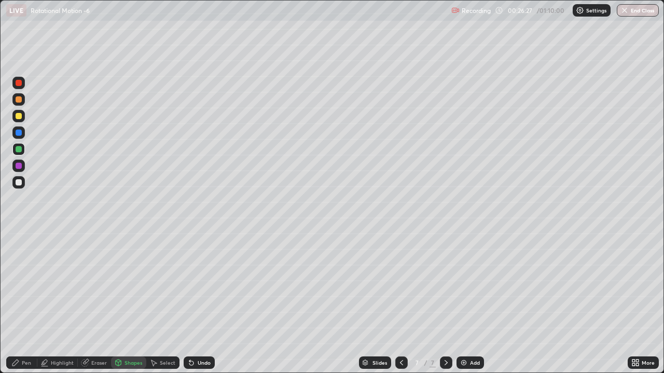
click at [26, 312] on div "Pen" at bounding box center [26, 362] width 9 height 5
click at [18, 185] on div at bounding box center [19, 182] width 6 height 6
click at [127, 312] on div "Shapes" at bounding box center [133, 362] width 18 height 5
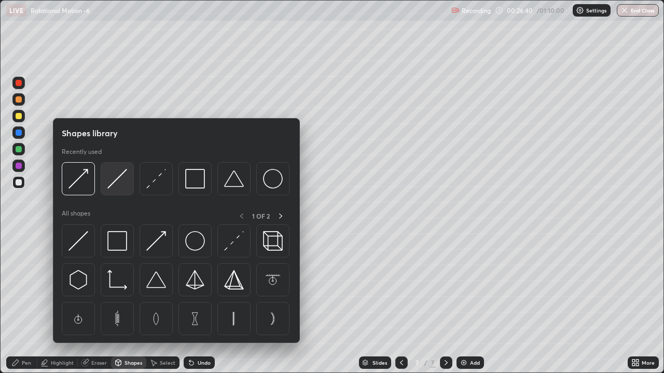
click at [114, 177] on img at bounding box center [117, 179] width 20 height 20
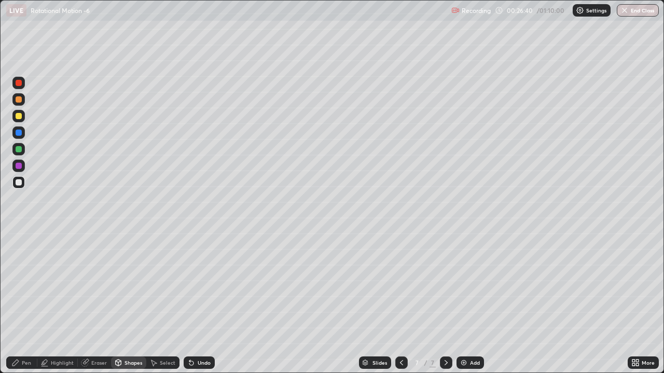
click at [20, 116] on div at bounding box center [19, 116] width 6 height 6
click at [34, 312] on div "Pen" at bounding box center [21, 363] width 31 height 12
click at [20, 100] on div at bounding box center [19, 99] width 6 height 6
click at [120, 312] on icon at bounding box center [119, 363] width 6 height 6
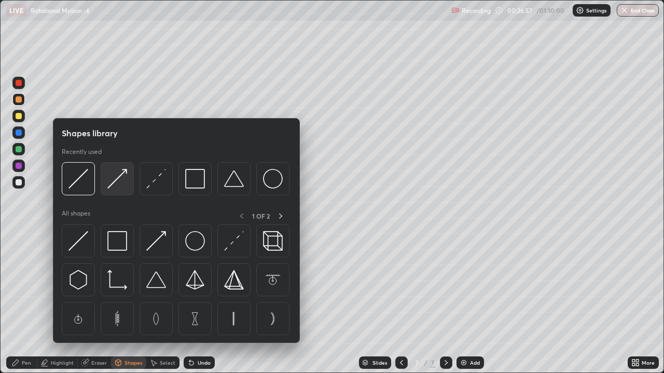
click at [109, 179] on img at bounding box center [117, 179] width 20 height 20
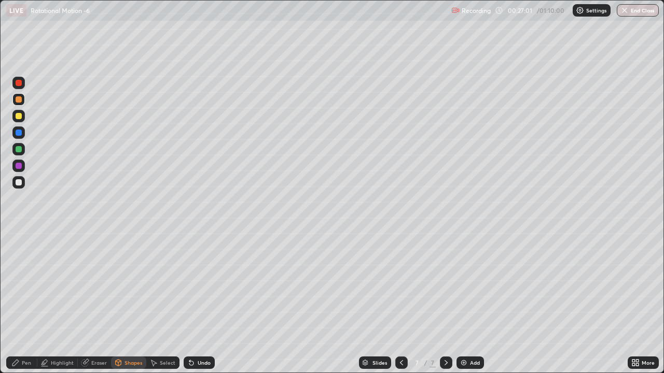
click at [16, 312] on div "Pen" at bounding box center [21, 363] width 31 height 12
click at [133, 312] on div "Shapes" at bounding box center [128, 363] width 35 height 12
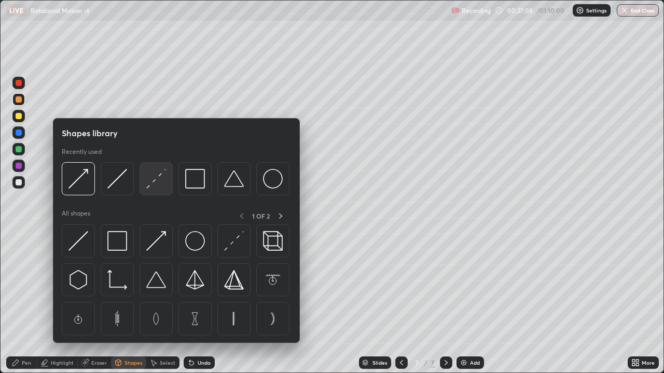
click at [155, 183] on img at bounding box center [156, 179] width 20 height 20
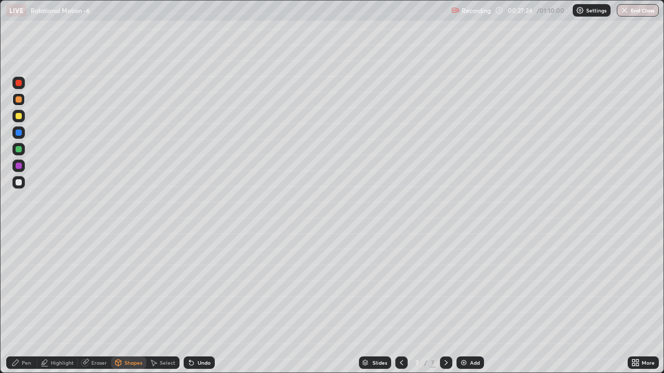
click at [19, 312] on icon at bounding box center [15, 363] width 8 height 8
click at [126, 312] on div "Shapes" at bounding box center [128, 363] width 35 height 12
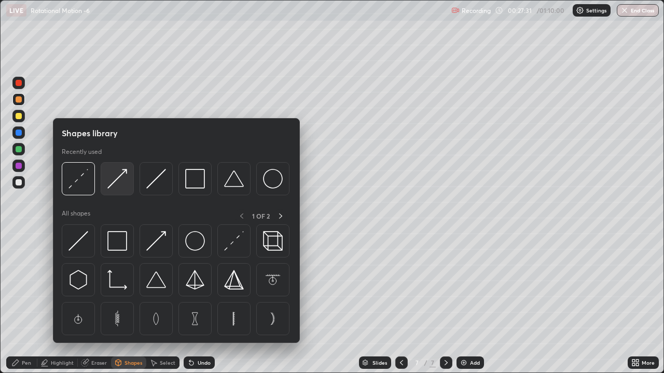
click at [116, 175] on img at bounding box center [117, 179] width 20 height 20
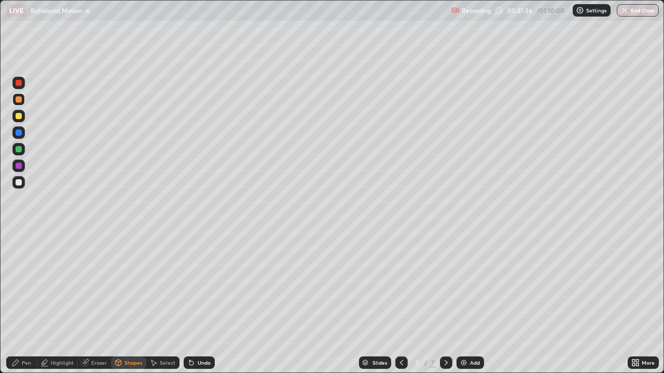
click at [136, 312] on div "Shapes" at bounding box center [128, 363] width 35 height 12
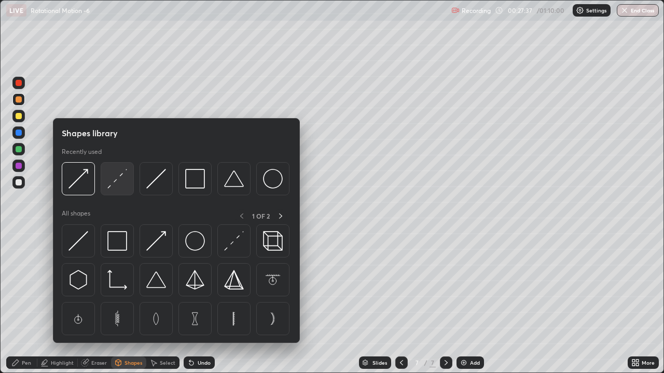
click at [121, 184] on img at bounding box center [117, 179] width 20 height 20
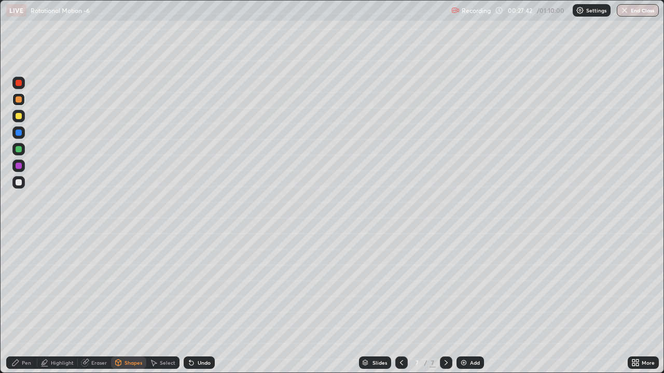
click at [16, 312] on icon at bounding box center [15, 363] width 8 height 8
click at [156, 312] on icon at bounding box center [153, 363] width 8 height 8
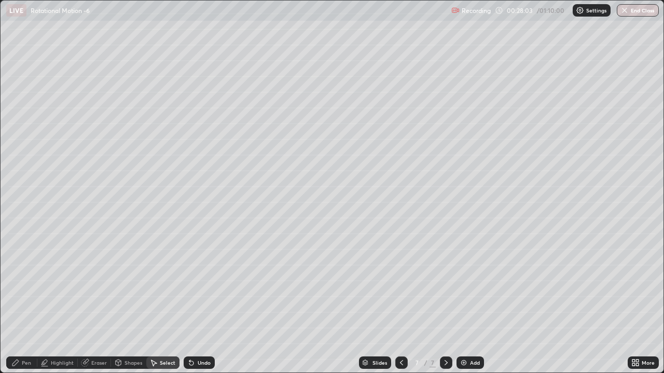
click at [135, 312] on div "Shapes" at bounding box center [133, 362] width 18 height 5
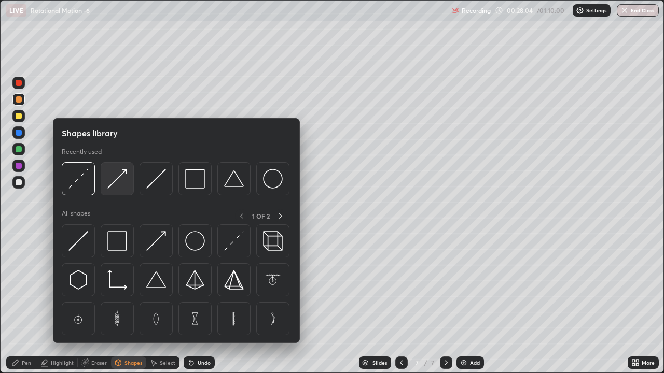
click at [116, 180] on img at bounding box center [117, 179] width 20 height 20
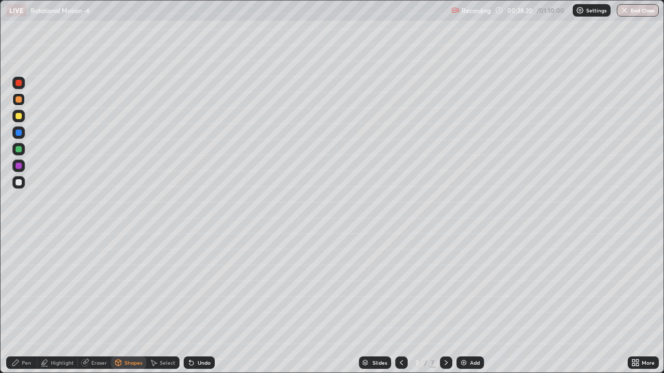
click at [18, 312] on icon at bounding box center [15, 363] width 8 height 8
click at [466, 312] on img at bounding box center [464, 363] width 8 height 8
click at [195, 312] on div "Undo" at bounding box center [199, 363] width 31 height 12
click at [197, 312] on div "Undo" at bounding box center [199, 363] width 31 height 12
click at [200, 312] on div "Undo" at bounding box center [204, 362] width 13 height 5
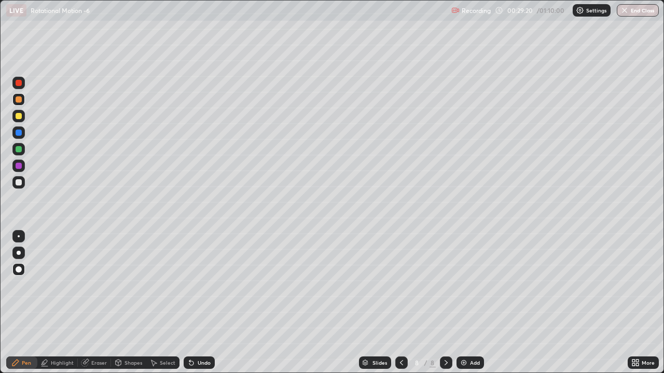
click at [200, 312] on div "Undo" at bounding box center [204, 362] width 13 height 5
click at [202, 312] on div "Undo" at bounding box center [204, 362] width 13 height 5
click at [198, 312] on div "Undo" at bounding box center [199, 363] width 31 height 12
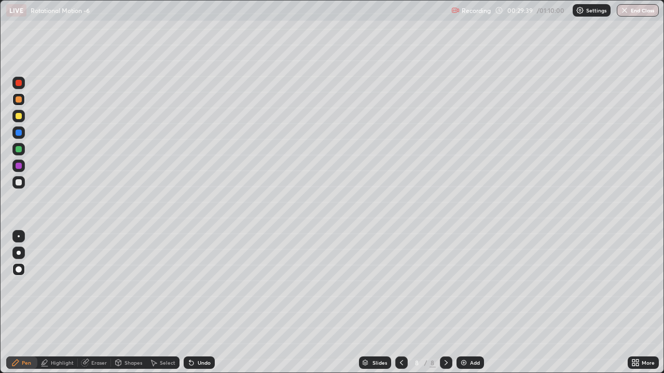
click at [20, 115] on div at bounding box center [19, 116] width 6 height 6
click at [128, 312] on div "Shapes" at bounding box center [128, 363] width 35 height 12
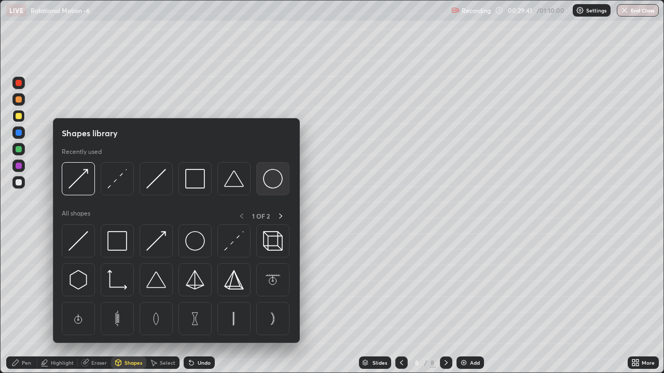
click at [272, 179] on img at bounding box center [273, 179] width 20 height 20
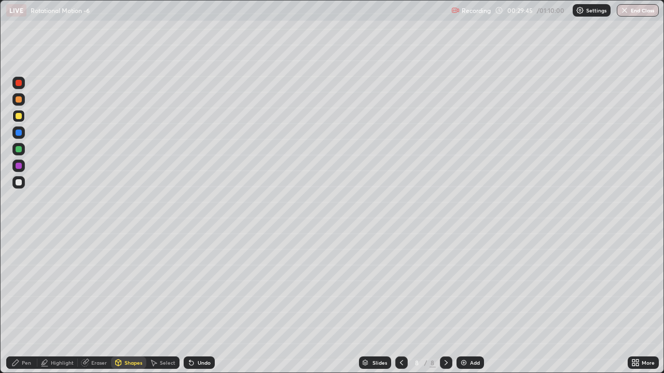
click at [129, 312] on div "Shapes" at bounding box center [133, 362] width 18 height 5
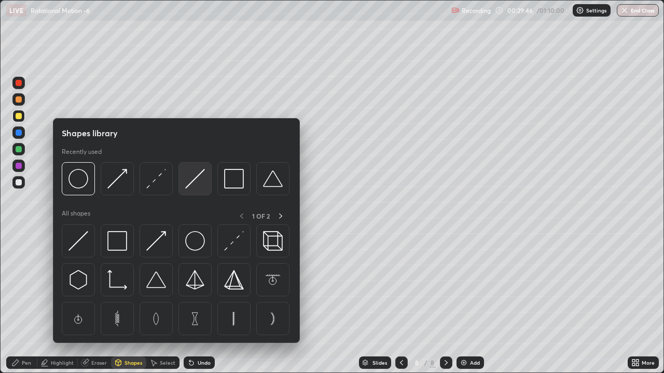
click at [195, 180] on img at bounding box center [195, 179] width 20 height 20
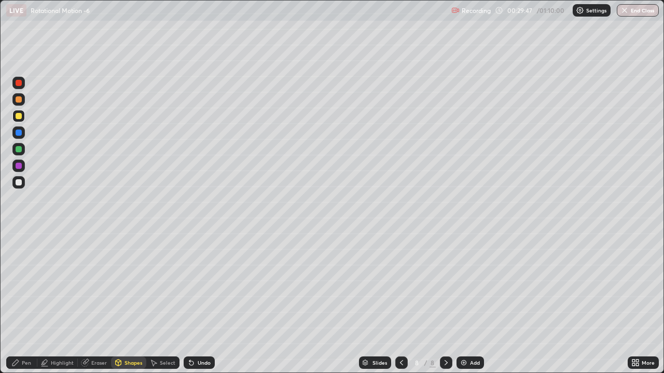
click at [19, 186] on div at bounding box center [18, 182] width 12 height 12
click at [204, 312] on div "Undo" at bounding box center [204, 362] width 13 height 5
click at [19, 167] on div at bounding box center [19, 166] width 6 height 6
click at [15, 312] on icon at bounding box center [15, 363] width 8 height 8
click at [21, 180] on div at bounding box center [19, 182] width 6 height 6
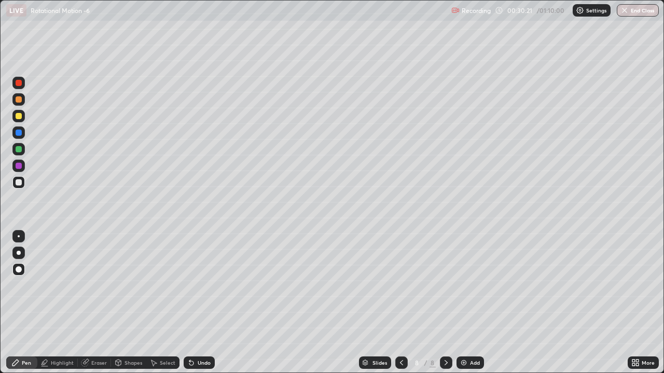
click at [18, 312] on icon at bounding box center [15, 363] width 8 height 8
click at [21, 105] on div at bounding box center [18, 99] width 12 height 12
click at [18, 115] on div at bounding box center [19, 116] width 6 height 6
click at [18, 100] on div at bounding box center [19, 99] width 6 height 6
click at [480, 312] on div "Add" at bounding box center [469, 363] width 27 height 12
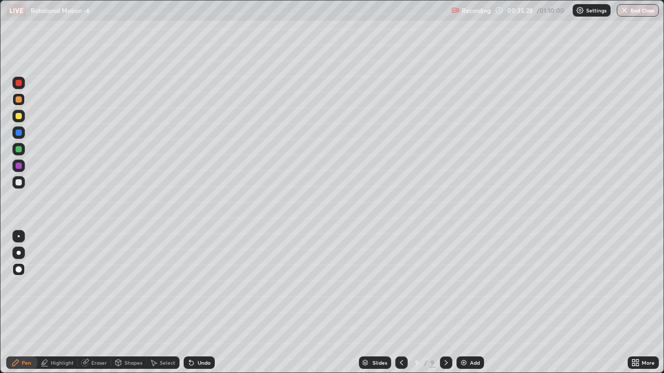
click at [633, 312] on icon at bounding box center [633, 361] width 3 height 3
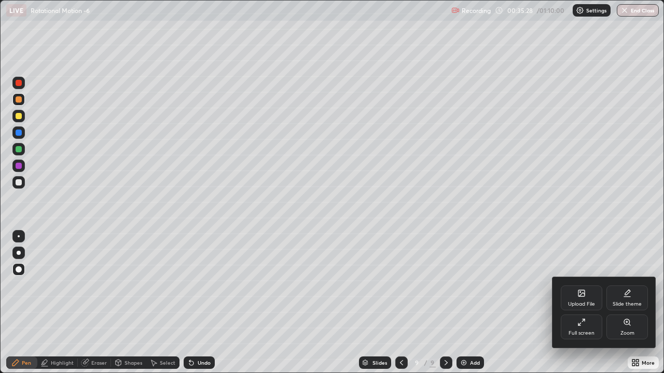
click at [580, 312] on div "Full screen" at bounding box center [581, 327] width 41 height 25
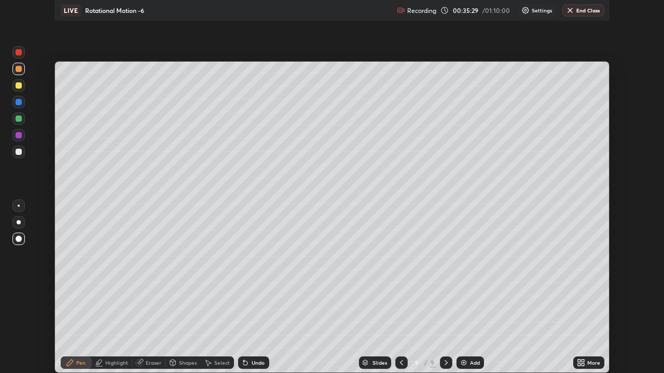
scroll to position [51555, 51208]
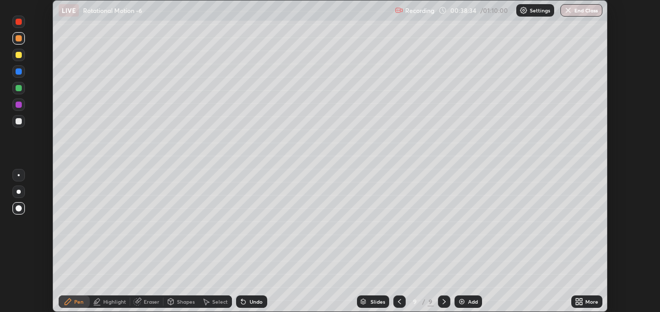
click at [576, 300] on icon at bounding box center [577, 300] width 3 height 3
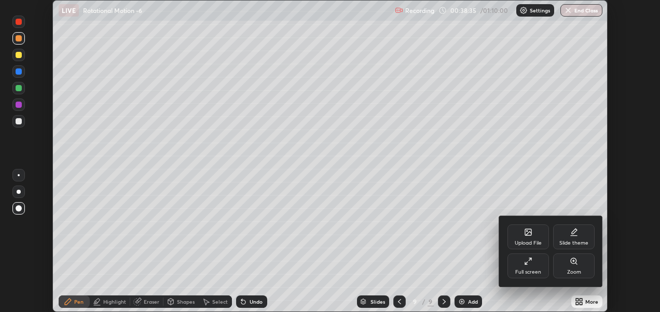
click at [521, 262] on div "Full screen" at bounding box center [527, 266] width 41 height 25
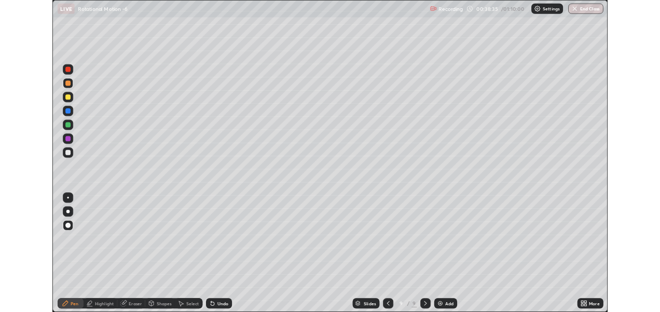
scroll to position [373, 664]
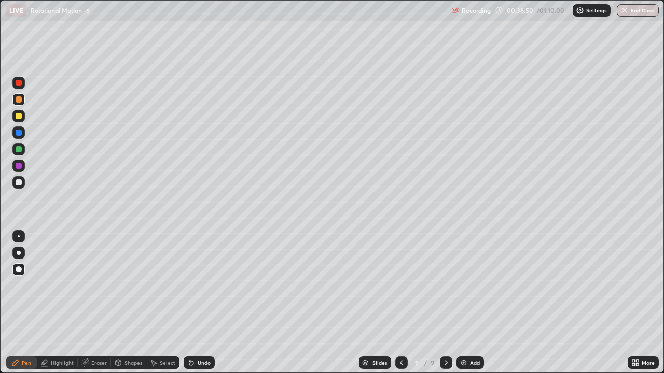
click at [17, 118] on div at bounding box center [19, 116] width 6 height 6
click at [400, 312] on icon at bounding box center [401, 363] width 8 height 8
click at [445, 312] on icon at bounding box center [446, 363] width 8 height 8
click at [440, 312] on div at bounding box center [446, 363] width 12 height 12
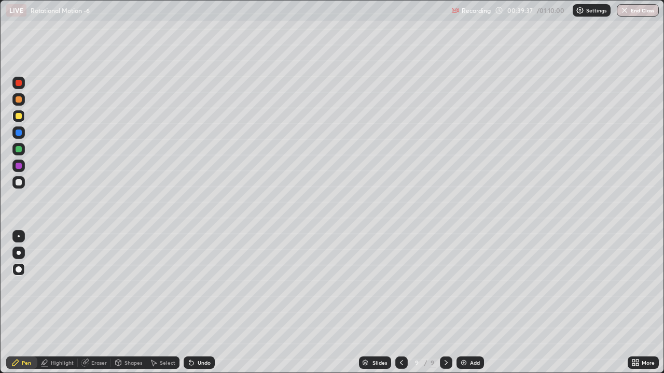
click at [401, 312] on icon at bounding box center [401, 363] width 8 height 8
click at [400, 312] on icon at bounding box center [401, 363] width 8 height 8
click at [445, 312] on icon at bounding box center [446, 362] width 3 height 5
click at [444, 312] on icon at bounding box center [446, 363] width 8 height 8
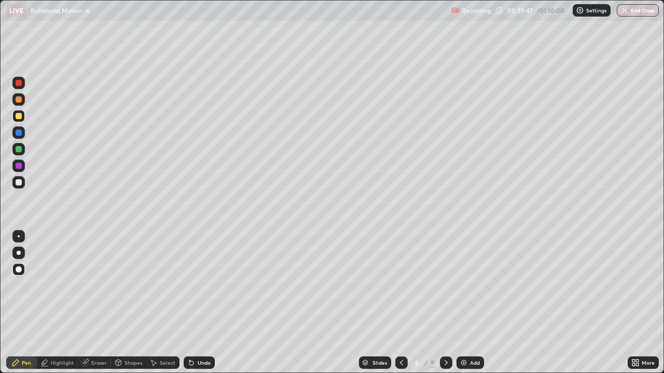
click at [444, 312] on icon at bounding box center [446, 363] width 8 height 8
click at [633, 312] on icon at bounding box center [633, 365] width 3 height 3
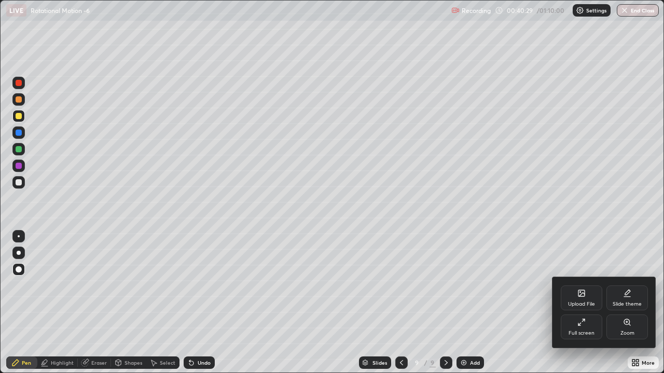
click at [582, 312] on div "Full screen" at bounding box center [581, 327] width 41 height 25
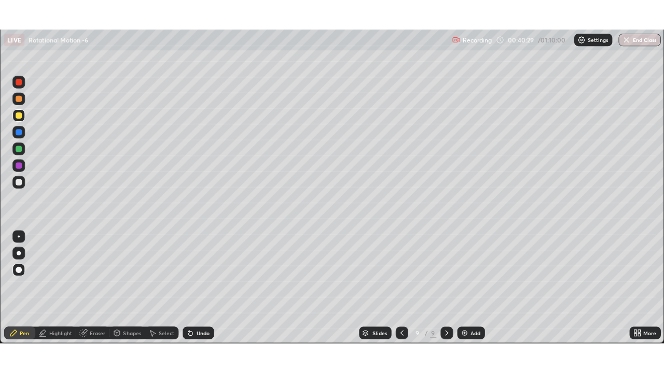
scroll to position [51555, 51208]
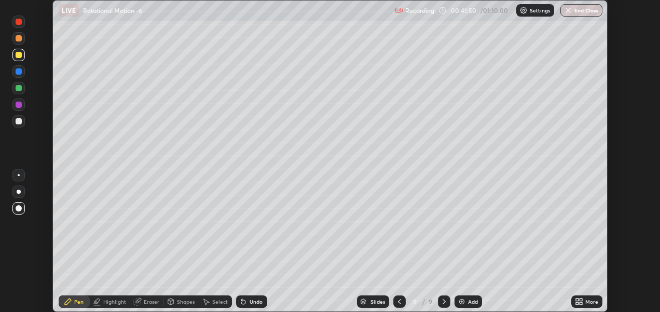
click at [577, 302] on icon at bounding box center [579, 302] width 8 height 8
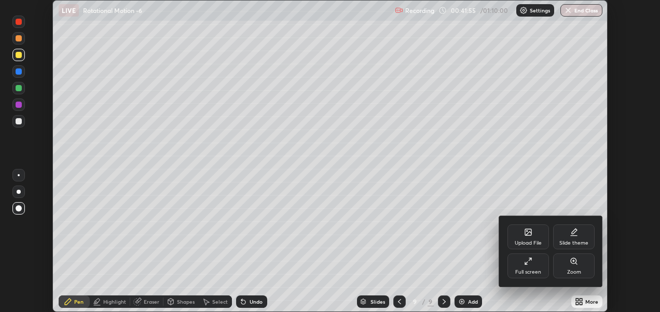
click at [533, 263] on div "Full screen" at bounding box center [527, 266] width 41 height 25
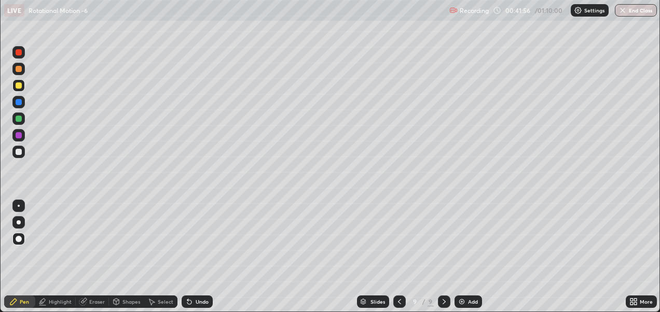
scroll to position [373, 664]
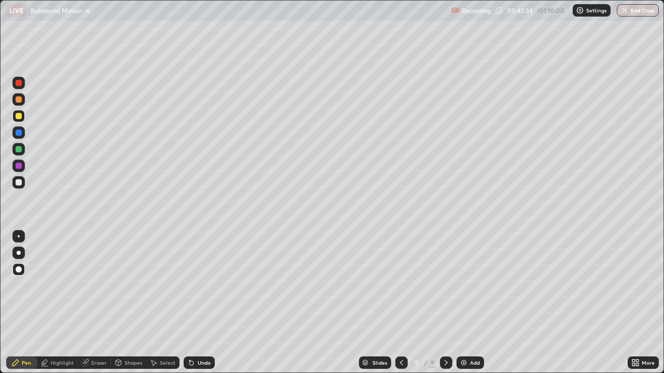
click at [637, 312] on icon at bounding box center [637, 365] width 3 height 3
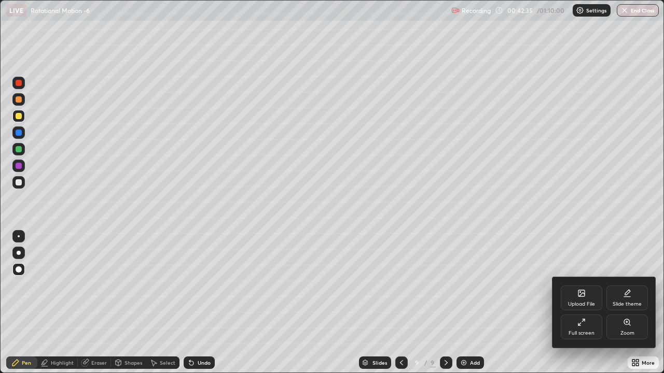
click at [584, 312] on div "Full screen" at bounding box center [581, 327] width 41 height 25
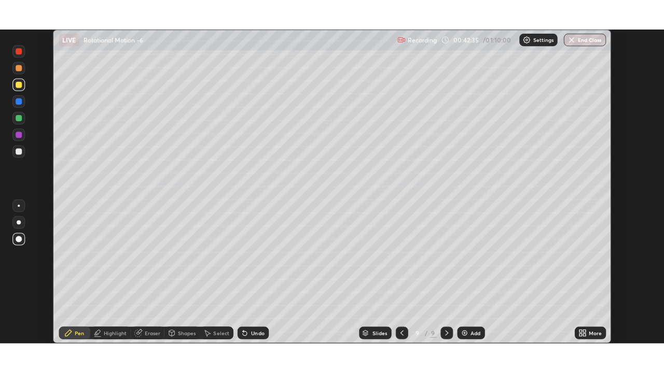
scroll to position [51555, 51208]
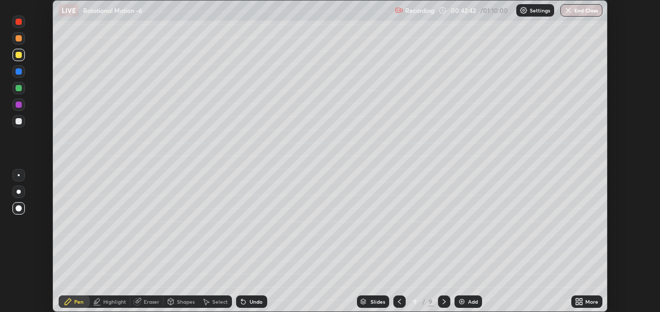
click at [577, 300] on icon at bounding box center [577, 300] width 3 height 3
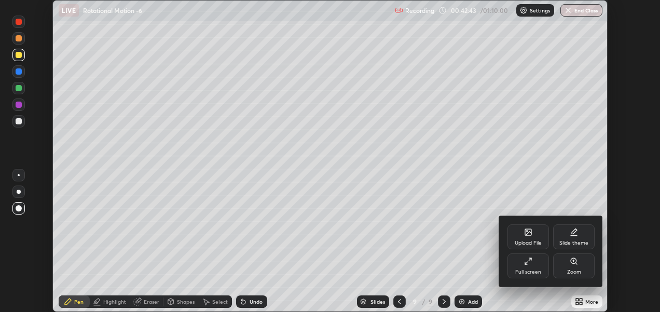
click at [530, 262] on icon at bounding box center [528, 261] width 8 height 8
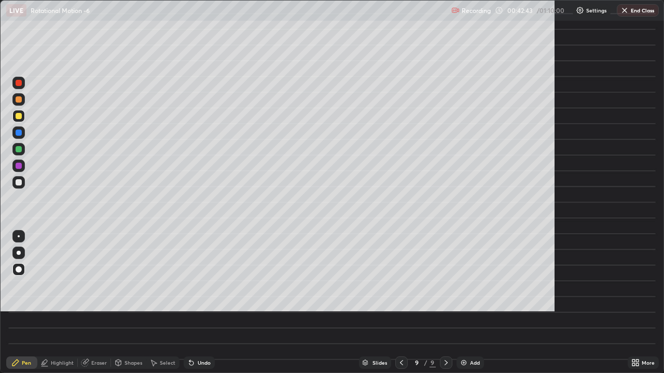
scroll to position [373, 664]
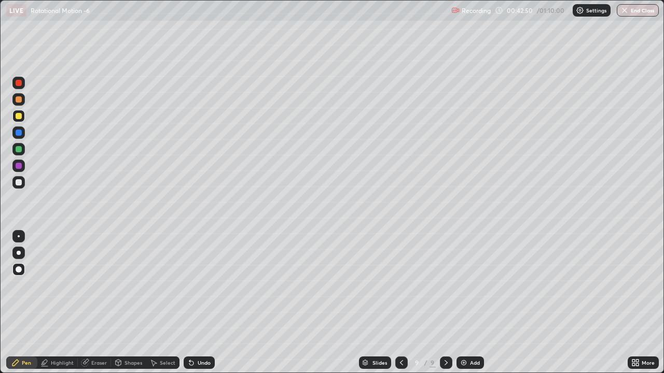
click at [467, 312] on img at bounding box center [464, 363] width 8 height 8
click at [18, 149] on div at bounding box center [19, 149] width 6 height 6
click at [19, 181] on div at bounding box center [19, 182] width 6 height 6
click at [127, 312] on div "Shapes" at bounding box center [128, 363] width 35 height 12
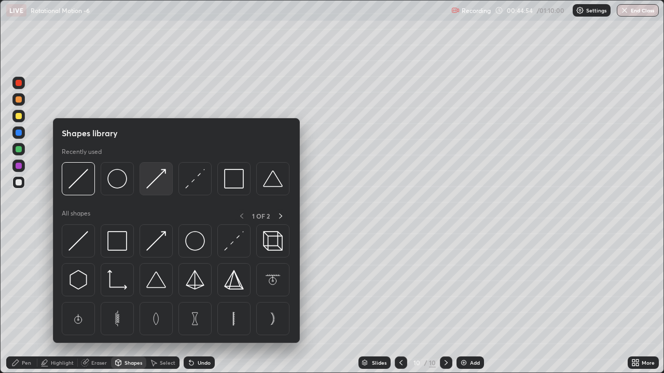
click at [152, 182] on img at bounding box center [156, 179] width 20 height 20
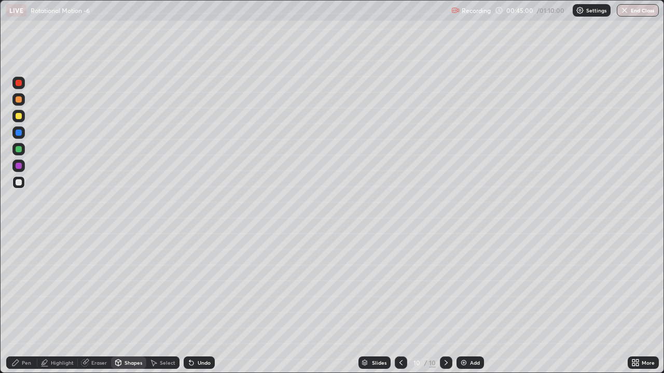
click at [17, 100] on div at bounding box center [19, 99] width 6 height 6
click at [19, 312] on icon at bounding box center [15, 363] width 8 height 8
click at [128, 312] on div "Shapes" at bounding box center [128, 363] width 35 height 12
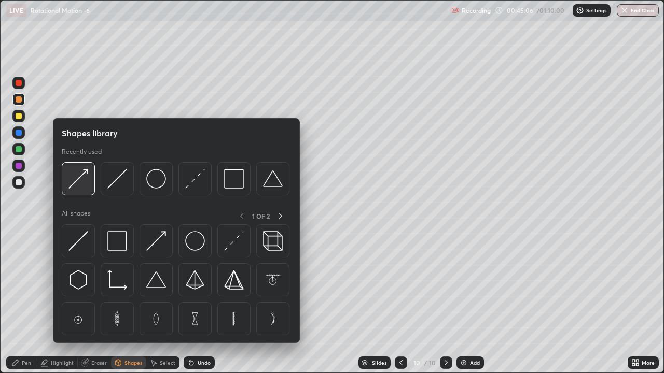
click at [77, 176] on img at bounding box center [78, 179] width 20 height 20
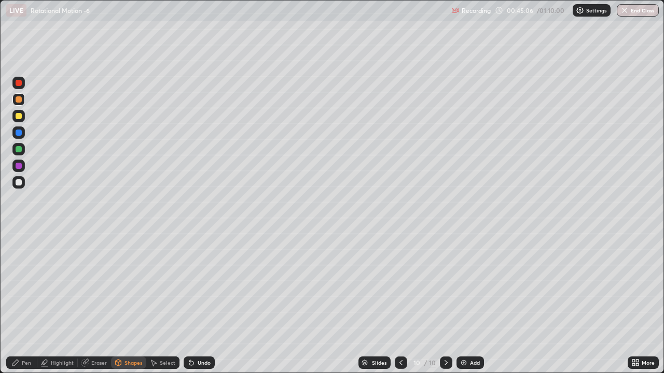
click at [19, 117] on div at bounding box center [19, 116] width 6 height 6
click at [18, 100] on div at bounding box center [19, 99] width 6 height 6
click at [22, 312] on div "Pen" at bounding box center [26, 362] width 9 height 5
click at [130, 312] on div "Shapes" at bounding box center [128, 363] width 35 height 12
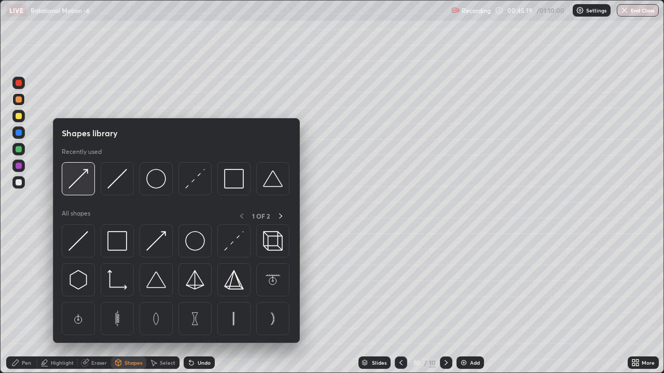
click at [85, 179] on img at bounding box center [78, 179] width 20 height 20
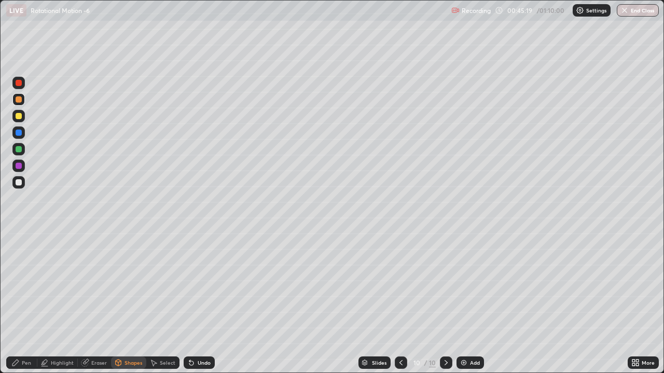
click at [17, 117] on div at bounding box center [19, 116] width 6 height 6
click at [14, 312] on icon at bounding box center [15, 363] width 6 height 6
click at [125, 312] on div "Shapes" at bounding box center [133, 362] width 18 height 5
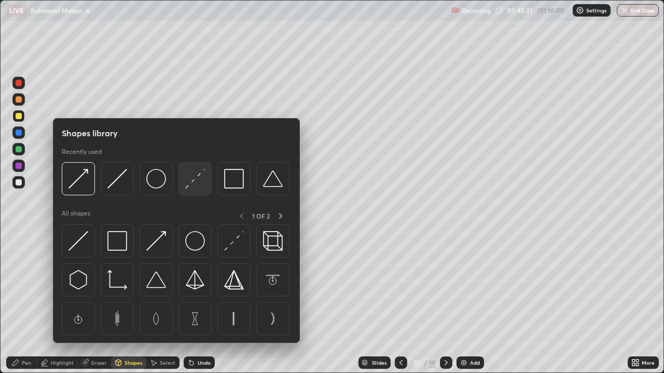
click at [198, 180] on img at bounding box center [195, 179] width 20 height 20
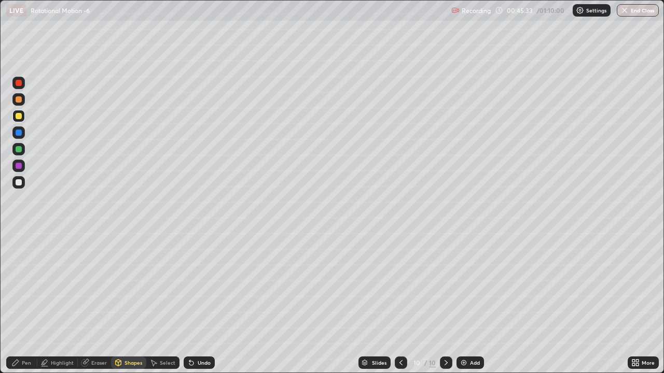
click at [19, 100] on div at bounding box center [19, 99] width 6 height 6
click at [20, 312] on div "Pen" at bounding box center [21, 363] width 31 height 12
click at [470, 312] on div "Add" at bounding box center [475, 362] width 10 height 5
click at [20, 118] on div at bounding box center [19, 116] width 6 height 6
click at [20, 181] on div at bounding box center [19, 182] width 6 height 6
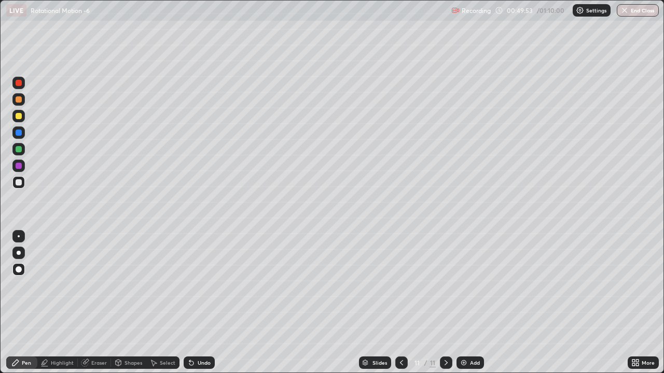
click at [126, 312] on div "Shapes" at bounding box center [128, 363] width 35 height 12
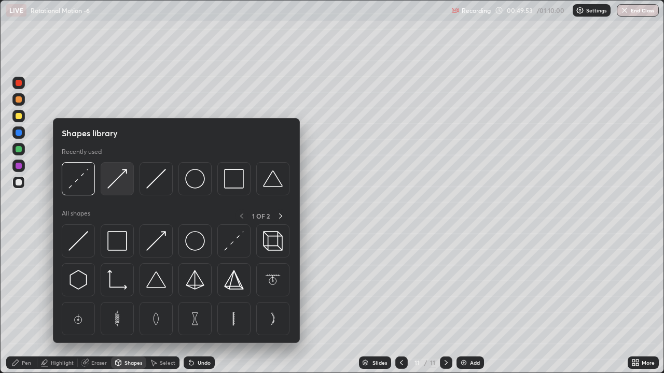
click at [116, 184] on img at bounding box center [117, 179] width 20 height 20
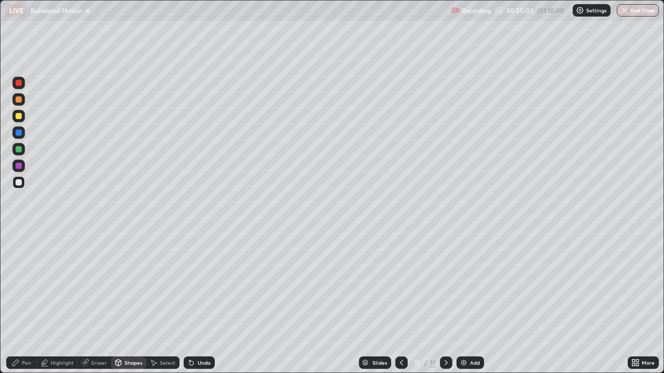
click at [17, 101] on div at bounding box center [19, 99] width 6 height 6
click at [24, 312] on div "Pen" at bounding box center [26, 362] width 9 height 5
click at [132, 312] on div "Shapes" at bounding box center [133, 362] width 18 height 5
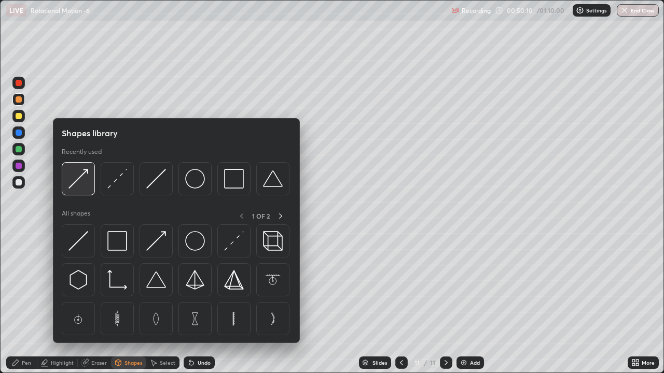
click at [79, 185] on img at bounding box center [78, 179] width 20 height 20
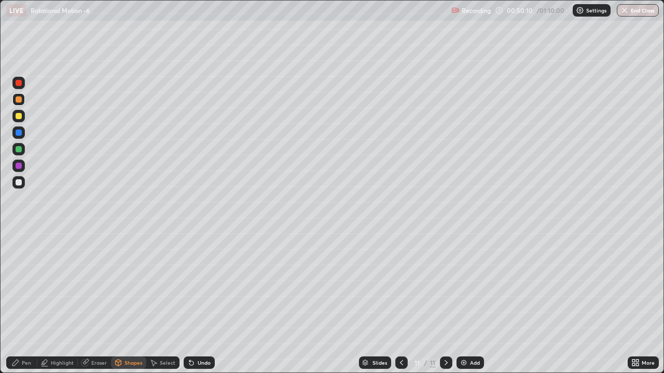
click at [19, 117] on div at bounding box center [19, 116] width 6 height 6
click at [17, 312] on icon at bounding box center [15, 363] width 6 height 6
click at [19, 100] on div at bounding box center [19, 99] width 6 height 6
click at [19, 182] on div at bounding box center [19, 182] width 6 height 6
click at [19, 148] on div at bounding box center [19, 149] width 6 height 6
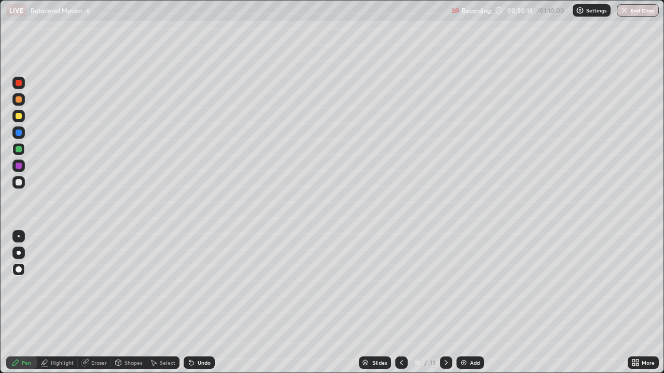
click at [23, 312] on div "Pen" at bounding box center [21, 363] width 31 height 12
click at [20, 102] on div at bounding box center [19, 99] width 6 height 6
click at [122, 312] on div "Shapes" at bounding box center [128, 363] width 35 height 12
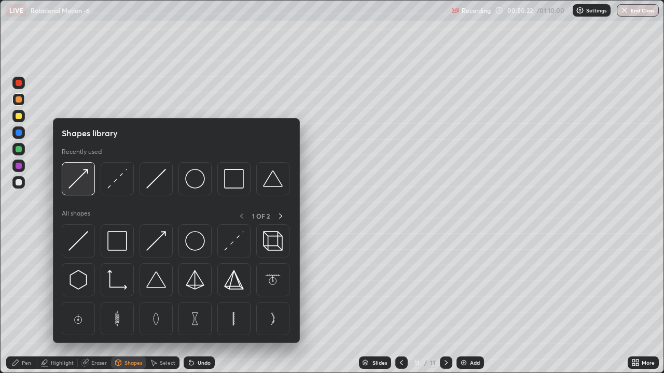
click at [78, 182] on img at bounding box center [78, 179] width 20 height 20
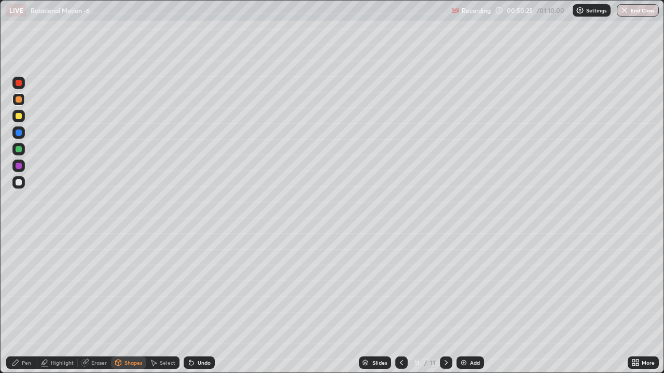
click at [24, 312] on div "Pen" at bounding box center [21, 363] width 31 height 12
click at [18, 117] on div at bounding box center [19, 116] width 6 height 6
click at [128, 312] on div "Shapes" at bounding box center [133, 362] width 18 height 5
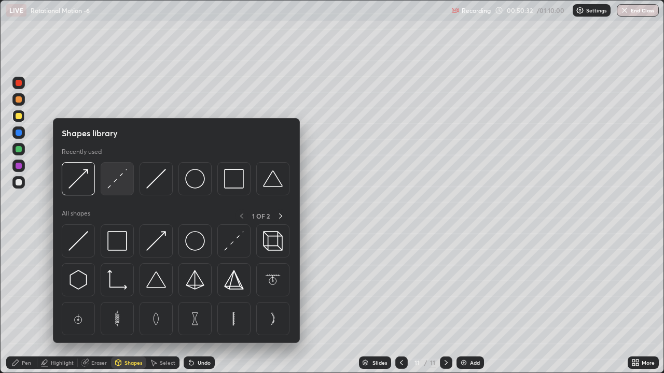
click at [122, 183] on img at bounding box center [117, 179] width 20 height 20
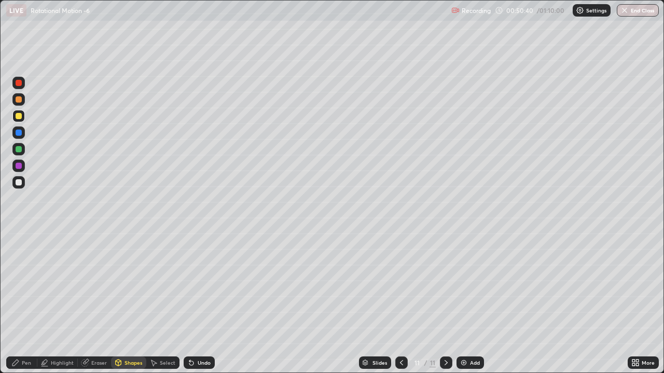
click at [13, 312] on div "Pen" at bounding box center [21, 363] width 31 height 12
click at [17, 98] on div at bounding box center [19, 99] width 6 height 6
click at [128, 312] on div "Shapes" at bounding box center [133, 362] width 18 height 5
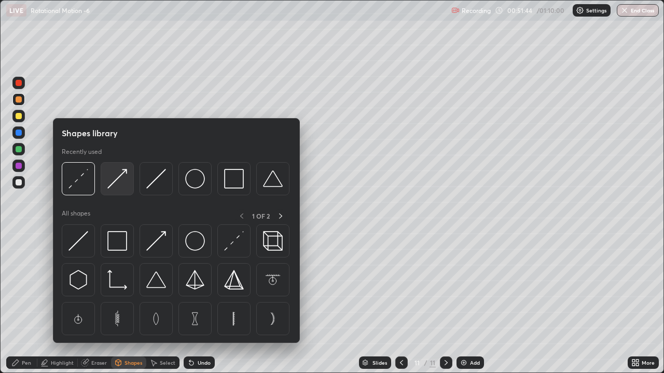
click at [116, 184] on img at bounding box center [117, 179] width 20 height 20
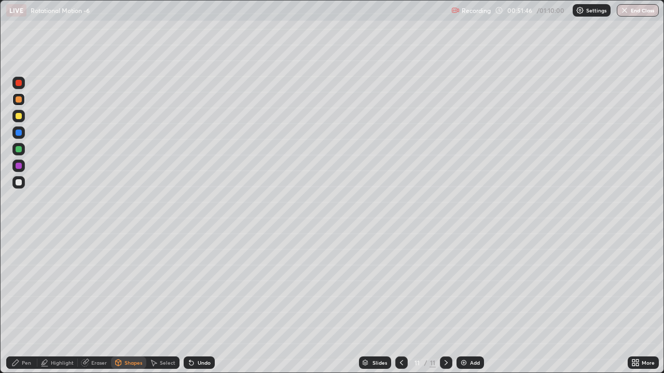
click at [16, 116] on div at bounding box center [19, 116] width 6 height 6
click at [198, 312] on div "Undo" at bounding box center [199, 363] width 31 height 12
click at [12, 312] on div "Pen" at bounding box center [21, 363] width 31 height 12
click at [635, 12] on button "End Class" at bounding box center [638, 10] width 42 height 12
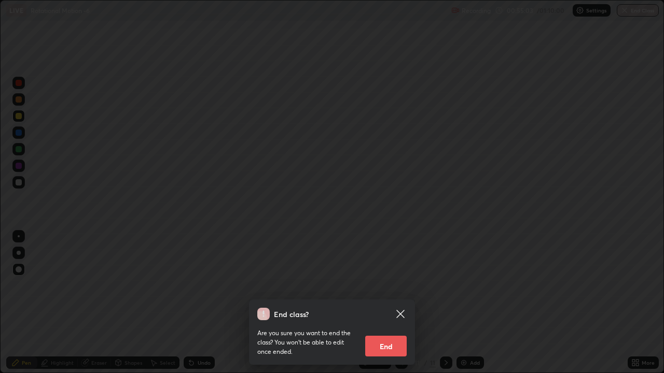
click at [379, 312] on button "End" at bounding box center [385, 346] width 41 height 21
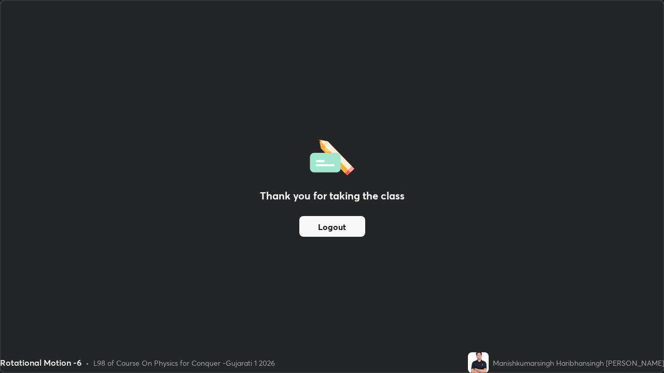
click at [332, 223] on button "Logout" at bounding box center [332, 226] width 66 height 21
